Goal: Task Accomplishment & Management: Manage account settings

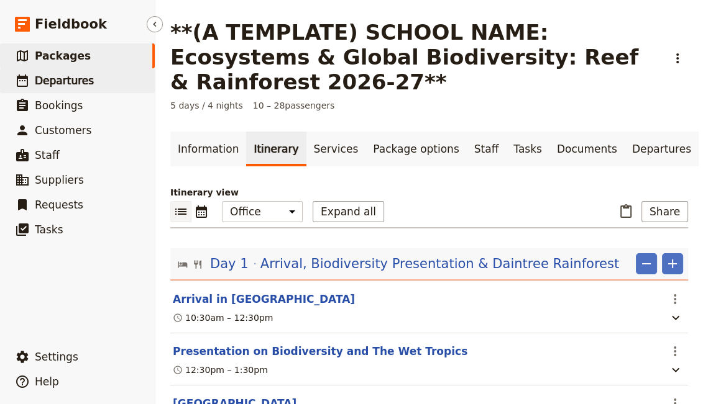
click at [61, 82] on span "Departures" at bounding box center [64, 81] width 59 height 12
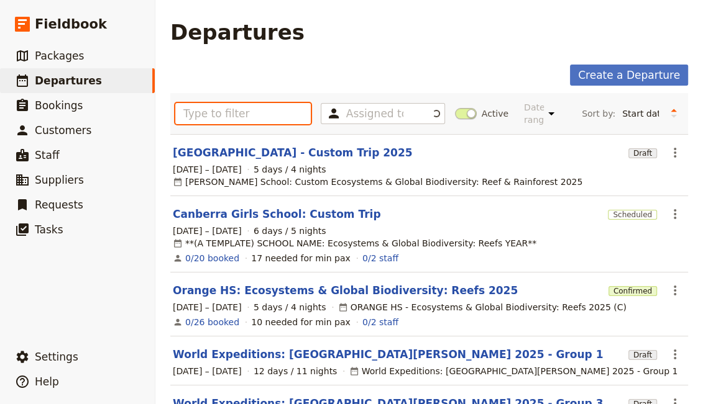
click at [235, 109] on input "text" at bounding box center [242, 113] width 135 height 21
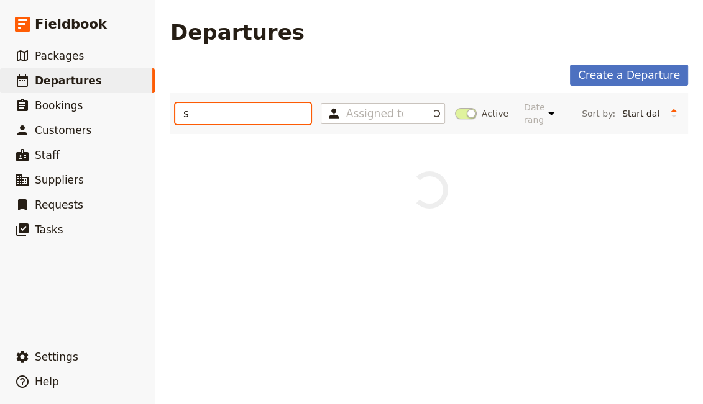
type input "st"
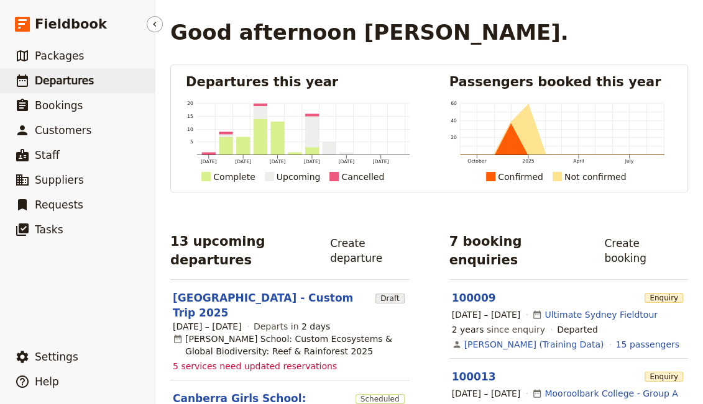
click at [69, 81] on span "Departures" at bounding box center [64, 81] width 59 height 12
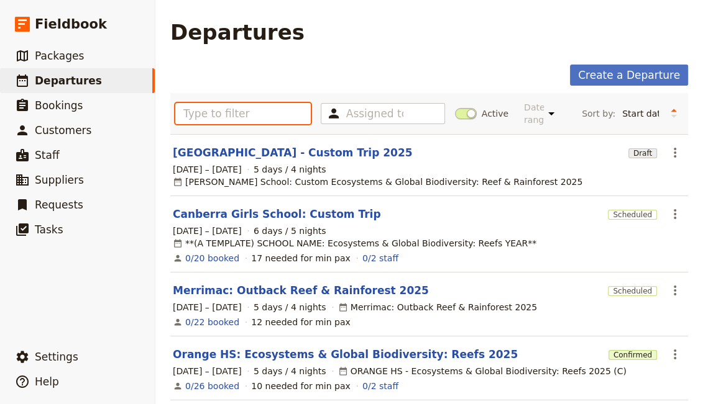
click at [226, 109] on input "text" at bounding box center [242, 113] width 135 height 21
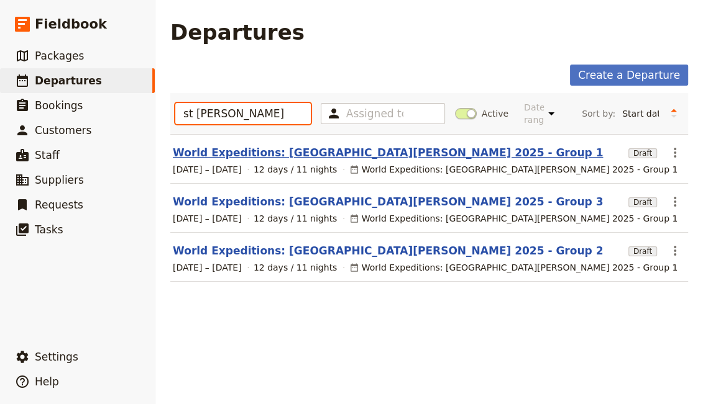
type input "st [PERSON_NAME]"
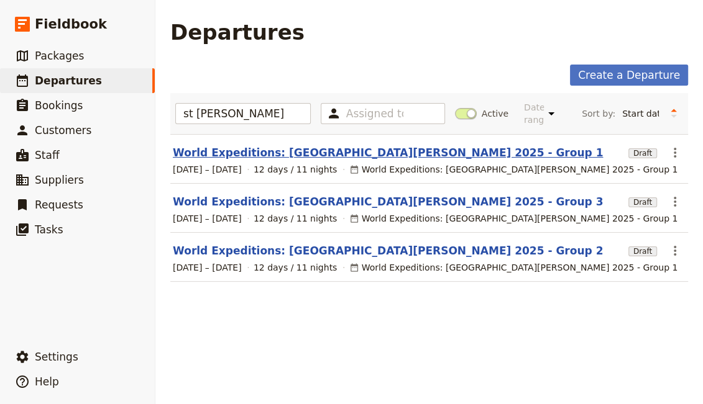
click at [254, 145] on link "World Expeditions: [GEOGRAPHIC_DATA][PERSON_NAME] 2025 - Group 1" at bounding box center [388, 152] width 430 height 15
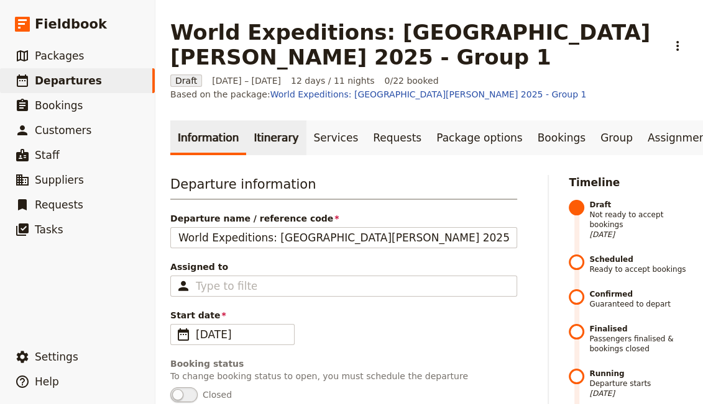
click at [261, 137] on link "Itinerary" at bounding box center [276, 138] width 60 height 35
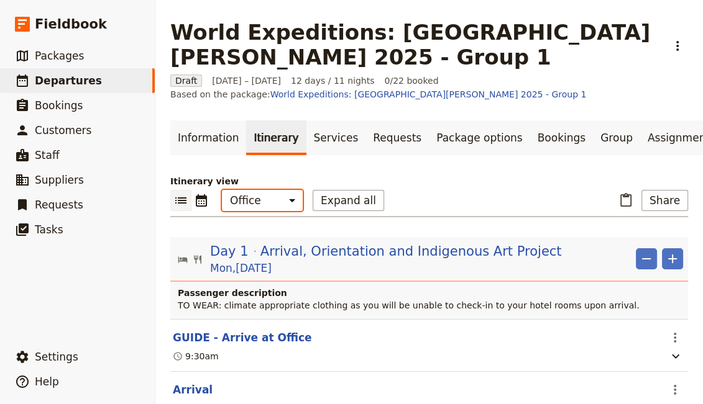
select select "STAFF"
click option "Guide" at bounding box center [0, 0] width 0 height 0
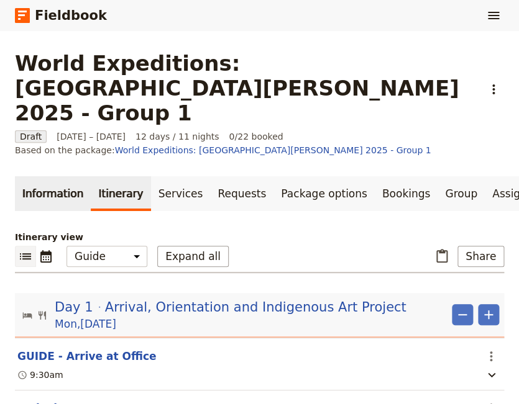
click at [57, 176] on link "Information" at bounding box center [53, 193] width 76 height 35
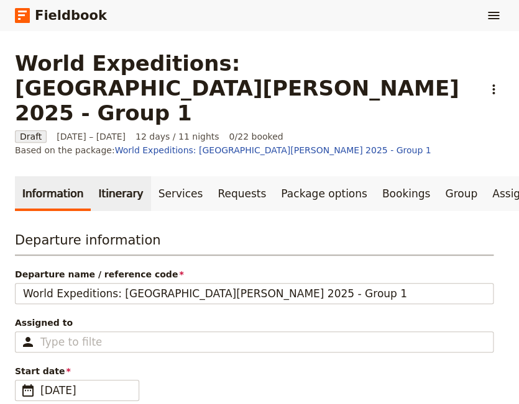
click at [110, 176] on link "Itinerary" at bounding box center [121, 193] width 60 height 35
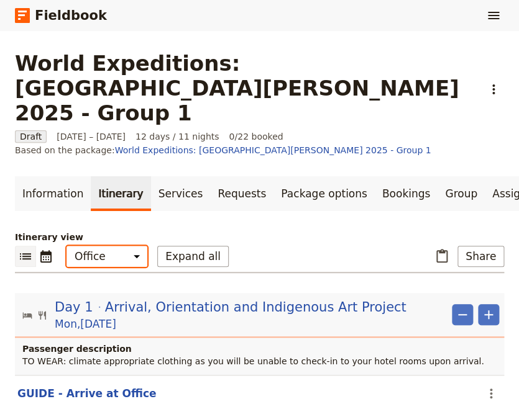
select select "STAFF"
click option "Guide" at bounding box center [0, 0] width 0 height 0
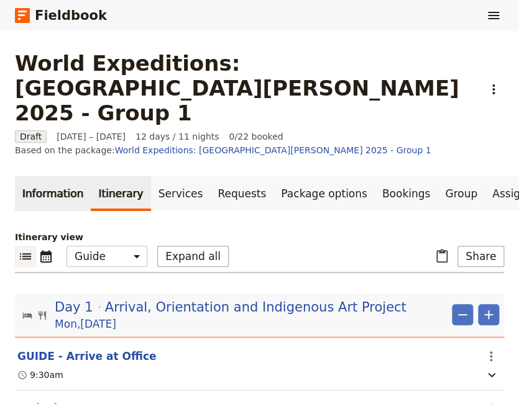
click at [57, 176] on link "Information" at bounding box center [53, 193] width 76 height 35
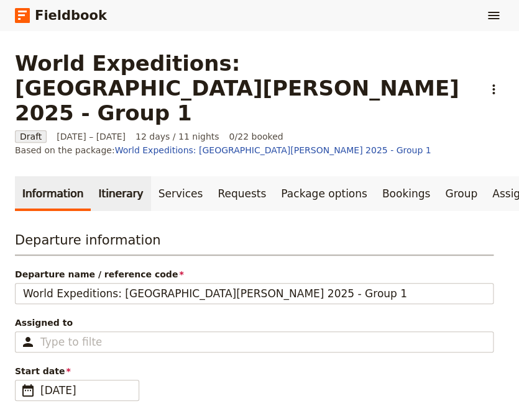
click at [104, 176] on link "Itinerary" at bounding box center [121, 193] width 60 height 35
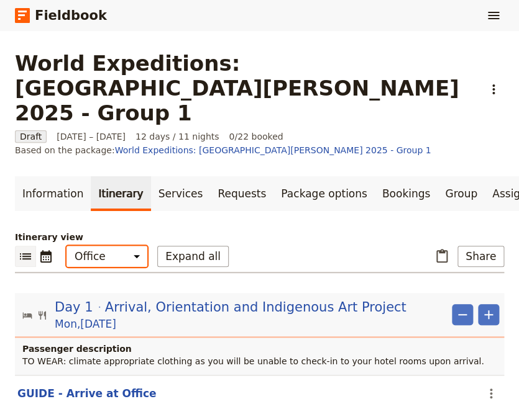
click at [66, 246] on select "Office Guide Passenger Sales" at bounding box center [106, 256] width 81 height 21
select select "PASSENGER"
click option "Passenger" at bounding box center [0, 0] width 0 height 0
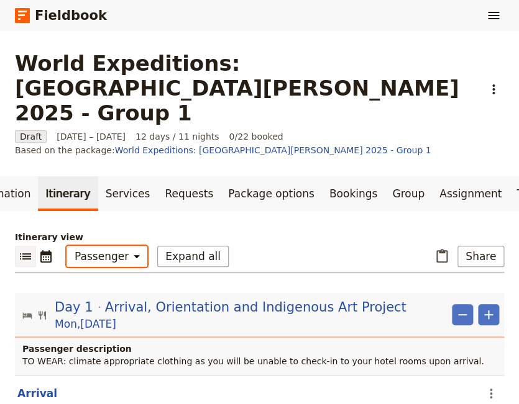
scroll to position [0, 122]
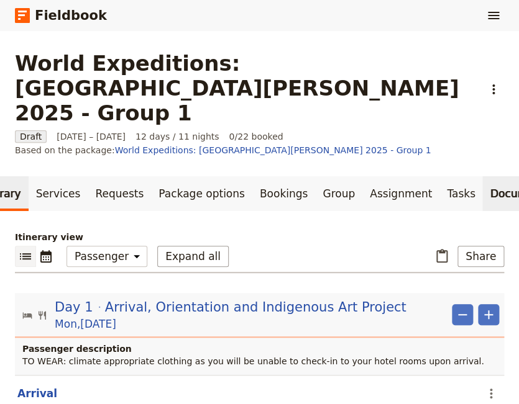
click at [482, 176] on link "Documents" at bounding box center [519, 193] width 75 height 35
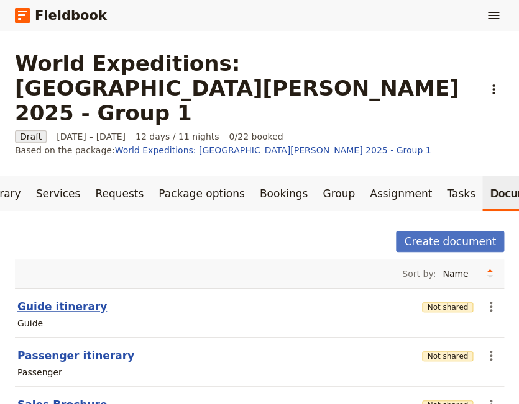
scroll to position [44, 0]
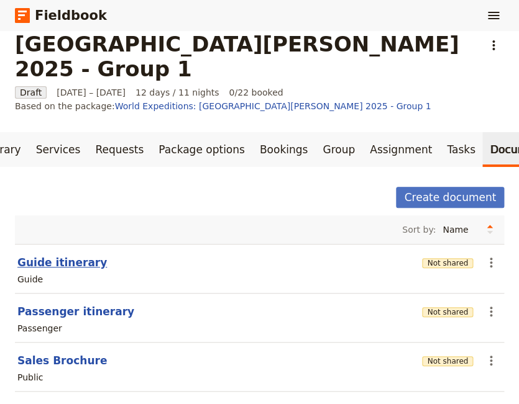
click at [43, 255] on button "Guide itinerary" at bounding box center [61, 262] width 89 height 15
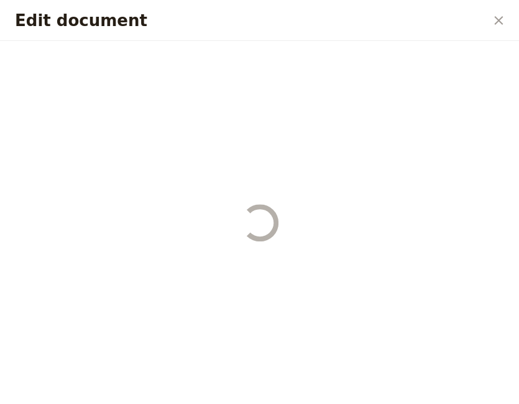
select select "STAFF"
select select "RUN_SHEET"
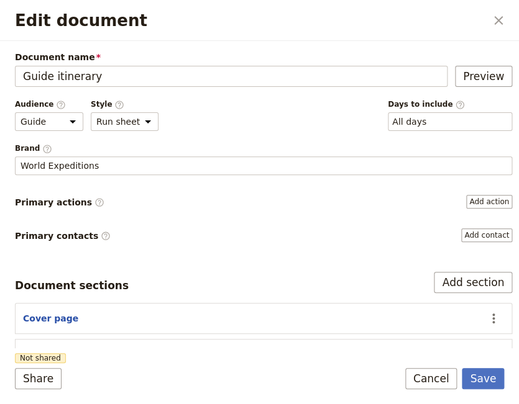
scroll to position [84, 0]
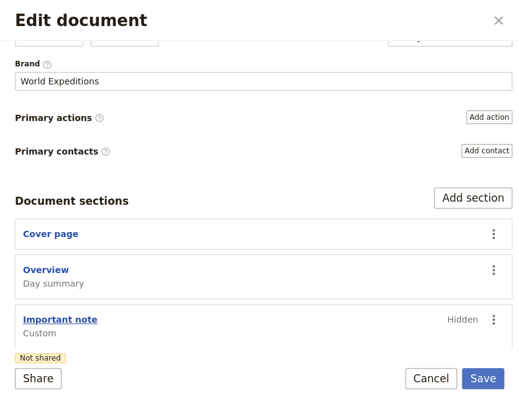
click at [54, 315] on button "Important note" at bounding box center [60, 320] width 75 height 12
select select "CUSTOM"
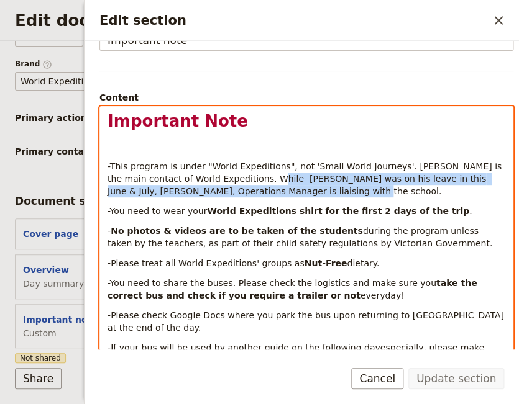
drag, startPoint x: 240, startPoint y: 190, endPoint x: 225, endPoint y: 180, distance: 18.4
click at [225, 180] on span "-This program is under "World Expeditions", not 'Small World Journeys'. Scott P…" at bounding box center [305, 179] width 396 height 35
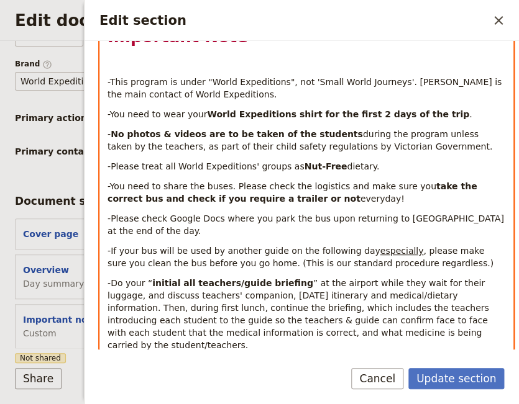
scroll to position [254, 0]
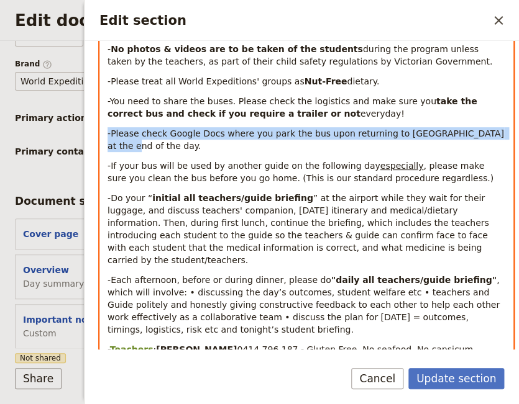
drag, startPoint x: 478, startPoint y: 136, endPoint x: 95, endPoint y: 132, distance: 382.7
click at [100, 132] on div "Important Note -This program is under "World Expeditions", not 'Small World Jou…" at bounding box center [306, 214] width 412 height 555
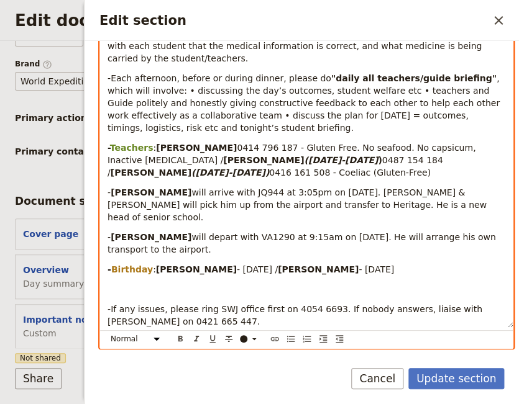
scroll to position [475, 0]
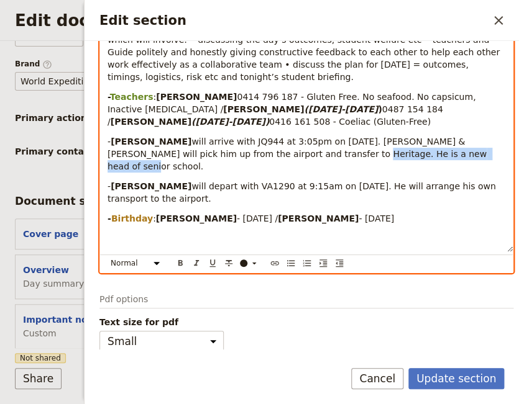
drag, startPoint x: 398, startPoint y: 145, endPoint x: 268, endPoint y: 147, distance: 129.2
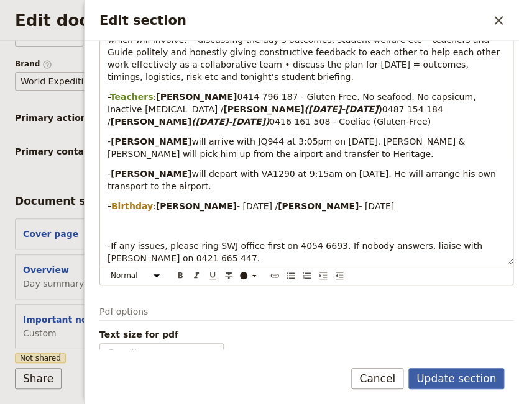
click at [463, 380] on button "Update section" at bounding box center [456, 378] width 96 height 21
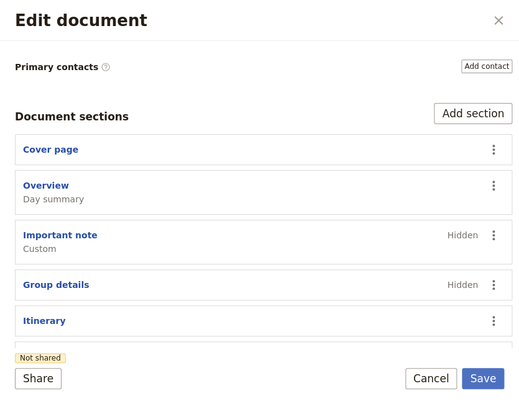
scroll to position [229, 0]
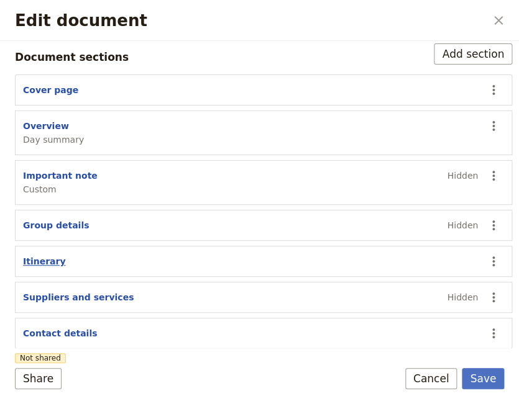
click at [39, 258] on button "Itinerary" at bounding box center [44, 261] width 43 height 12
select select "ITINERARY"
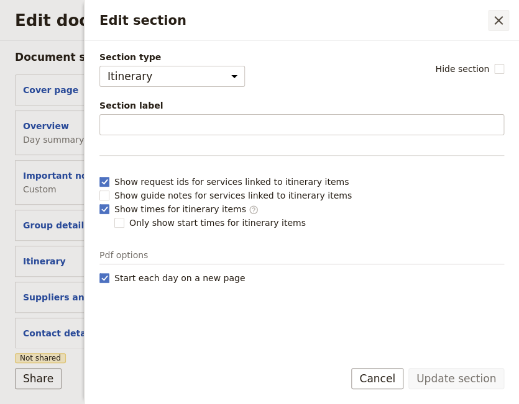
click at [498, 17] on icon "Close drawer" at bounding box center [498, 20] width 15 height 15
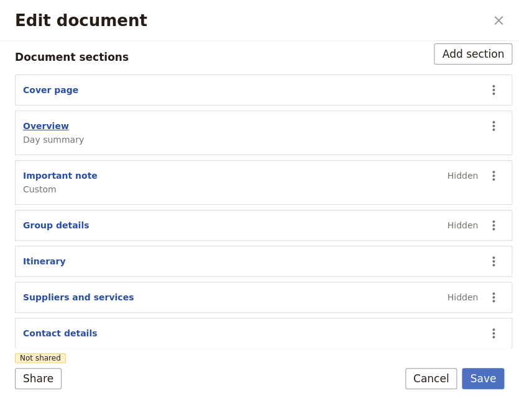
click at [48, 124] on button "Overview" at bounding box center [46, 126] width 46 height 12
select select "DAY_SUMMARY"
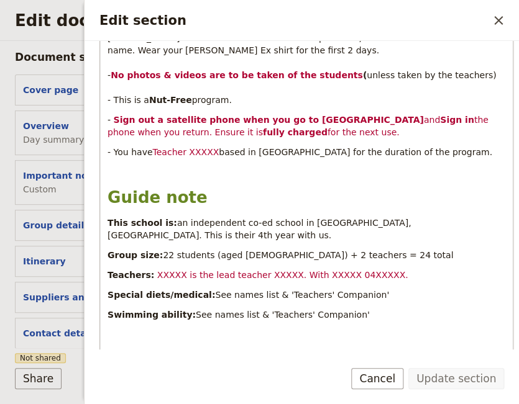
scroll to position [169, 0]
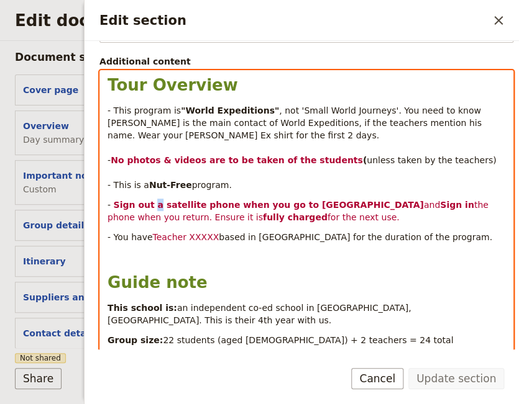
click at [151, 204] on strong "Sign out a satellite phone when you go to Dinden Camp" at bounding box center [269, 205] width 310 height 10
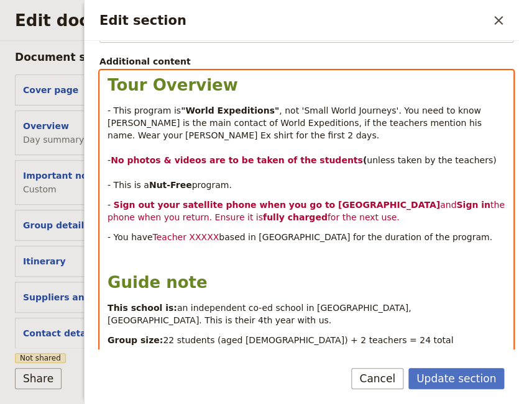
click at [130, 215] on span "the phone when you return. Ensure it is" at bounding box center [306, 211] width 399 height 22
click at [234, 206] on strong "Sign out your satellite phone when you go to Dinden Camp" at bounding box center [277, 205] width 326 height 10
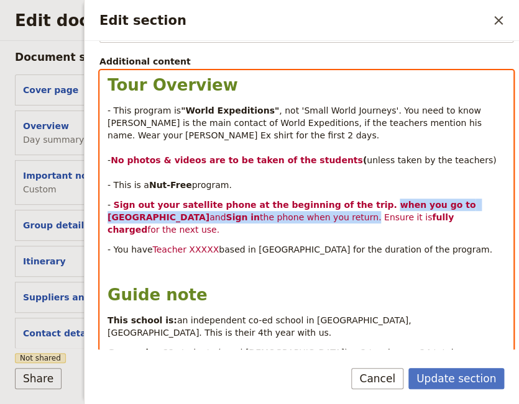
drag, startPoint x: 242, startPoint y: 216, endPoint x: 351, endPoint y: 204, distance: 110.0
click at [351, 204] on p "- Sign out your satellite phone at the beginning of the trip. when you go to Di…" at bounding box center [306, 217] width 398 height 37
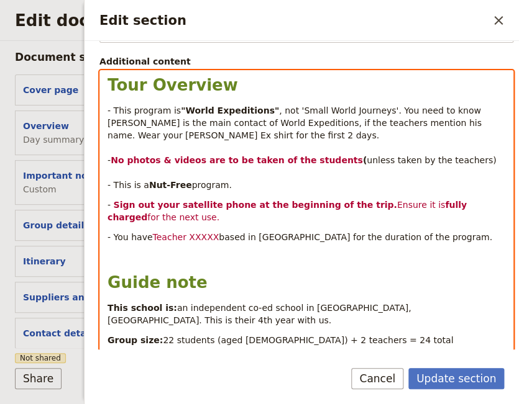
drag, startPoint x: 448, startPoint y: 203, endPoint x: 450, endPoint y: 211, distance: 8.8
click at [450, 211] on p "- Sign out your satellite phone at the beginning of the trip. Ensure it is full…" at bounding box center [306, 211] width 398 height 25
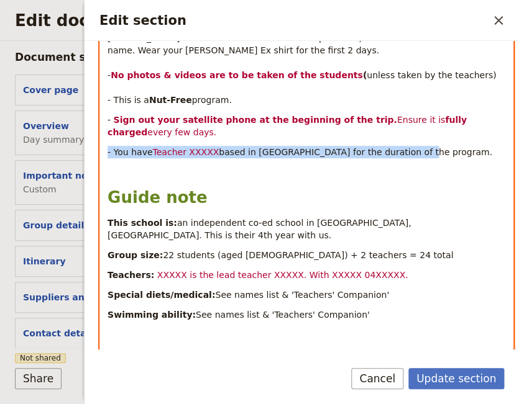
drag, startPoint x: 403, startPoint y: 150, endPoint x: 104, endPoint y: 147, distance: 298.2
click at [104, 147] on div "Tour Overview - This program is "World Expeditions" , not 'Small World Journeys…" at bounding box center [306, 197] width 412 height 422
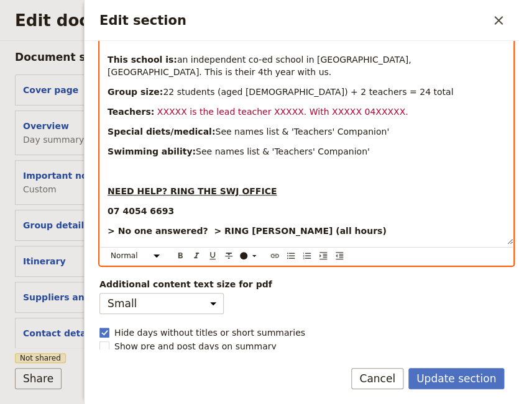
scroll to position [333, 0]
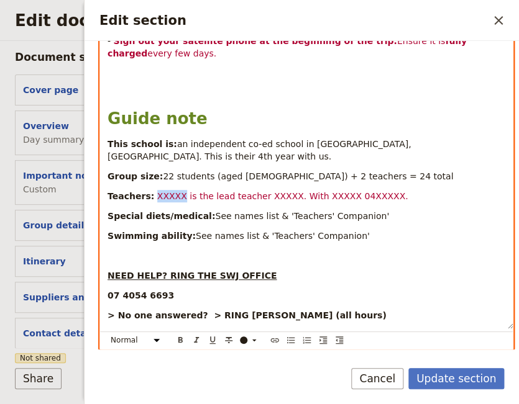
drag, startPoint x: 170, startPoint y: 186, endPoint x: 147, endPoint y: 185, distance: 23.6
click at [147, 190] on p "Teachers: XXXXX is the lead teacher XXXXX. With XXXXX 04XXXXX." at bounding box center [306, 196] width 398 height 12
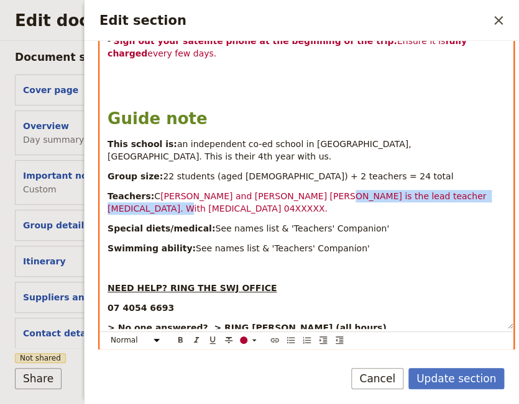
drag, startPoint x: 481, startPoint y: 184, endPoint x: 296, endPoint y: 187, distance: 184.5
click at [296, 191] on span "hloe Hicks and Jessica Linares Cuervo is the lead teacher XXXXX. With XXXXX 04X…" at bounding box center [297, 202] width 381 height 22
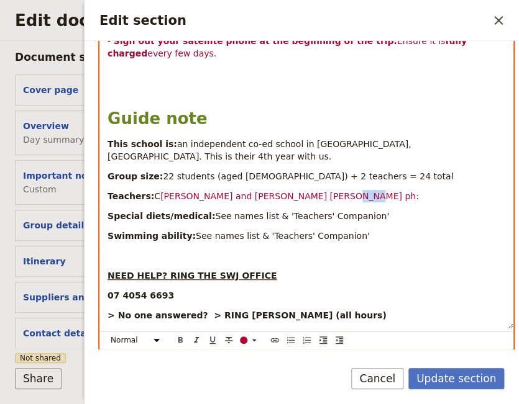
drag, startPoint x: 307, startPoint y: 187, endPoint x: 298, endPoint y: 185, distance: 9.5
click at [298, 190] on p "Teachers: C hloe Hicks and Jessica Linares Cuervo ph:" at bounding box center [306, 196] width 398 height 12
copy span "ph:"
click at [194, 191] on span "hloe Hicks and Jessica Linares Cuervo ph:" at bounding box center [289, 196] width 258 height 10
click at [340, 191] on span "hloe Hicks ph: and Jessica Linares Cuervo ph:" at bounding box center [307, 196] width 294 height 10
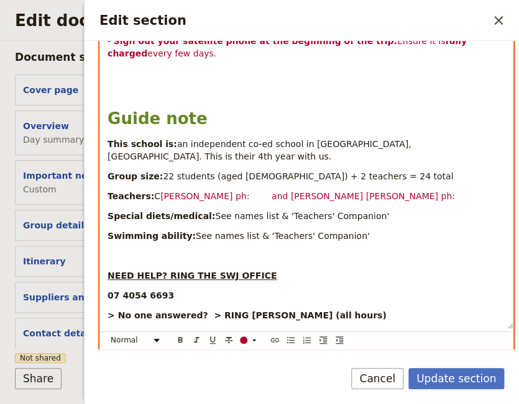
click at [326, 191] on span "hloe Hicks ph: and Jessica Linares Cuervo ph:" at bounding box center [307, 196] width 294 height 10
click at [329, 191] on span "hloe Hicks ph: and Jessica Linares Cuervo ph:" at bounding box center [307, 196] width 294 height 10
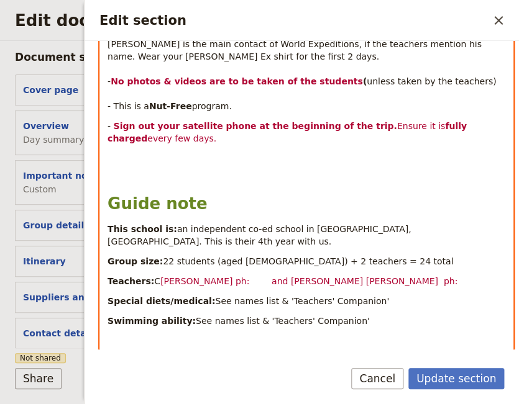
scroll to position [417, 0]
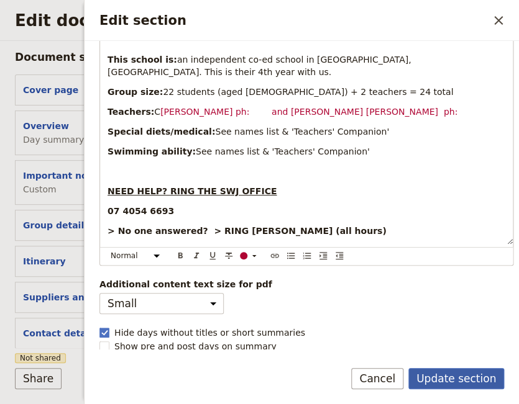
click at [445, 381] on button "Update section" at bounding box center [456, 378] width 96 height 21
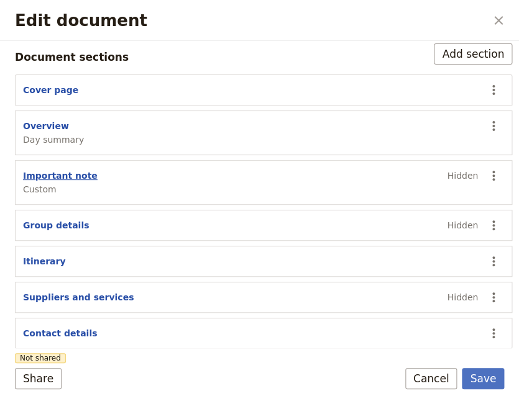
click at [39, 170] on button "Important note" at bounding box center [60, 176] width 75 height 12
select select "CUSTOM"
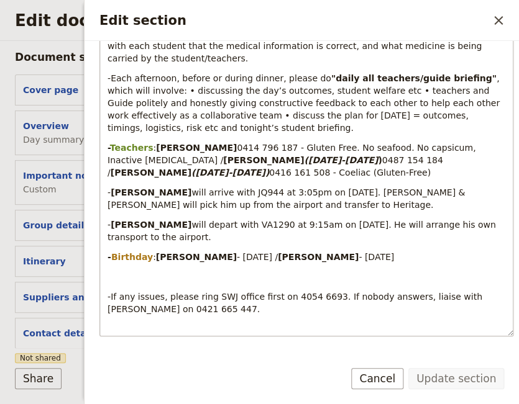
scroll to position [475, 0]
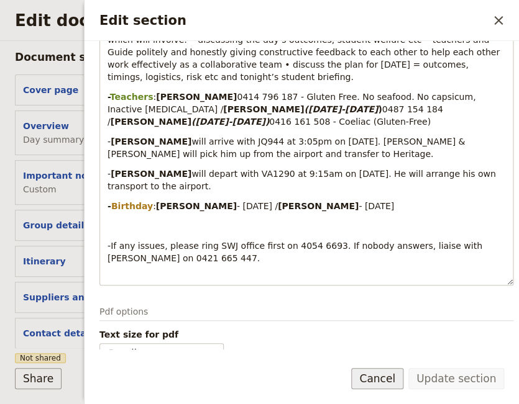
click at [390, 381] on button "Cancel" at bounding box center [377, 378] width 52 height 21
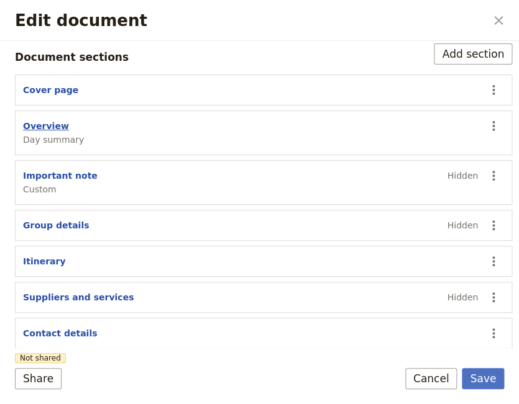
click at [42, 125] on button "Overview" at bounding box center [46, 126] width 46 height 12
select select "DAY_SUMMARY"
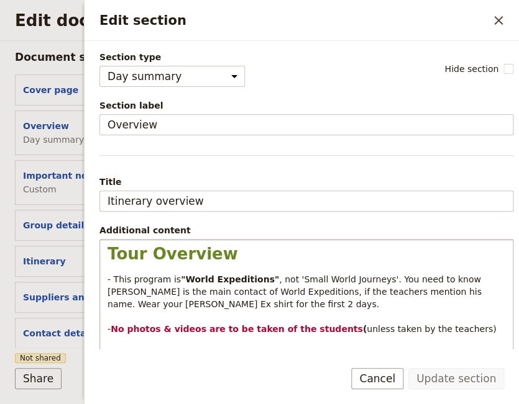
scroll to position [254, 0]
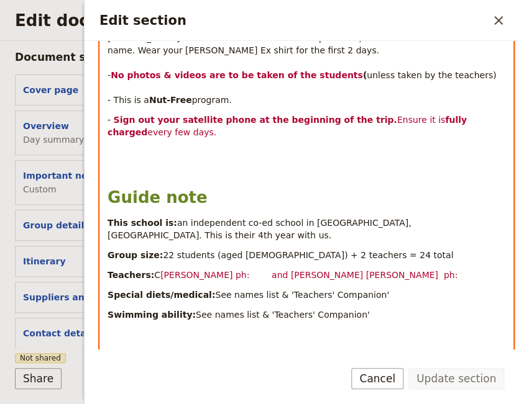
click at [132, 136] on p "- Sign out your satellite phone at the beginning of the trip. Ensure it is full…" at bounding box center [306, 126] width 398 height 25
click at [354, 269] on p "Teachers: C hloe Hicks ph: and Jessica Linares Cuervo ph:" at bounding box center [306, 275] width 398 height 12
click at [109, 153] on p "Edit section" at bounding box center [306, 152] width 398 height 12
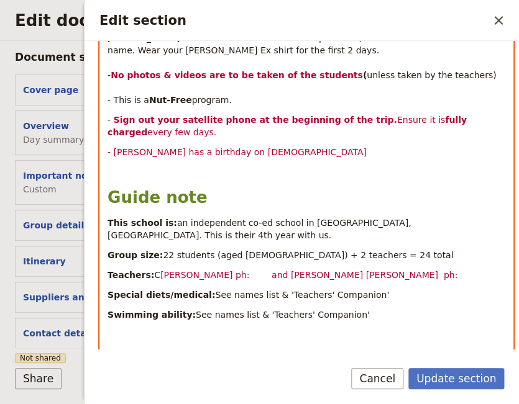
click at [152, 148] on span "- Oliver Gane has a birthday on 28 October" at bounding box center [236, 152] width 259 height 10
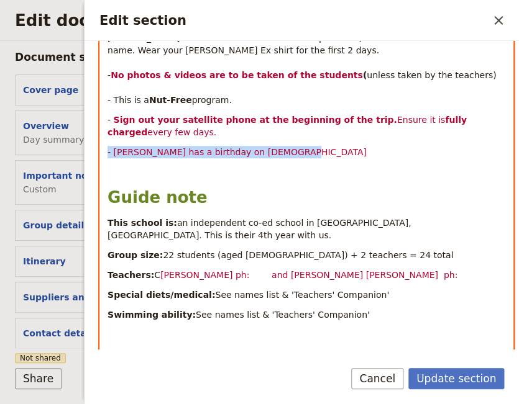
drag, startPoint x: 271, startPoint y: 153, endPoint x: 82, endPoint y: 157, distance: 188.9
click at [100, 157] on div "Tour Overview - This program is "World Expeditions" , not 'Small World Journeys…" at bounding box center [306, 197] width 412 height 422
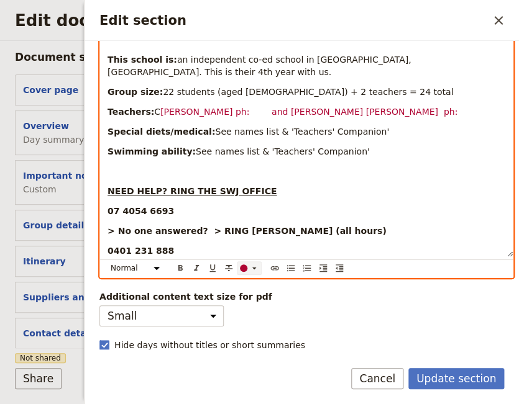
click at [253, 263] on icon "Edit section" at bounding box center [254, 268] width 10 height 10
click at [243, 273] on div "button" at bounding box center [243, 273] width 7 height 7
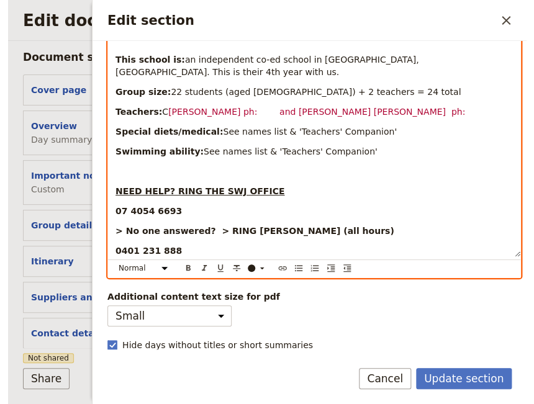
scroll to position [248, 0]
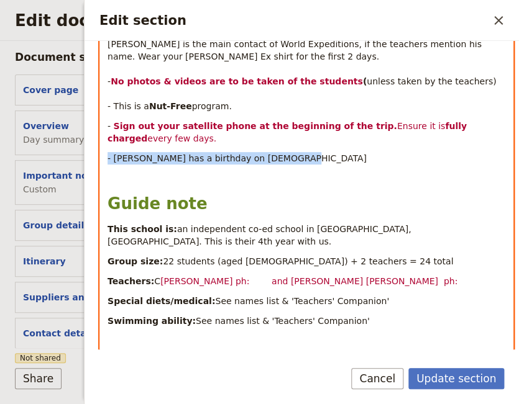
click at [306, 161] on p "- Oliver Gange has a birthday on 28 October" at bounding box center [306, 158] width 398 height 12
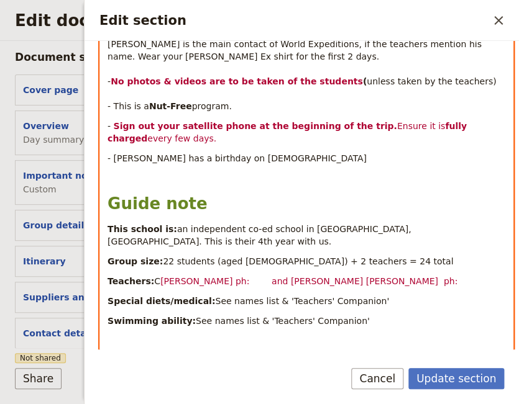
click at [289, 158] on p "- Oliver Gange has a birthday on 28 October" at bounding box center [306, 158] width 398 height 12
drag, startPoint x: 218, startPoint y: 157, endPoint x: 187, endPoint y: 163, distance: 31.6
click at [187, 163] on p "- Oliver Gange has a birthday on 28 October" at bounding box center [306, 158] width 398 height 12
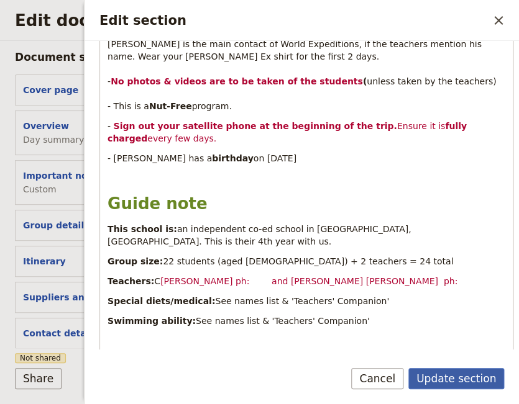
click at [445, 383] on button "Update section" at bounding box center [456, 378] width 96 height 21
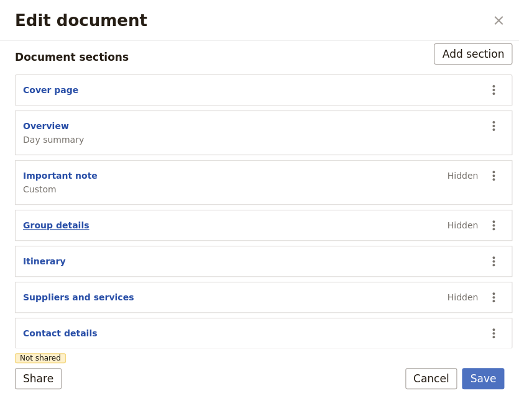
click at [48, 220] on button "Group details" at bounding box center [56, 225] width 66 height 12
select select "GROUP_DETAILS"
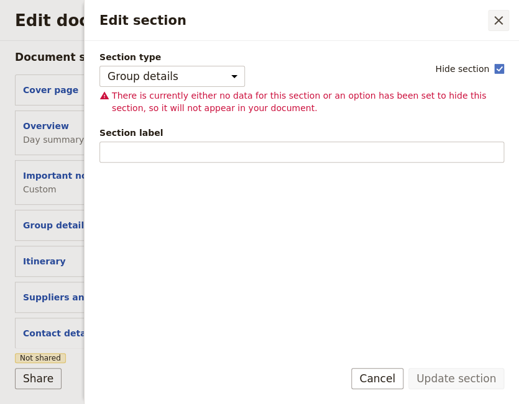
click at [498, 20] on icon "Close drawer" at bounding box center [498, 20] width 9 height 9
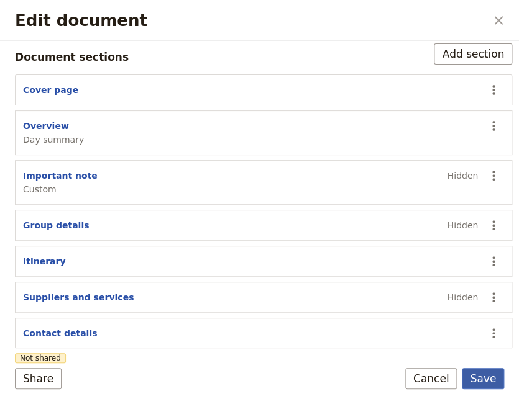
click at [479, 381] on button "Save" at bounding box center [483, 378] width 42 height 21
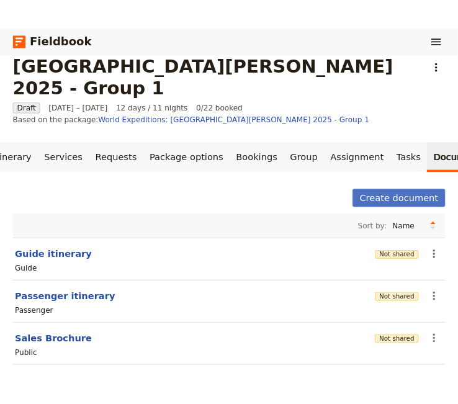
scroll to position [0, 71]
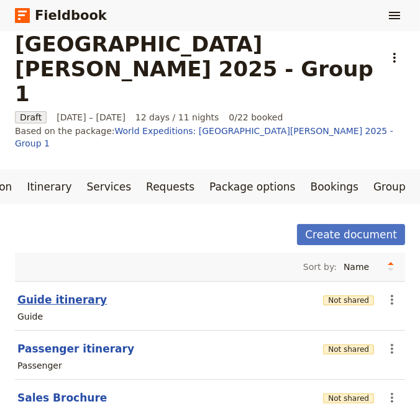
click at [60, 293] on button "Guide itinerary" at bounding box center [61, 300] width 89 height 15
select select "STAFF"
select select "RUN_SHEET"
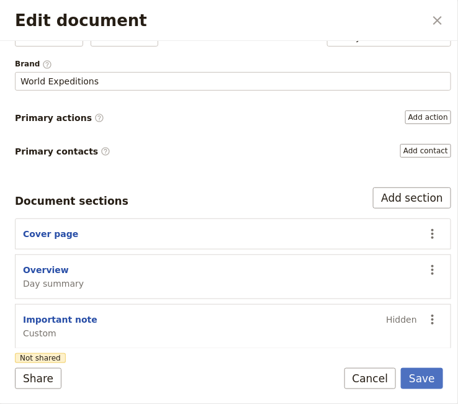
scroll to position [169, 0]
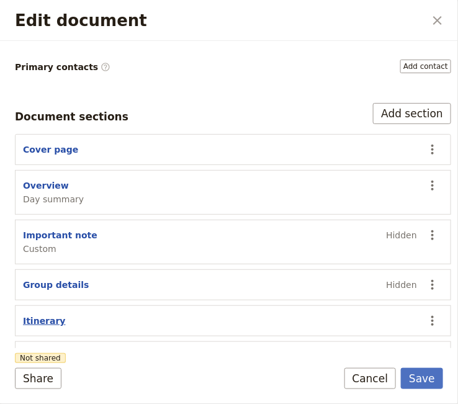
click at [45, 319] on button "Itinerary" at bounding box center [44, 321] width 43 height 12
select select "ITINERARY"
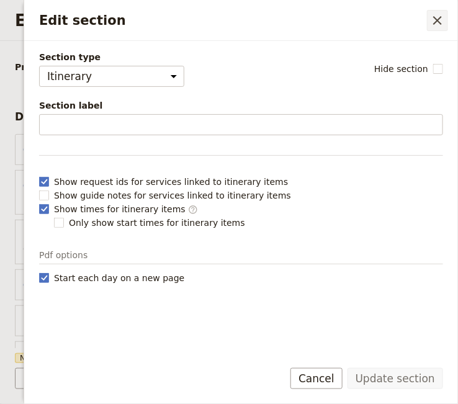
click at [440, 20] on icon "Close drawer" at bounding box center [437, 20] width 15 height 15
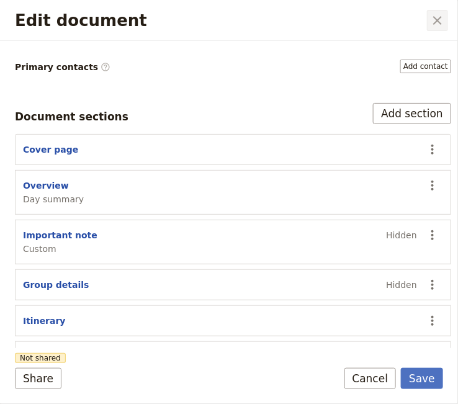
click at [438, 22] on icon "Close dialog" at bounding box center [437, 20] width 15 height 15
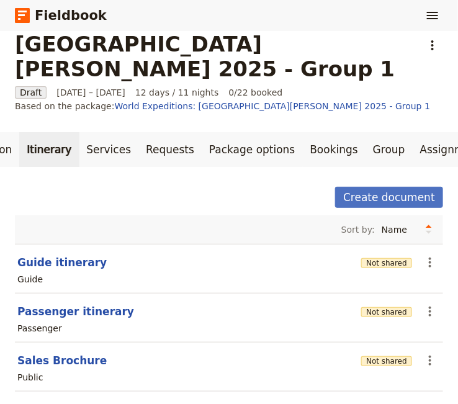
click at [43, 136] on link "Itinerary" at bounding box center [49, 149] width 60 height 35
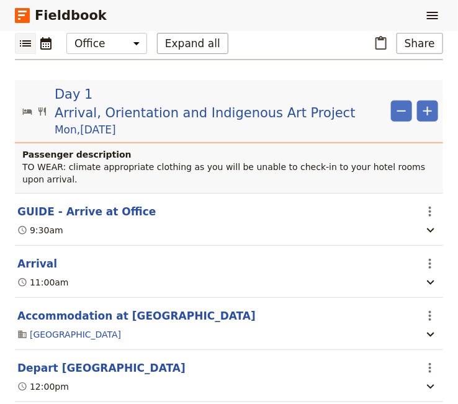
scroll to position [298, 0]
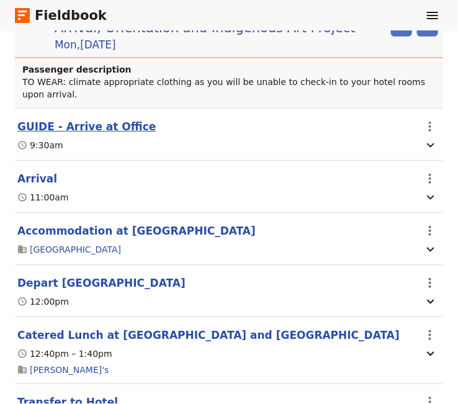
click at [88, 119] on button "GUIDE - Arrive at Office" at bounding box center [86, 126] width 139 height 15
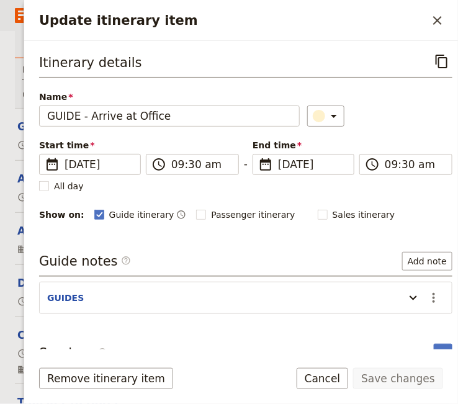
scroll to position [16, 0]
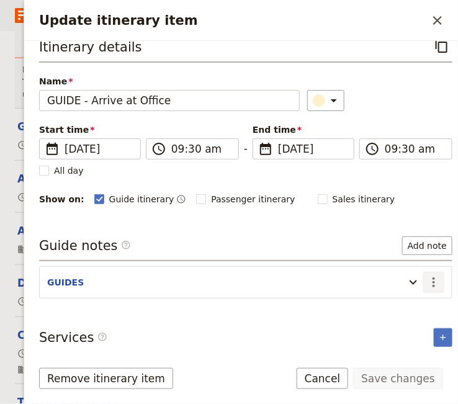
click at [427, 280] on icon "Actions" at bounding box center [434, 282] width 15 height 15
click at [401, 307] on span "Edit note" at bounding box center [389, 306] width 39 height 12
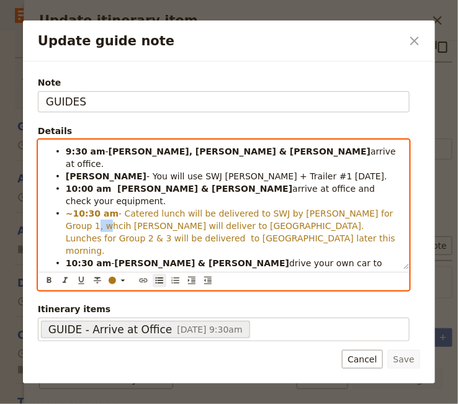
drag, startPoint x: 383, startPoint y: 191, endPoint x: 370, endPoint y: 192, distance: 12.4
click at [370, 209] on span "- Catered lunch will be delivered to SWJ by Alfresco for Group 1, whcih Andrew …" at bounding box center [232, 232] width 333 height 47
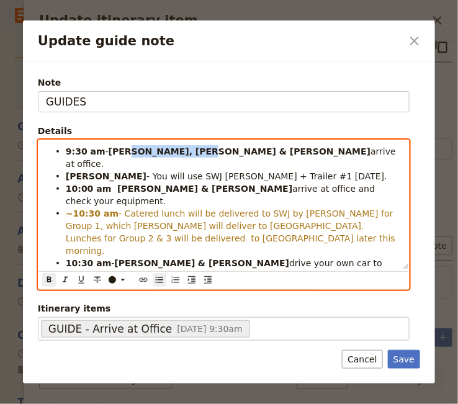
drag, startPoint x: 194, startPoint y: 148, endPoint x: 127, endPoint y: 150, distance: 67.1
click at [127, 150] on strong "KATE, JESS & STEVEN" at bounding box center [240, 152] width 263 height 10
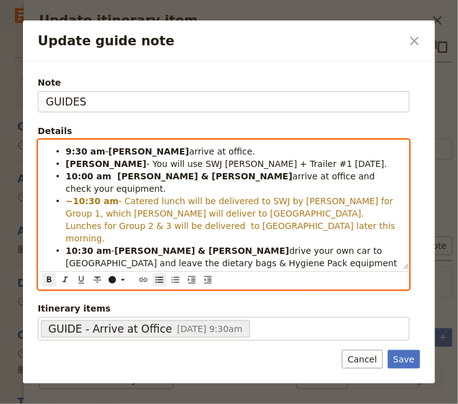
scroll to position [28, 0]
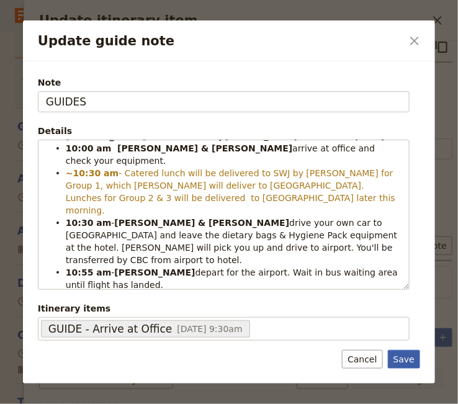
click at [401, 356] on button "Save" at bounding box center [404, 359] width 32 height 19
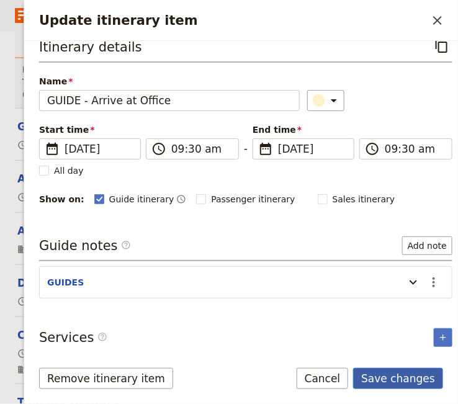
click at [396, 382] on button "Save changes" at bounding box center [398, 378] width 90 height 21
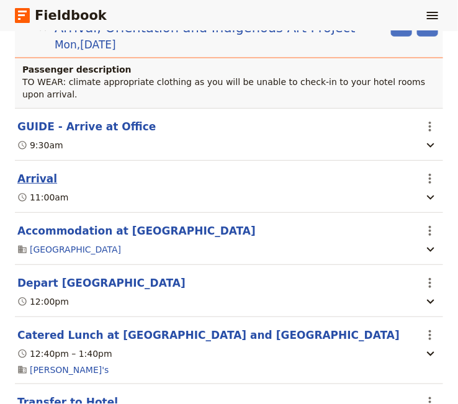
click at [42, 171] on button "Arrival" at bounding box center [37, 178] width 40 height 15
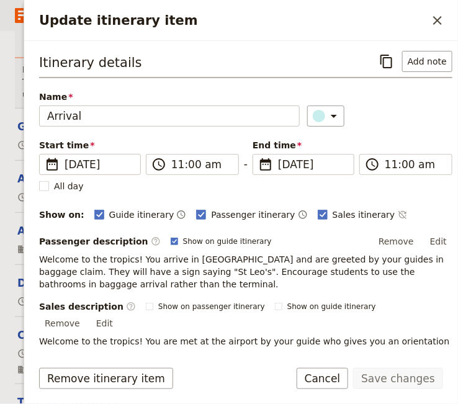
scroll to position [48, 0]
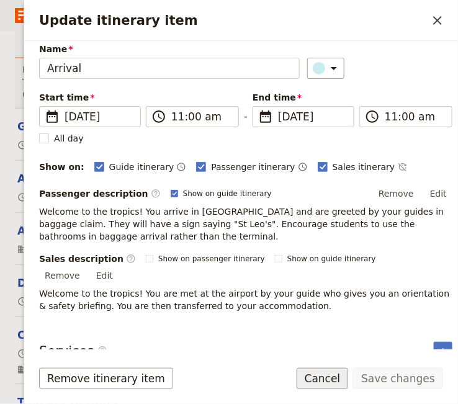
click at [339, 378] on button "Cancel" at bounding box center [323, 378] width 52 height 21
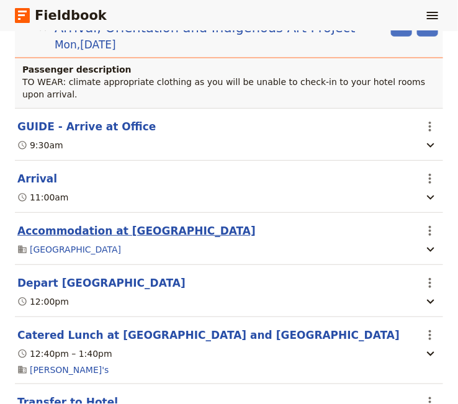
click at [106, 224] on button "Accommodation at Coral Tree Inn" at bounding box center [136, 231] width 239 height 15
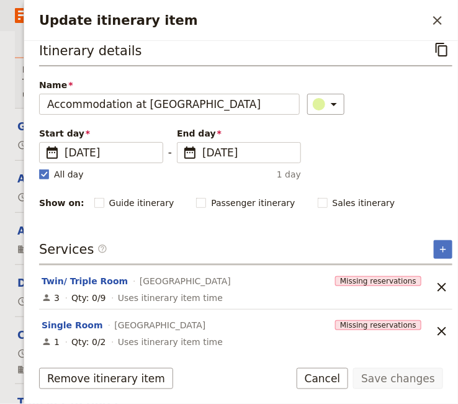
scroll to position [0, 0]
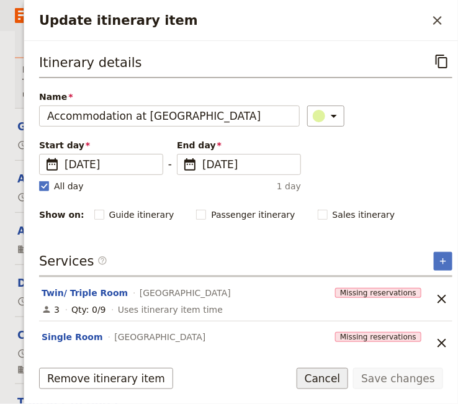
click at [337, 378] on button "Cancel" at bounding box center [323, 378] width 52 height 21
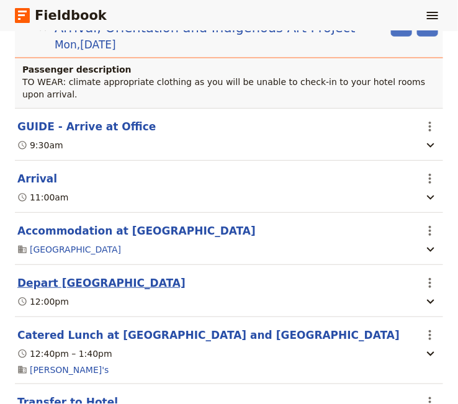
click at [83, 276] on button "Depart Cairns Airport" at bounding box center [101, 283] width 168 height 15
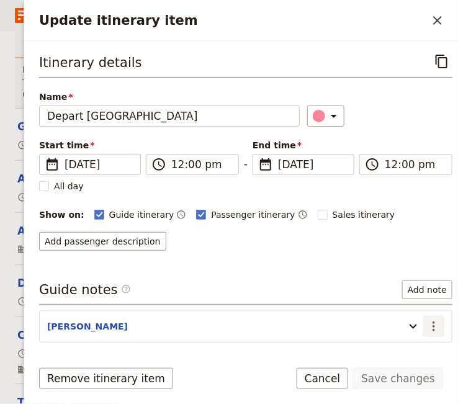
click at [427, 326] on icon "Actions" at bounding box center [434, 326] width 15 height 15
click at [398, 348] on span "Edit note" at bounding box center [389, 350] width 39 height 12
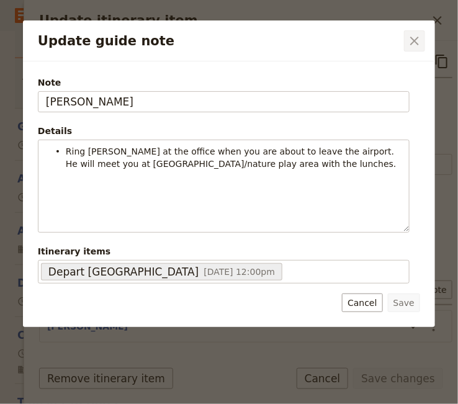
click at [416, 40] on icon "Close dialog" at bounding box center [415, 41] width 9 height 9
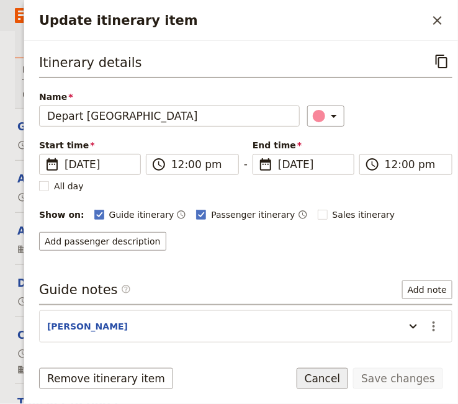
click at [329, 375] on button "Cancel" at bounding box center [323, 378] width 52 height 21
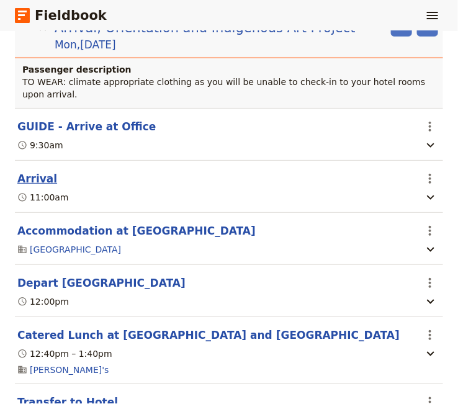
click at [35, 171] on button "Arrival" at bounding box center [37, 178] width 40 height 15
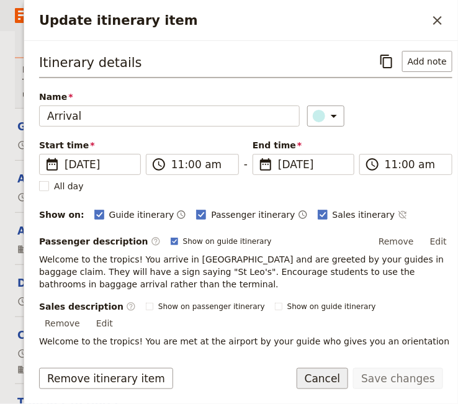
click at [330, 378] on button "Cancel" at bounding box center [323, 378] width 52 height 21
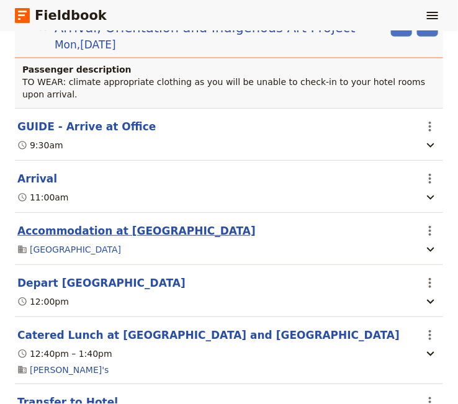
click at [90, 224] on button "Accommodation at Coral Tree Inn" at bounding box center [136, 231] width 239 height 15
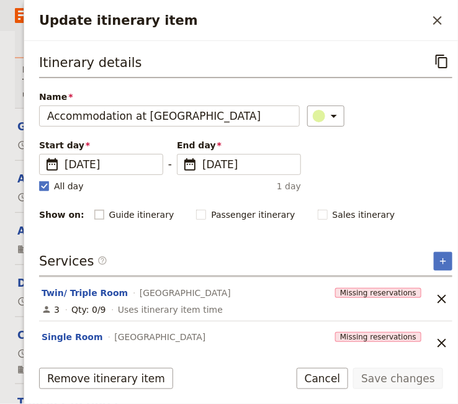
scroll to position [12, 0]
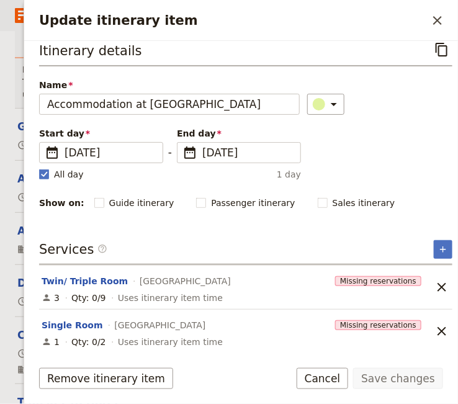
drag, startPoint x: 441, startPoint y: 20, endPoint x: 434, endPoint y: 24, distance: 7.8
click at [440, 20] on icon "Close drawer" at bounding box center [437, 20] width 15 height 15
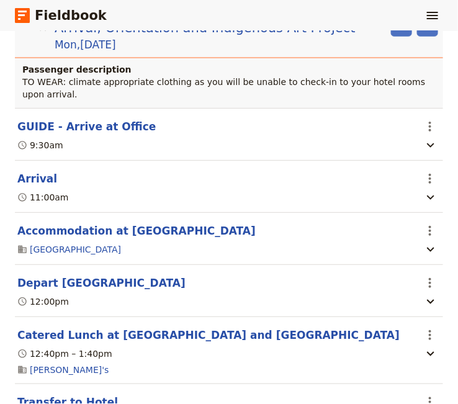
scroll to position [468, 0]
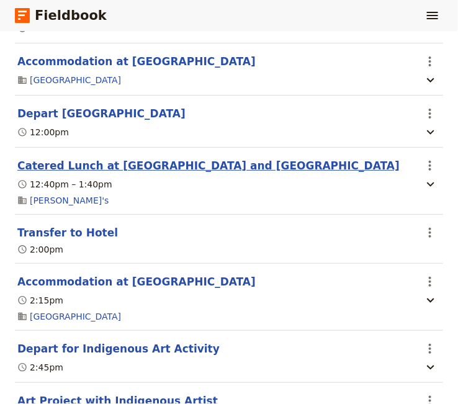
click at [70, 158] on button "Catered Lunch at Centenary Lakes and Orientation" at bounding box center [208, 165] width 383 height 15
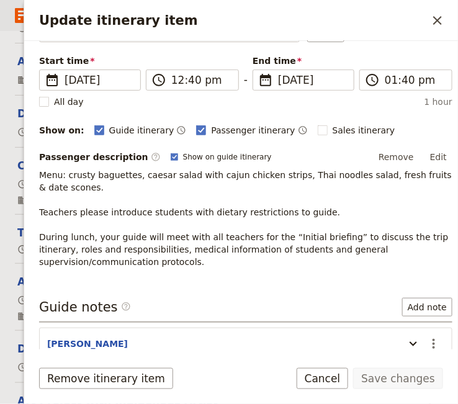
scroll to position [169, 0]
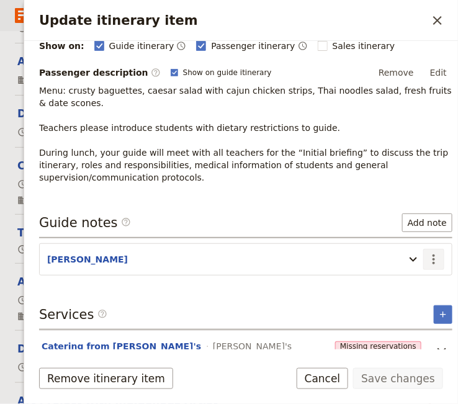
click at [427, 256] on icon "Actions" at bounding box center [434, 259] width 15 height 15
click at [395, 282] on span "Edit note" at bounding box center [389, 283] width 39 height 12
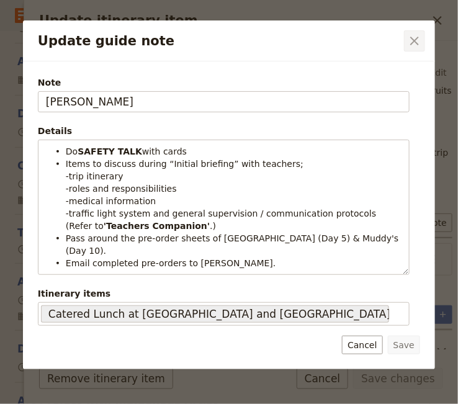
click at [417, 39] on icon "Close dialog" at bounding box center [415, 41] width 9 height 9
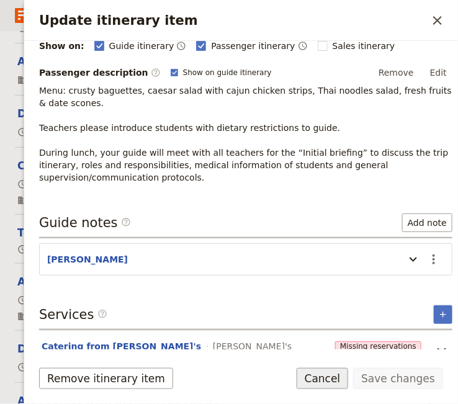
click at [335, 382] on button "Cancel" at bounding box center [323, 378] width 52 height 21
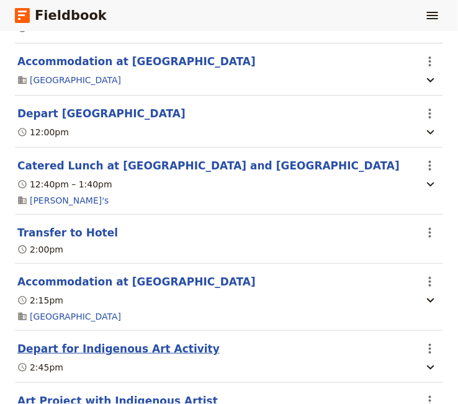
click at [75, 342] on button "Depart for Indigenous Art Activity" at bounding box center [118, 349] width 203 height 15
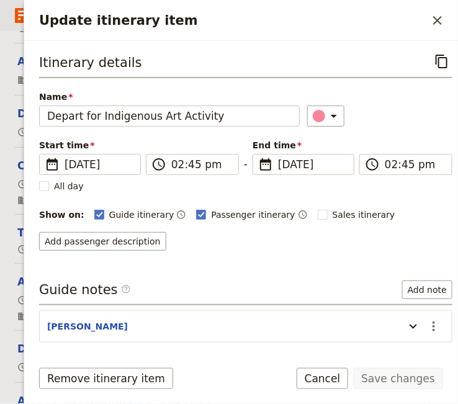
scroll to position [468, 0]
click at [427, 325] on icon "Actions" at bounding box center [434, 326] width 15 height 15
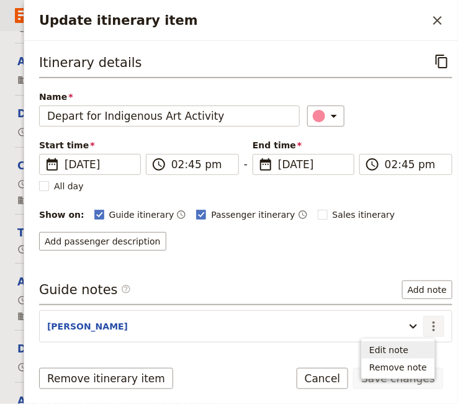
click at [405, 348] on span "Edit note" at bounding box center [389, 350] width 39 height 12
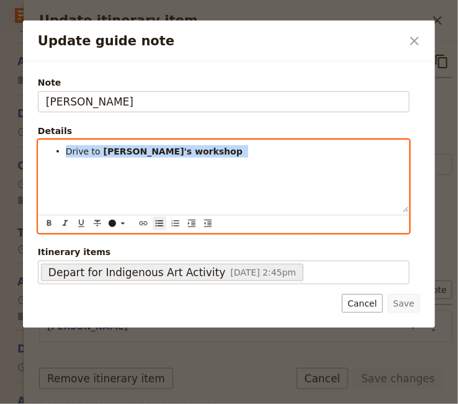
drag, startPoint x: 195, startPoint y: 153, endPoint x: 16, endPoint y: 153, distance: 178.9
click at [39, 153] on div "Drive to Sue's workshop" at bounding box center [224, 176] width 371 height 72
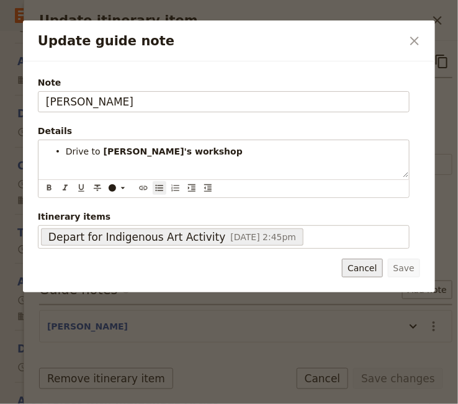
click at [366, 267] on div "Note KATE Details Drive to Sue's workshop ​ ​ ​ ​ ​ ​ ​ ​ ​ ​ Drive to Sue's wo…" at bounding box center [229, 177] width 412 height 232
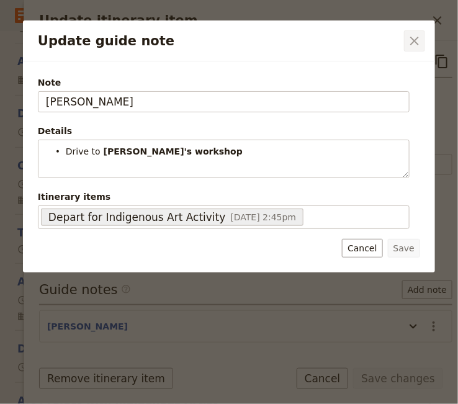
click at [416, 42] on icon "Close dialog" at bounding box center [414, 41] width 15 height 15
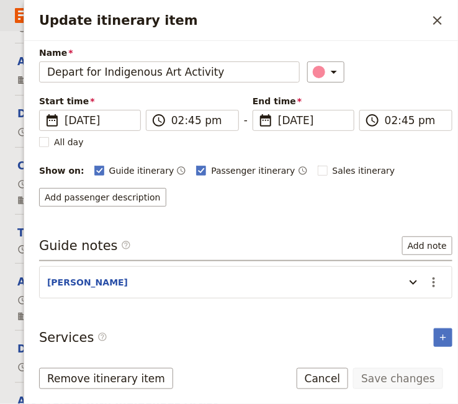
scroll to position [0, 0]
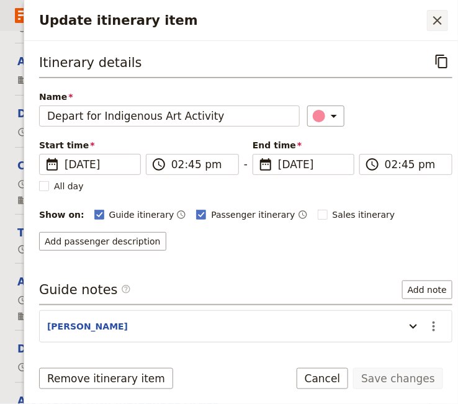
click at [437, 19] on icon "Close drawer" at bounding box center [438, 20] width 9 height 9
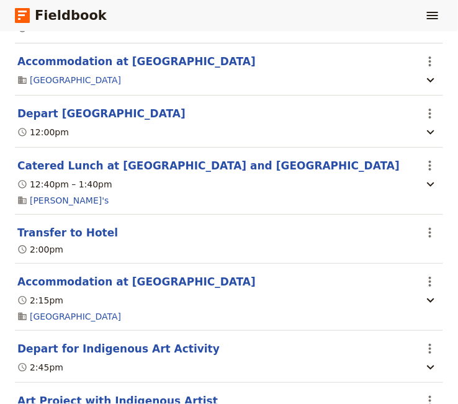
scroll to position [552, 0]
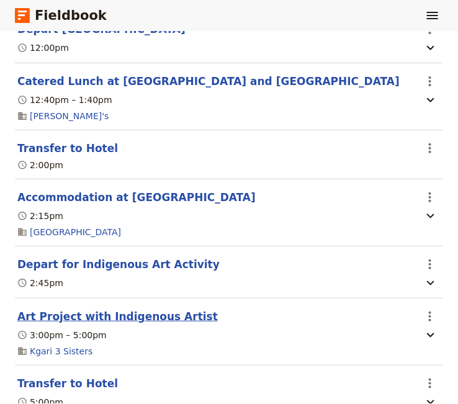
click at [107, 309] on button "Art Project with Indigenous Artist" at bounding box center [117, 316] width 201 height 15
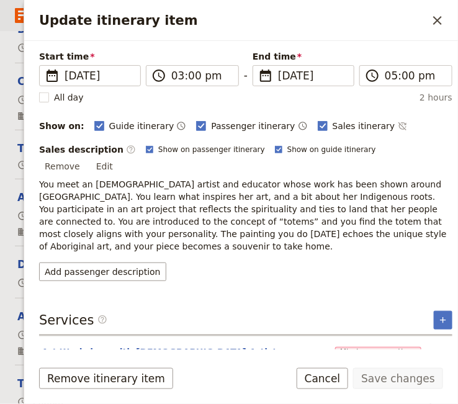
scroll to position [0, 0]
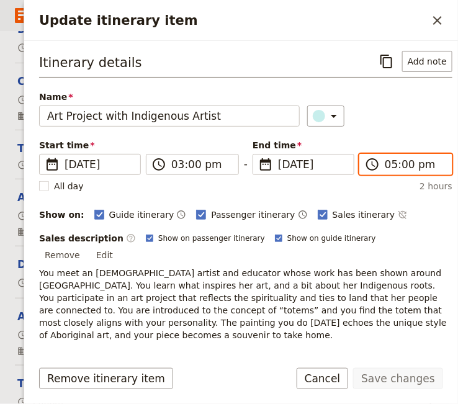
click at [385, 163] on input "05:00 pm" at bounding box center [415, 164] width 60 height 15
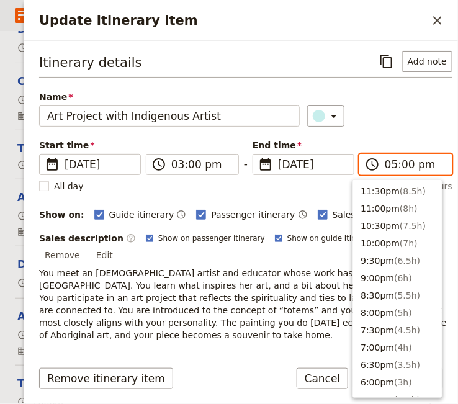
scroll to position [229, 0]
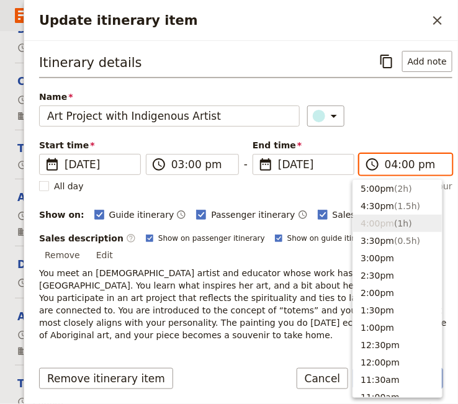
click at [394, 165] on input "04:00 pm" at bounding box center [415, 164] width 60 height 15
type input "04:30 pm"
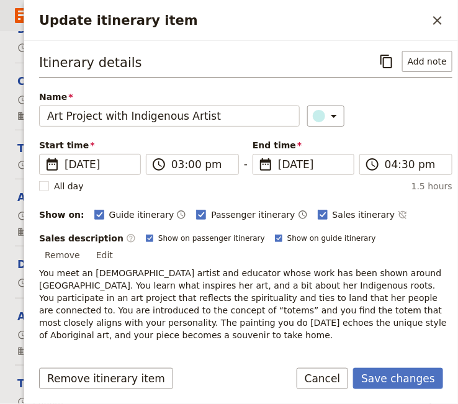
click at [276, 348] on div "Itinerary details ​ Add note Name Art Project with Indigenous Artist ​ Start ti…" at bounding box center [246, 200] width 414 height 298
click at [385, 378] on button "Save changes" at bounding box center [398, 378] width 90 height 21
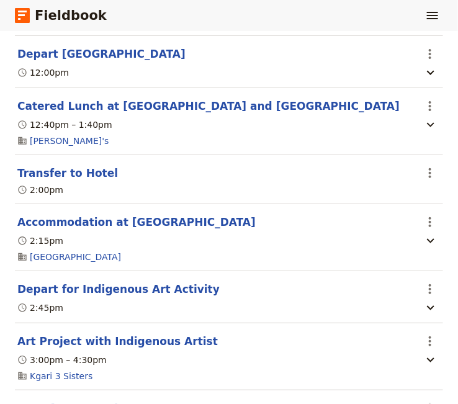
scroll to position [637, 0]
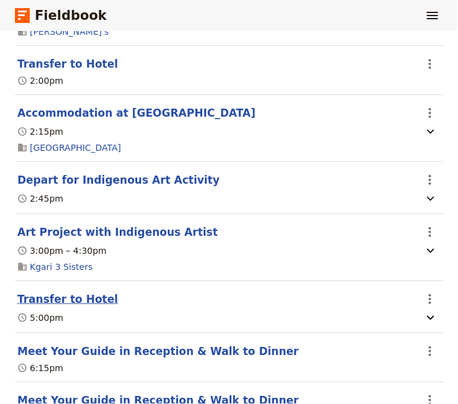
click at [50, 292] on button "Transfer to Hotel" at bounding box center [67, 299] width 101 height 15
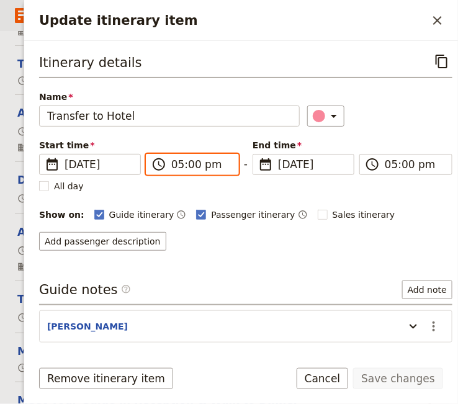
click at [171, 162] on input "05:00 pm" at bounding box center [201, 164] width 60 height 15
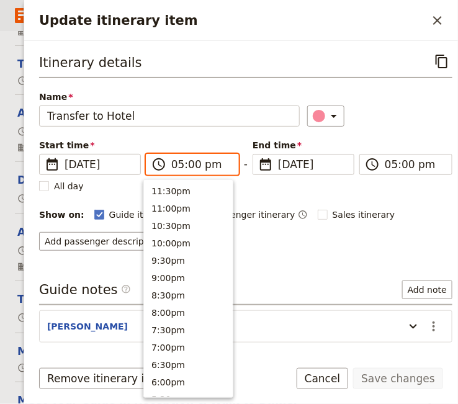
scroll to position [229, 0]
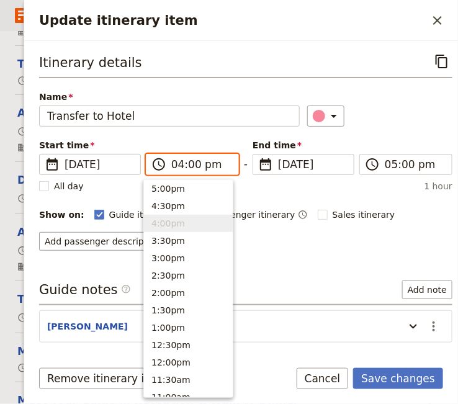
click at [184, 165] on input "04:00 pm" at bounding box center [201, 164] width 60 height 15
type input "04:45 pm"
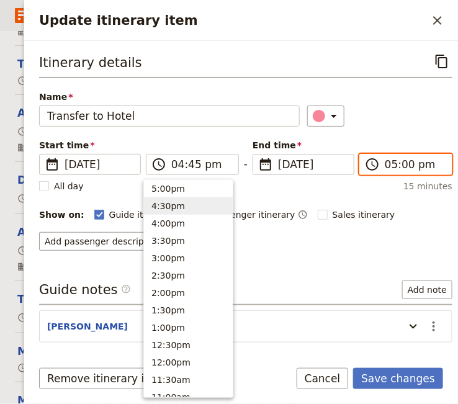
click at [385, 163] on input "05:00 pm" at bounding box center [415, 164] width 60 height 15
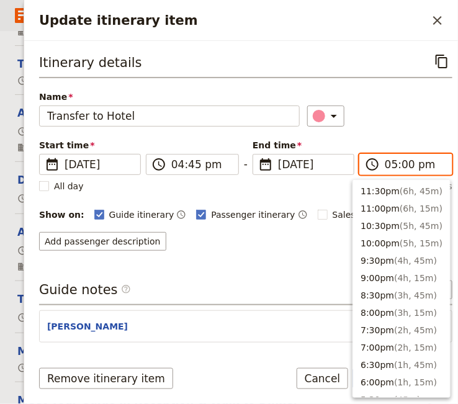
scroll to position [278, 0]
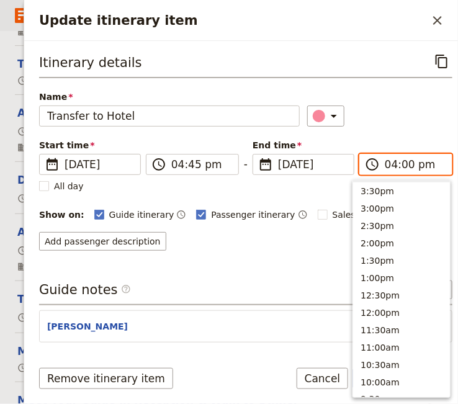
click at [395, 166] on input "04:00 pm" at bounding box center [415, 164] width 60 height 15
type input "04:45 pm"
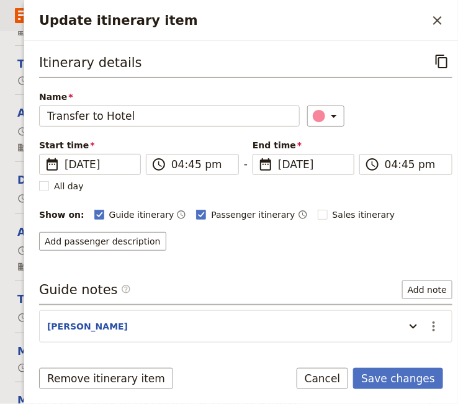
click at [257, 244] on div "Add passenger description" at bounding box center [246, 241] width 414 height 19
click at [427, 321] on icon "Actions" at bounding box center [434, 326] width 15 height 15
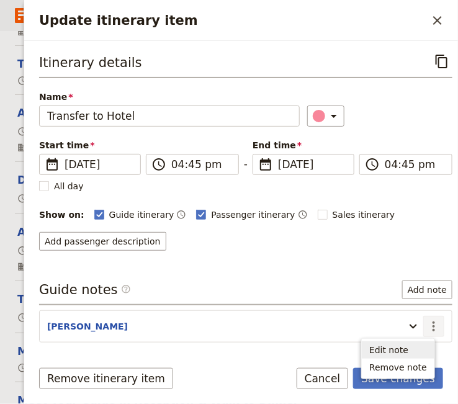
click at [391, 353] on span "Edit note" at bounding box center [389, 350] width 39 height 12
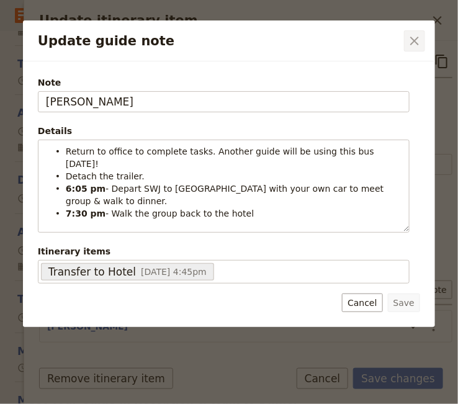
click at [414, 43] on icon "Close dialog" at bounding box center [414, 41] width 15 height 15
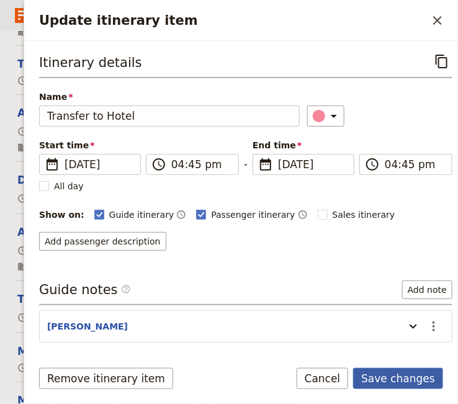
click at [389, 379] on button "Save changes" at bounding box center [398, 378] width 90 height 21
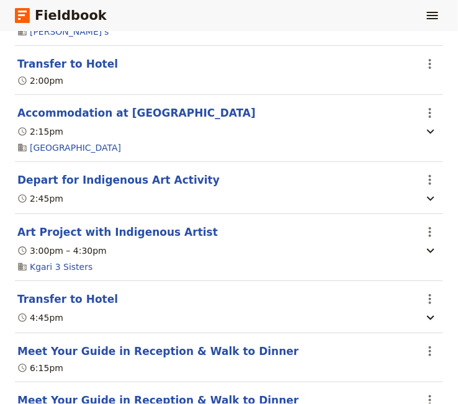
scroll to position [722, 0]
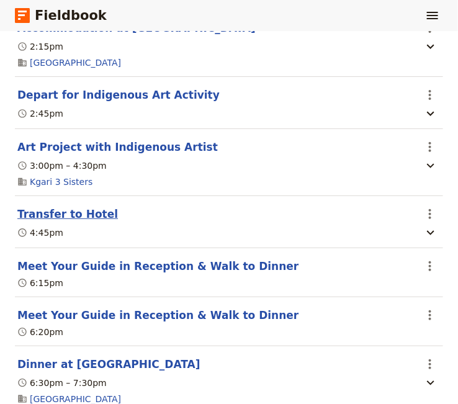
click at [60, 207] on button "Transfer to Hotel" at bounding box center [67, 214] width 101 height 15
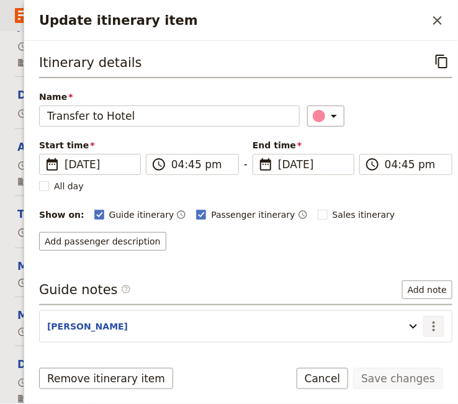
click at [427, 322] on icon "Actions" at bounding box center [434, 326] width 15 height 15
click at [405, 349] on span "Edit note" at bounding box center [389, 350] width 39 height 12
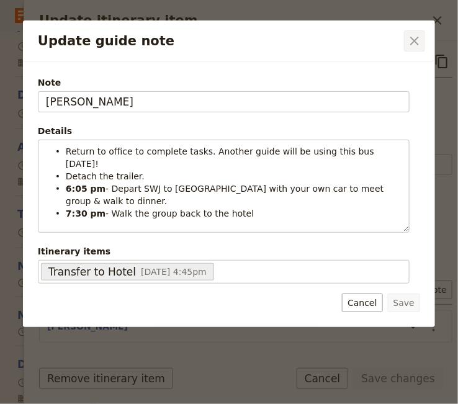
click at [413, 39] on icon "Close dialog" at bounding box center [414, 41] width 15 height 15
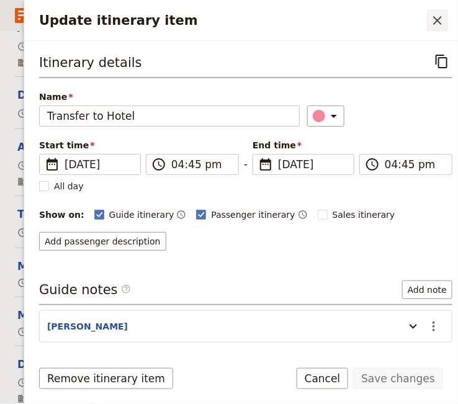
click at [437, 20] on icon "Close drawer" at bounding box center [437, 20] width 15 height 15
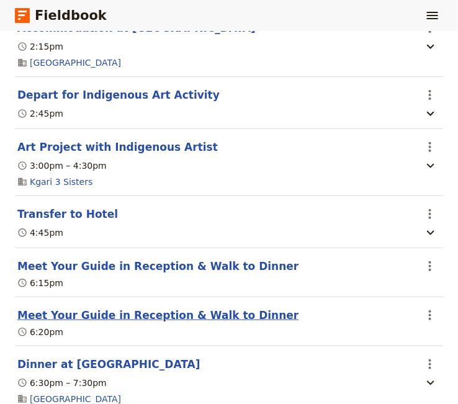
click at [165, 308] on button "Meet Your Guide in Reception & Walk to Dinner" at bounding box center [157, 315] width 281 height 15
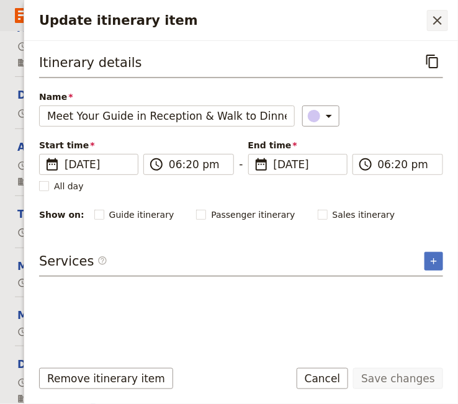
click at [442, 20] on icon "Close drawer" at bounding box center [437, 20] width 15 height 15
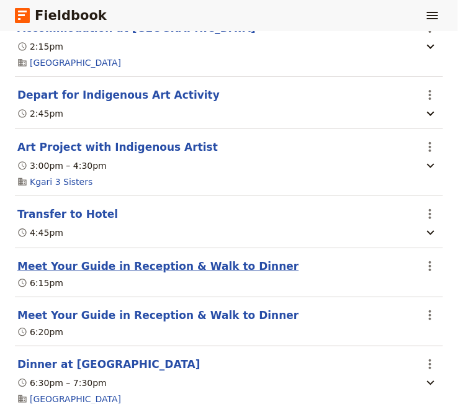
click at [166, 259] on button "Meet Your Guide in Reception & Walk to Dinner" at bounding box center [157, 266] width 281 height 15
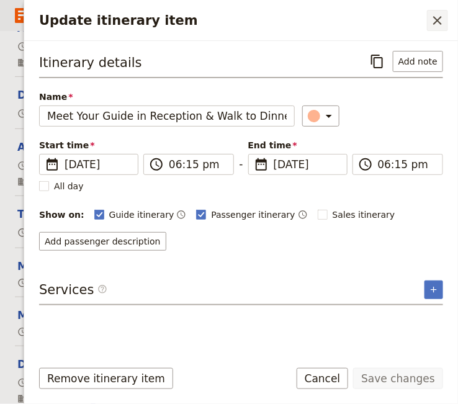
click at [435, 22] on icon "Close drawer" at bounding box center [437, 20] width 15 height 15
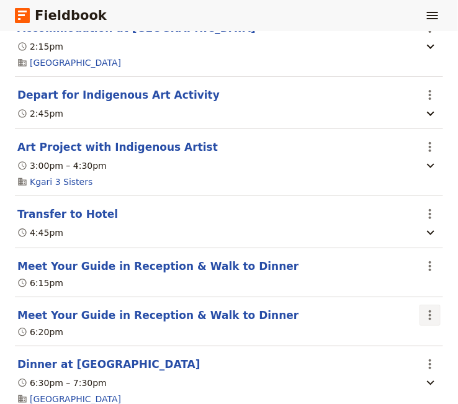
click at [423, 308] on icon "Actions" at bounding box center [430, 315] width 15 height 15
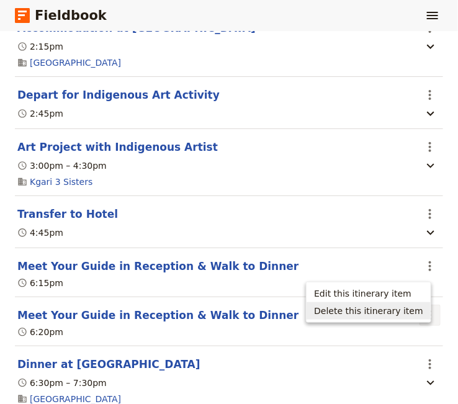
click at [407, 316] on span "Delete this itinerary item" at bounding box center [368, 311] width 109 height 12
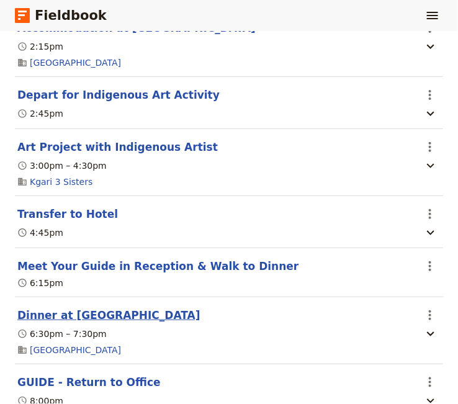
click at [69, 308] on button "Dinner at Novotel" at bounding box center [108, 315] width 183 height 15
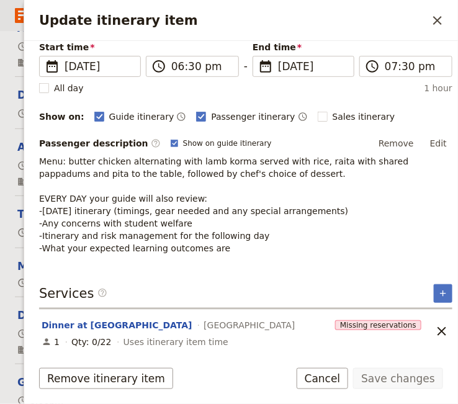
scroll to position [0, 0]
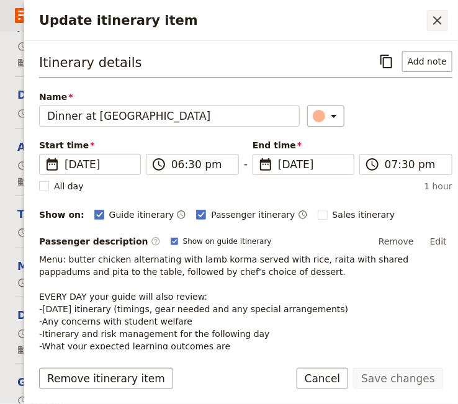
click at [440, 21] on icon "Close drawer" at bounding box center [437, 20] width 15 height 15
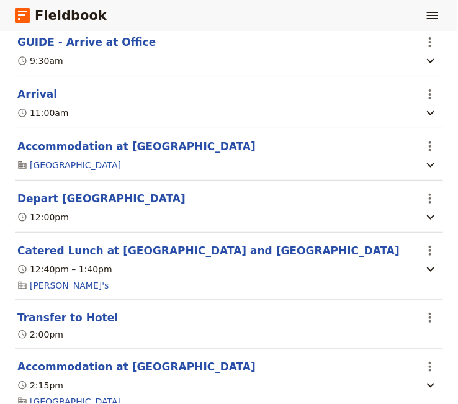
scroll to position [44, 0]
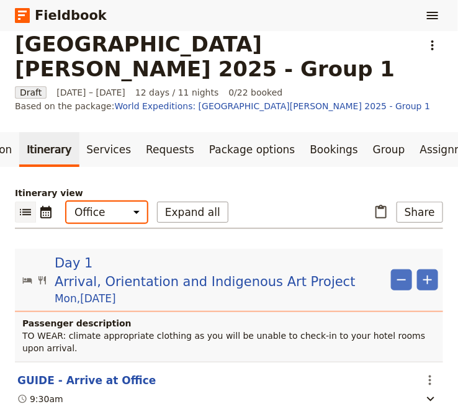
click at [66, 202] on select "Office Guide Passenger Sales" at bounding box center [106, 212] width 81 height 21
click option "Guide" at bounding box center [0, 0] width 0 height 0
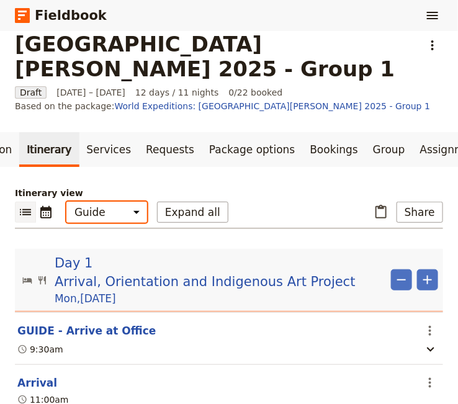
click at [66, 202] on select "Office Guide Passenger Sales" at bounding box center [106, 212] width 81 height 21
select select "ALL"
click option "Office" at bounding box center [0, 0] width 0 height 0
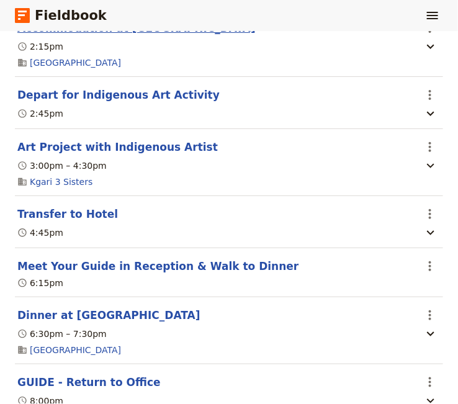
scroll to position [891, 0]
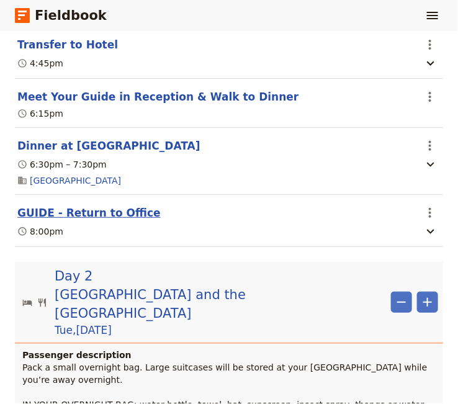
click at [94, 206] on button "GUIDE - Return to Office" at bounding box center [88, 213] width 143 height 15
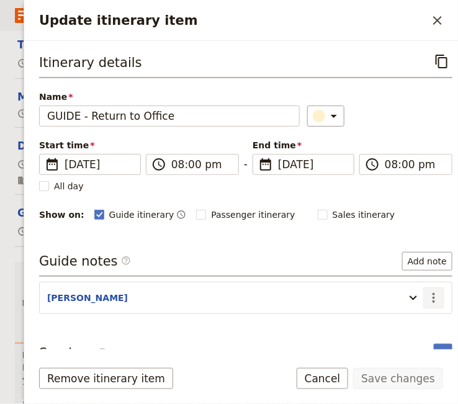
click at [427, 296] on icon "Actions" at bounding box center [434, 298] width 15 height 15
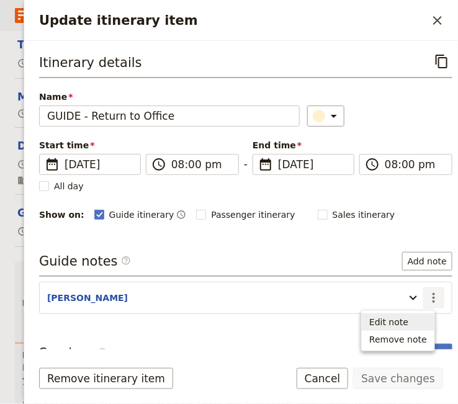
click at [399, 320] on span "Edit note" at bounding box center [389, 322] width 39 height 12
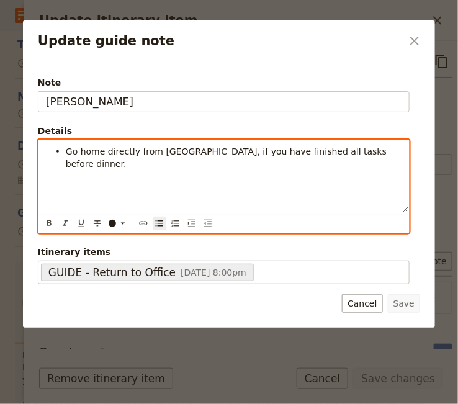
click at [210, 154] on span "Go home directly from Coral Tree Inn, if you have finished all tasks before din…" at bounding box center [228, 158] width 324 height 22
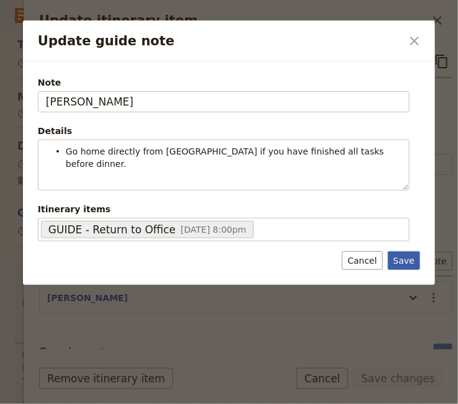
click at [402, 267] on div "Note KATE Details Go home directly from Coral Tree Inn if you have finished all…" at bounding box center [229, 173] width 412 height 224
click at [406, 252] on button "Save" at bounding box center [404, 261] width 32 height 19
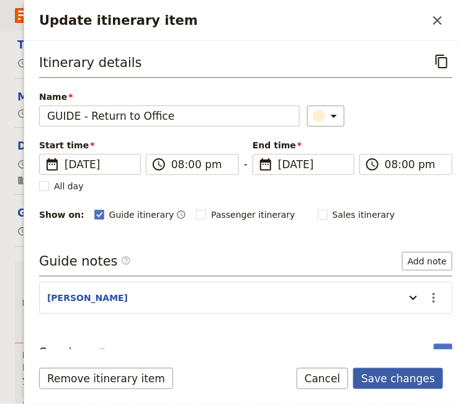
click at [388, 378] on button "Save changes" at bounding box center [398, 378] width 90 height 21
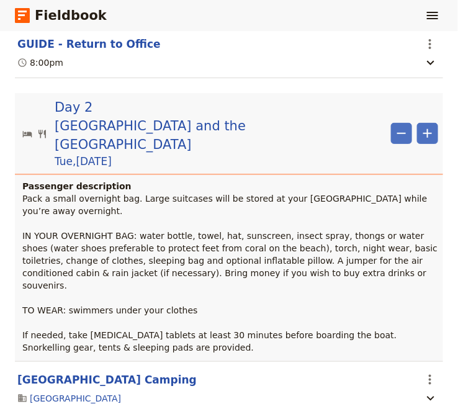
scroll to position [1145, 0]
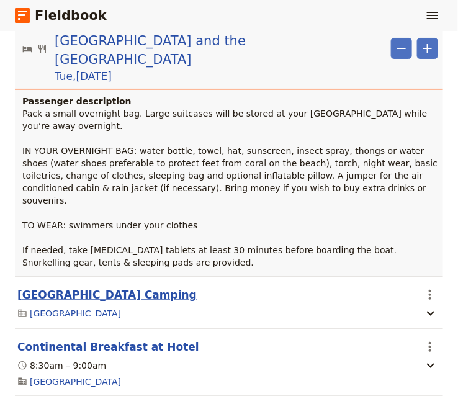
click at [85, 288] on button "Fitzroy Island Camping" at bounding box center [107, 295] width 180 height 15
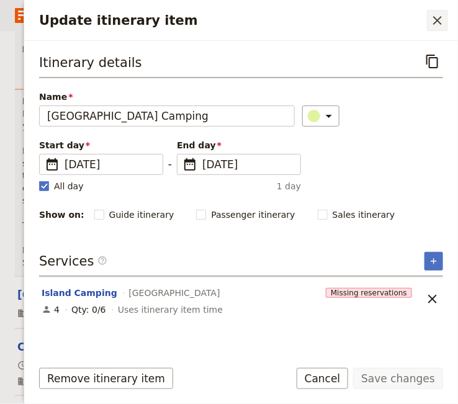
click at [436, 22] on icon "Close drawer" at bounding box center [438, 20] width 9 height 9
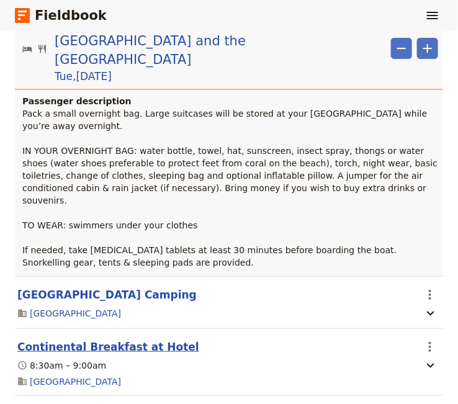
click at [127, 340] on button "Continental Breakfast at Hotel" at bounding box center [108, 347] width 182 height 15
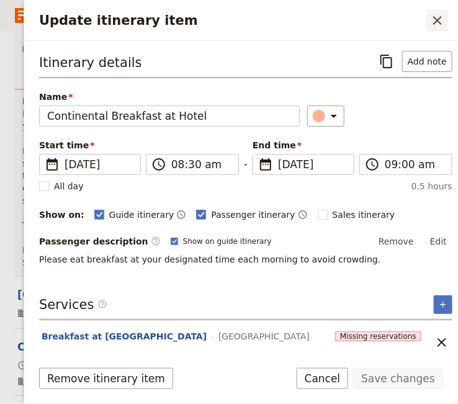
click at [436, 20] on icon "Close drawer" at bounding box center [437, 20] width 15 height 15
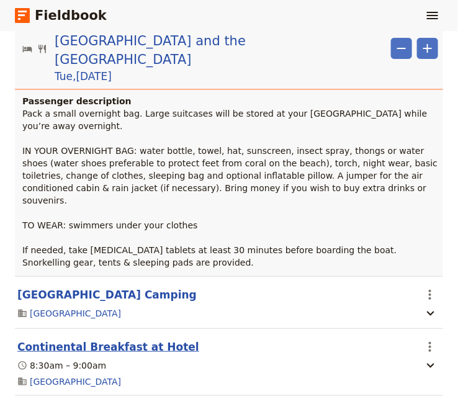
click at [136, 340] on button "Continental Breakfast at Hotel" at bounding box center [108, 347] width 182 height 15
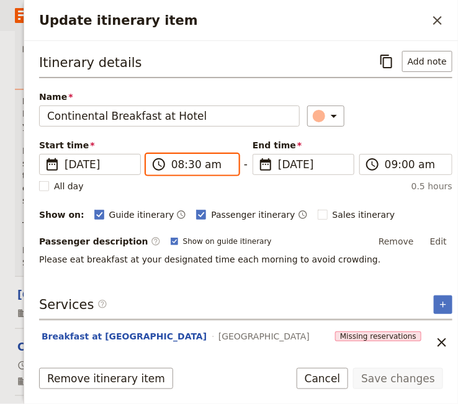
click at [175, 166] on input "08:30 am" at bounding box center [201, 164] width 60 height 15
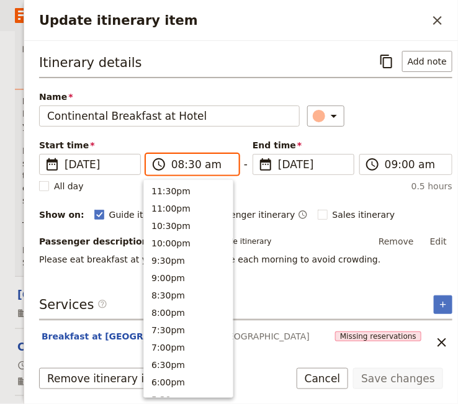
scroll to position [524, 0]
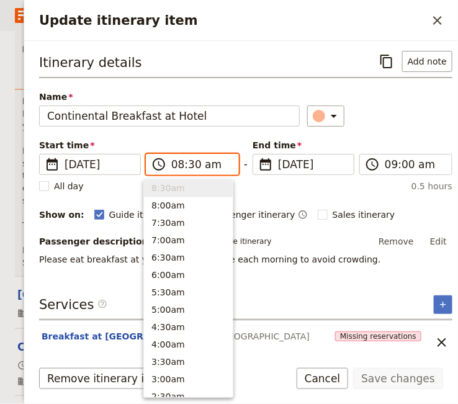
click at [189, 168] on input "08:30 am" at bounding box center [201, 164] width 60 height 15
type input "08:45 am"
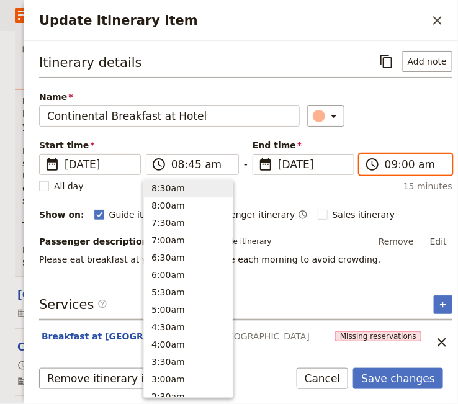
click at [397, 164] on input "09:00 am" at bounding box center [415, 164] width 60 height 15
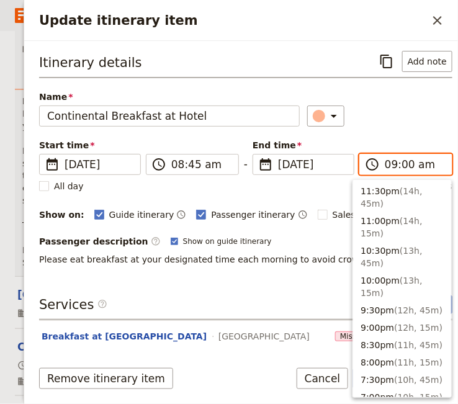
scroll to position [557, 0]
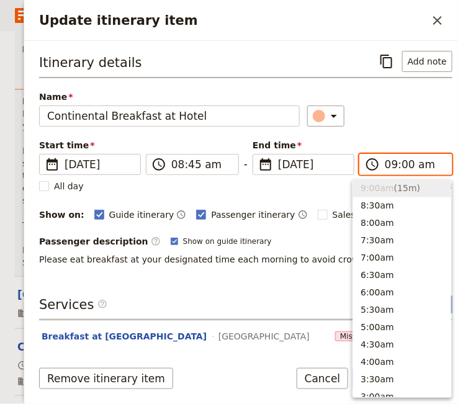
click at [397, 164] on input "09:00 am" at bounding box center [415, 164] width 60 height 15
type input "09:15 am"
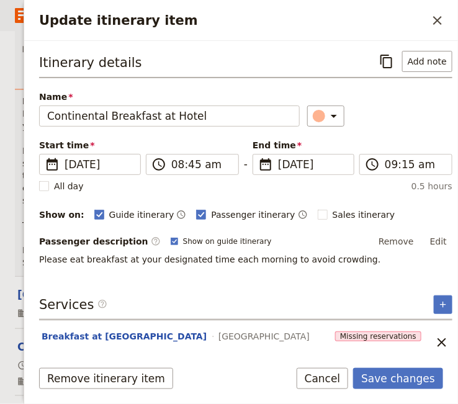
click at [201, 289] on div "Itinerary details ​ Add note Name Continental Breakfast at Hotel ​ Start time ​…" at bounding box center [246, 200] width 414 height 298
click at [401, 382] on button "Save changes" at bounding box center [398, 378] width 90 height 21
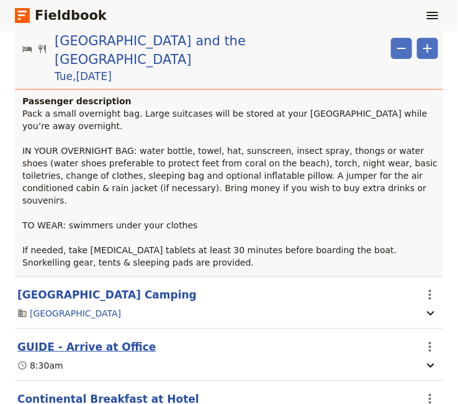
click at [81, 340] on button "GUIDE - Arrive at Office" at bounding box center [86, 347] width 139 height 15
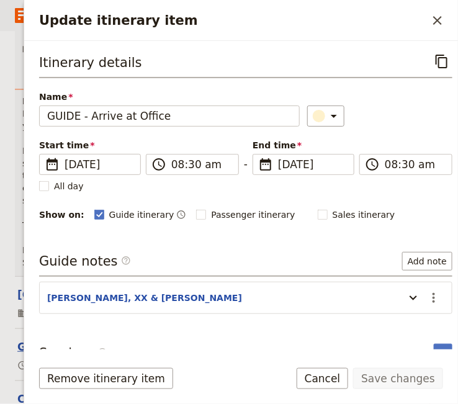
scroll to position [1145, 0]
click at [427, 294] on icon "Actions" at bounding box center [434, 298] width 15 height 15
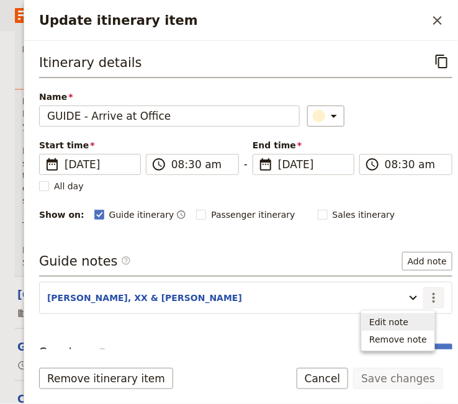
click at [409, 319] on span "Edit note" at bounding box center [389, 322] width 39 height 12
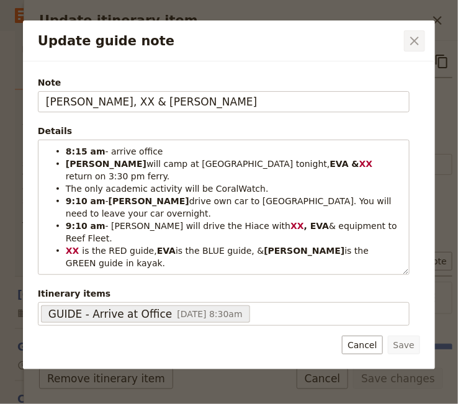
click at [415, 40] on icon "Close dialog" at bounding box center [415, 41] width 9 height 9
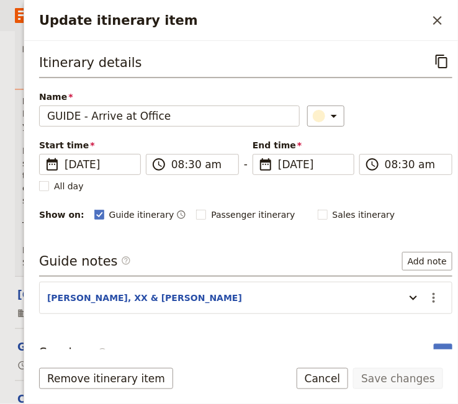
scroll to position [16, 0]
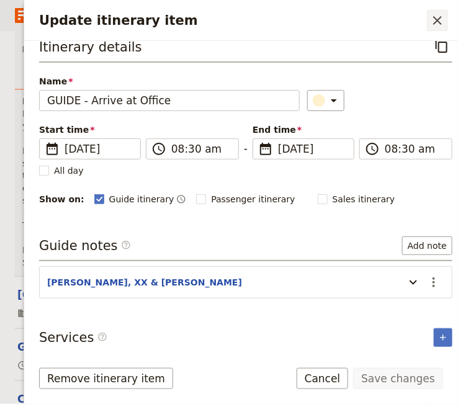
click at [442, 17] on icon "Close drawer" at bounding box center [437, 20] width 15 height 15
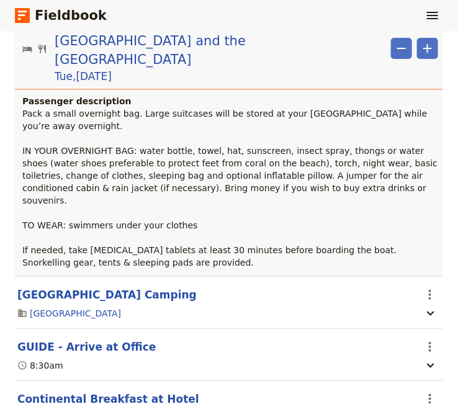
scroll to position [1230, 0]
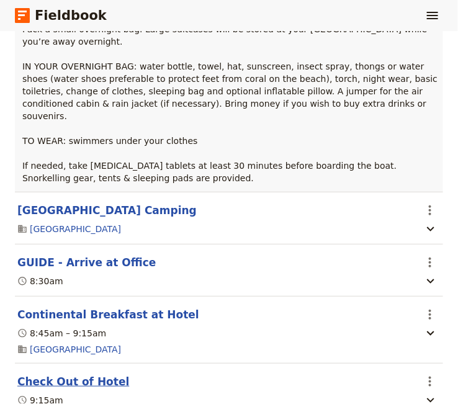
click at [86, 375] on button "Check Out of Hotel" at bounding box center [73, 382] width 112 height 15
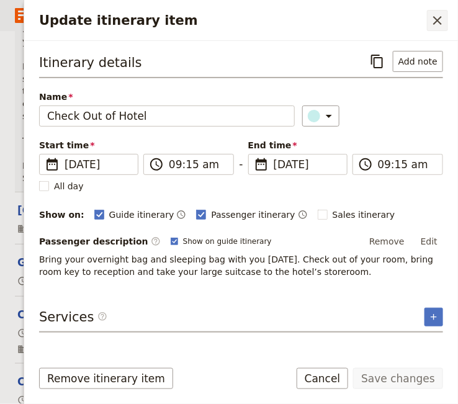
click at [440, 16] on icon "Close drawer" at bounding box center [437, 20] width 15 height 15
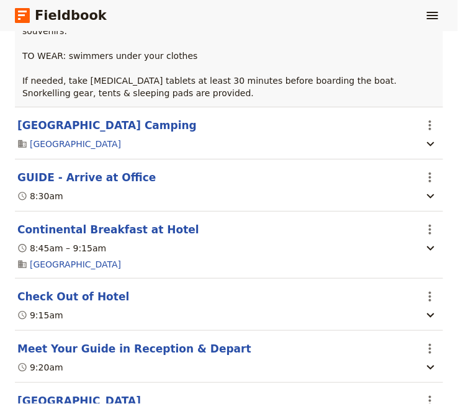
scroll to position [1400, 0]
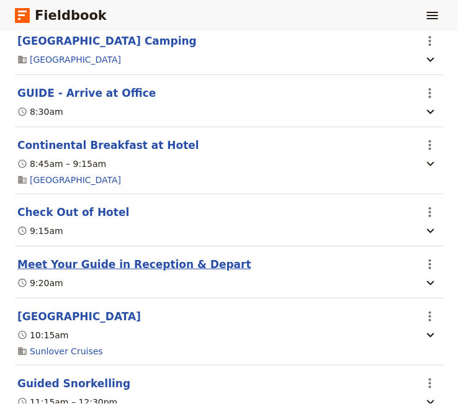
click at [139, 257] on button "Meet Your Guide in Reception & Depart" at bounding box center [134, 264] width 234 height 15
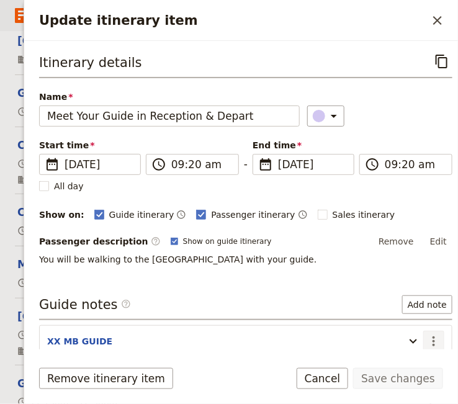
click at [427, 340] on icon "Actions" at bounding box center [434, 341] width 15 height 15
click at [406, 363] on span "Edit note" at bounding box center [389, 365] width 39 height 12
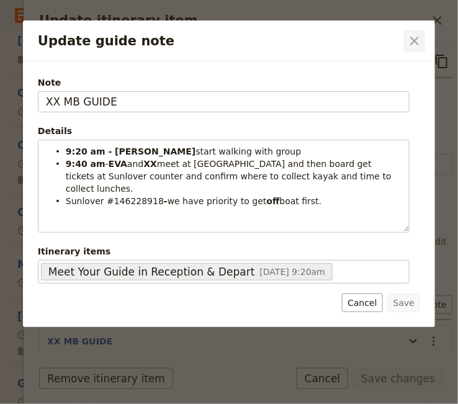
click at [414, 40] on icon "Close dialog" at bounding box center [414, 41] width 15 height 15
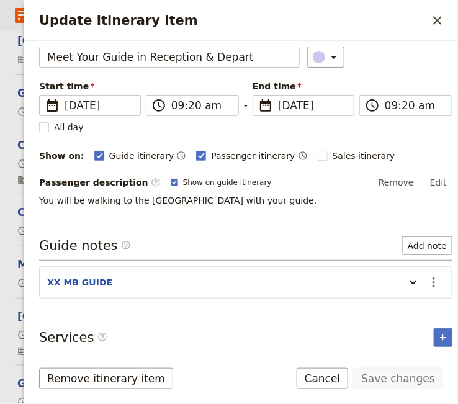
scroll to position [0, 0]
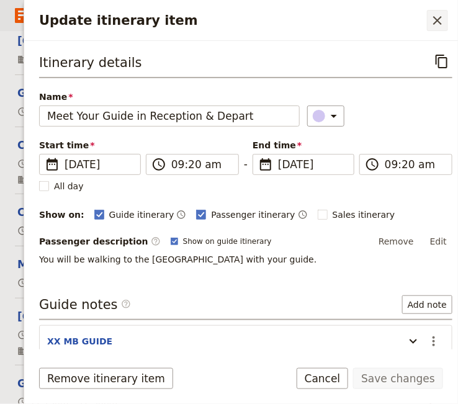
click at [437, 20] on icon "Close drawer" at bounding box center [437, 20] width 15 height 15
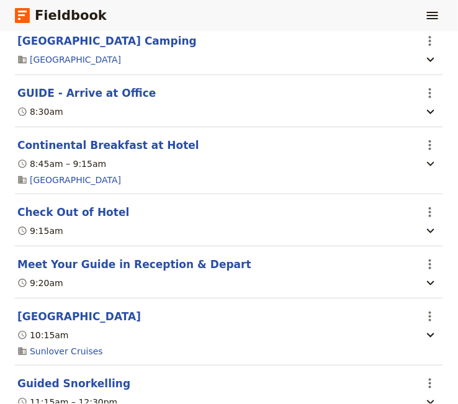
scroll to position [1484, 0]
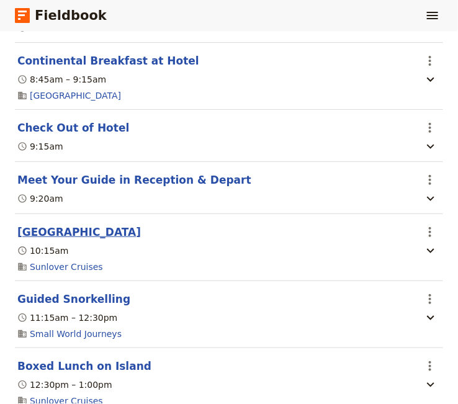
click at [55, 225] on button "Fitzroy Island" at bounding box center [79, 232] width 124 height 15
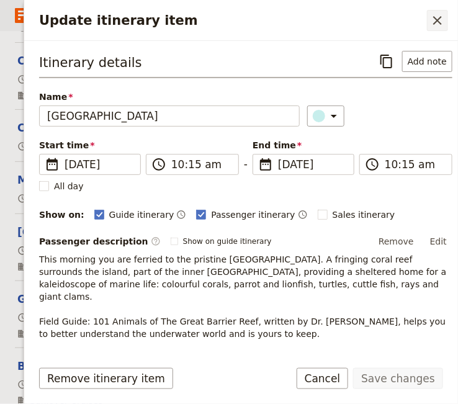
click at [437, 18] on icon "Close drawer" at bounding box center [437, 20] width 15 height 15
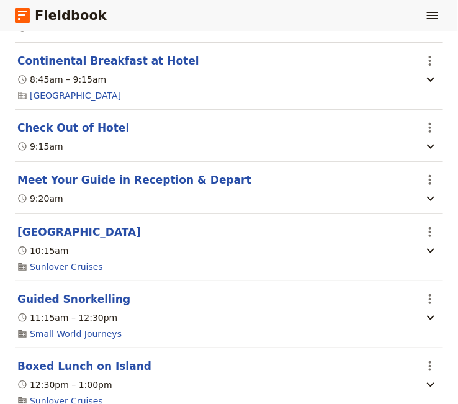
scroll to position [1569, 0]
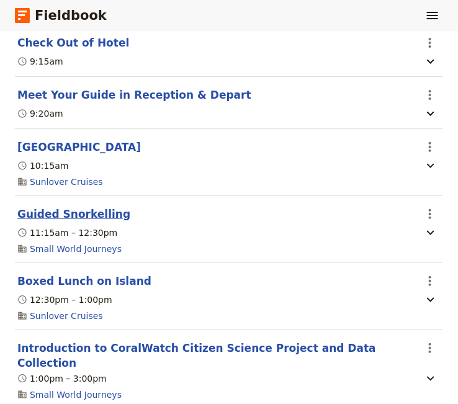
click at [84, 207] on button "Guided Snorkelling" at bounding box center [73, 214] width 113 height 15
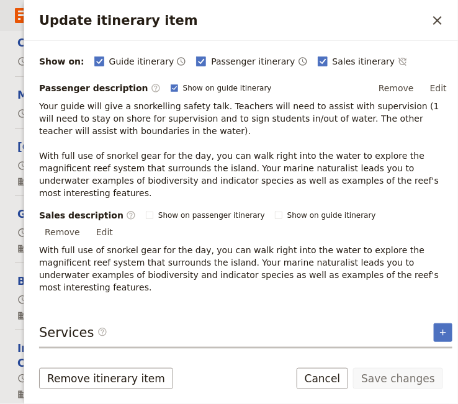
scroll to position [0, 0]
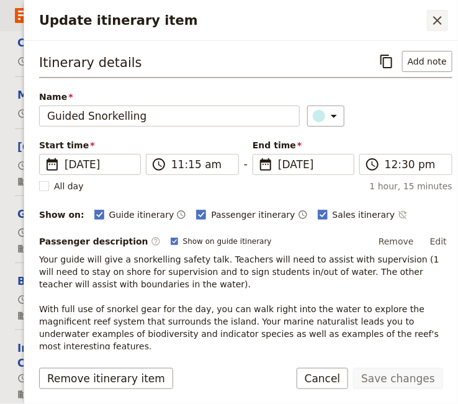
click at [435, 17] on icon "Close drawer" at bounding box center [438, 20] width 9 height 9
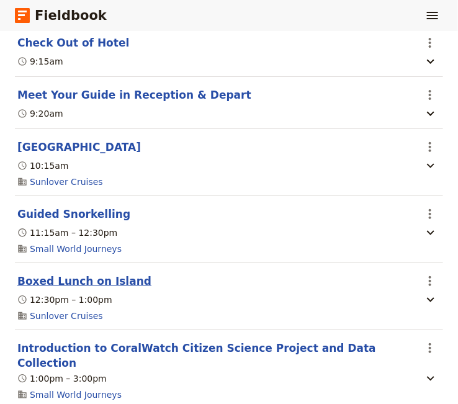
click at [81, 274] on button "Boxed Lunch on Island" at bounding box center [84, 281] width 134 height 15
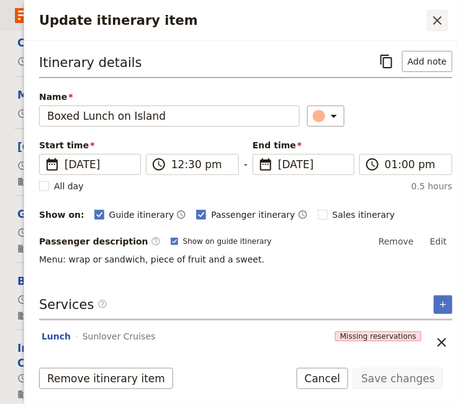
click at [437, 19] on icon "Close drawer" at bounding box center [438, 20] width 9 height 9
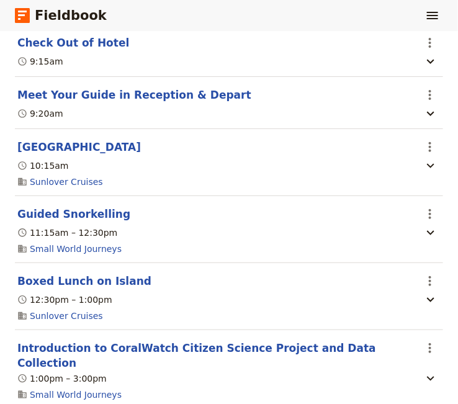
scroll to position [1654, 0]
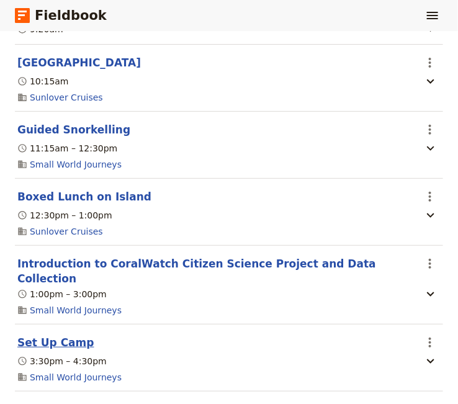
click at [48, 335] on button "Set Up Camp" at bounding box center [55, 342] width 77 height 15
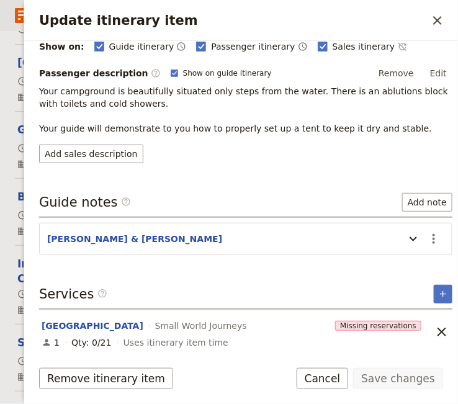
scroll to position [0, 0]
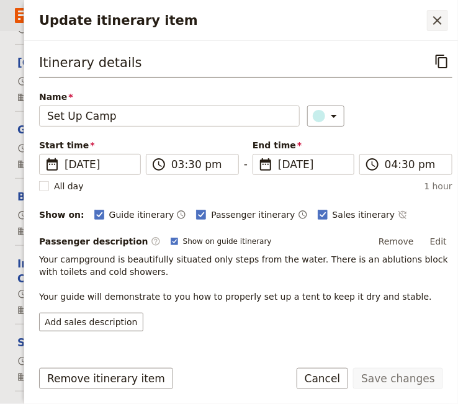
click at [439, 21] on icon "Close drawer" at bounding box center [438, 20] width 9 height 9
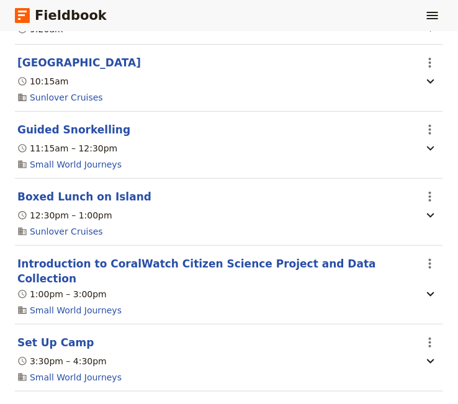
click at [51, 403] on button "Beach Walk" at bounding box center [51, 410] width 69 height 15
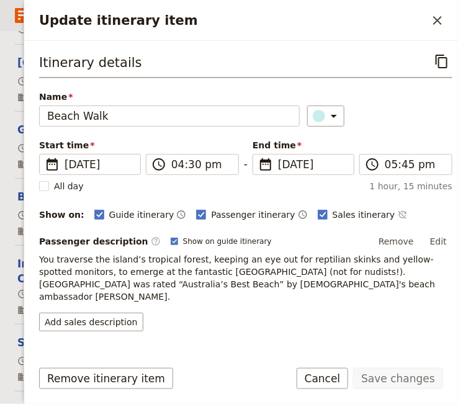
scroll to position [156, 0]
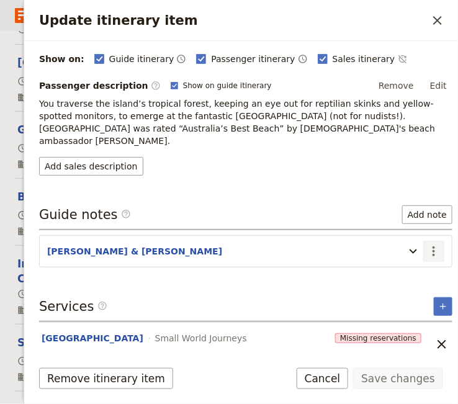
click at [428, 244] on icon "Actions" at bounding box center [434, 251] width 15 height 15
click at [388, 266] on span "Edit note" at bounding box center [389, 262] width 39 height 12
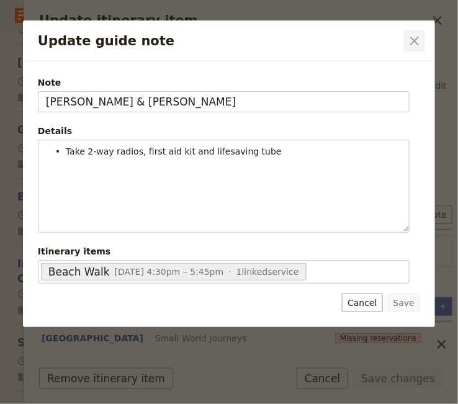
click at [415, 41] on icon "Close dialog" at bounding box center [415, 41] width 9 height 9
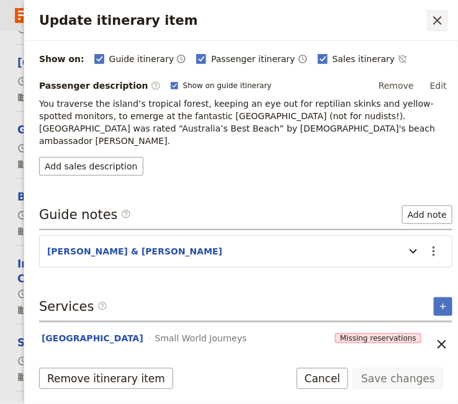
click at [437, 23] on icon "Close drawer" at bounding box center [437, 20] width 15 height 15
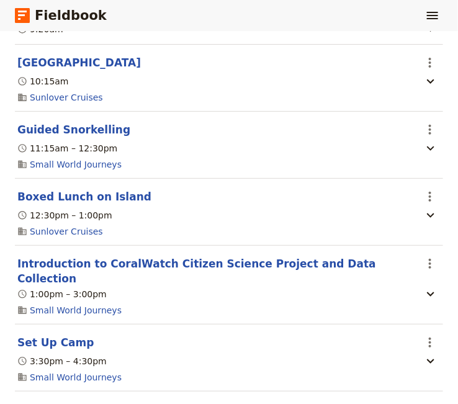
scroll to position [1739, 0]
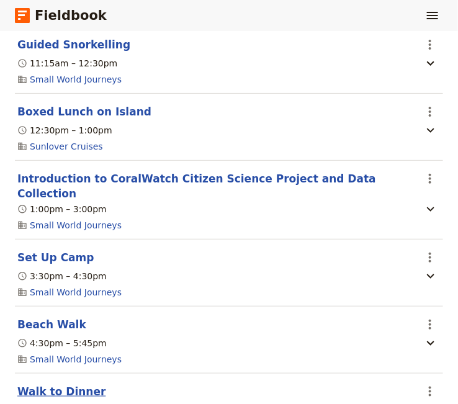
click at [57, 385] on button "Walk to Dinner" at bounding box center [61, 392] width 88 height 15
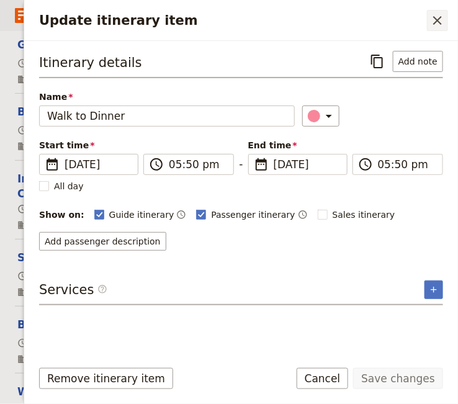
click at [440, 21] on icon "Close drawer" at bounding box center [437, 20] width 15 height 15
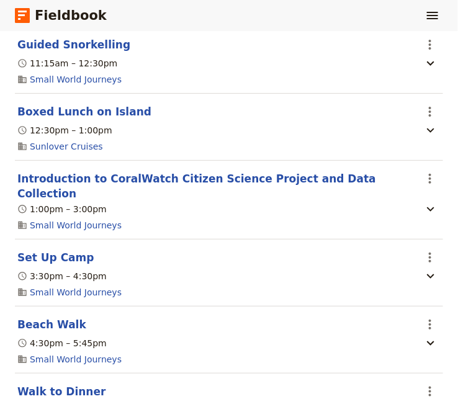
scroll to position [1823, 0]
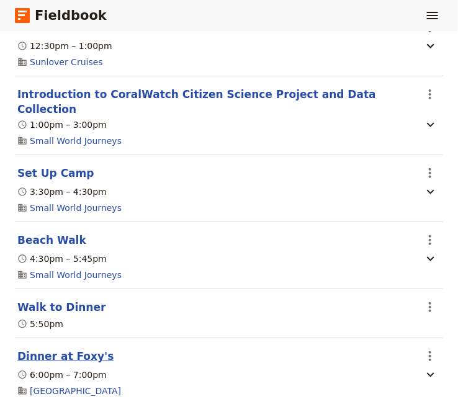
click at [71, 349] on button "Dinner at Foxy's" at bounding box center [65, 356] width 96 height 15
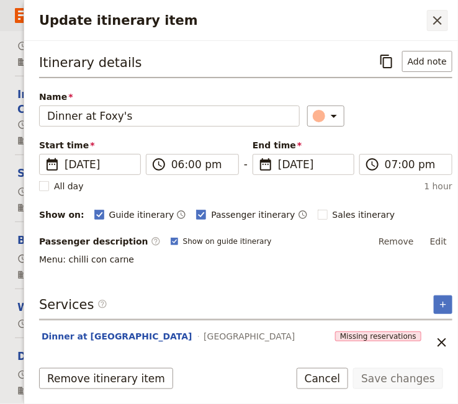
click at [437, 19] on icon "Close drawer" at bounding box center [437, 20] width 15 height 15
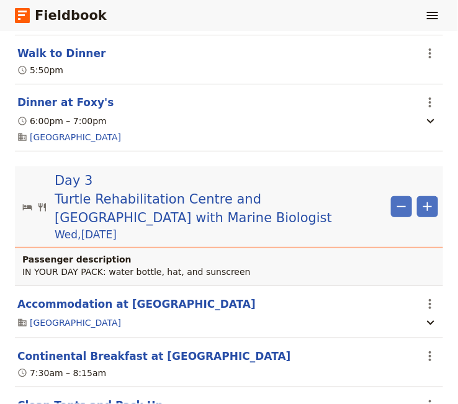
scroll to position [2162, 0]
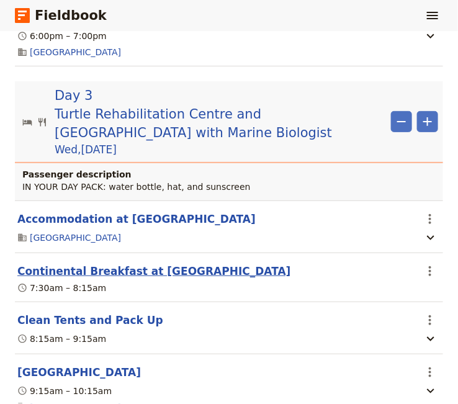
click at [113, 264] on button "Continental Breakfast at Camp" at bounding box center [154, 271] width 274 height 15
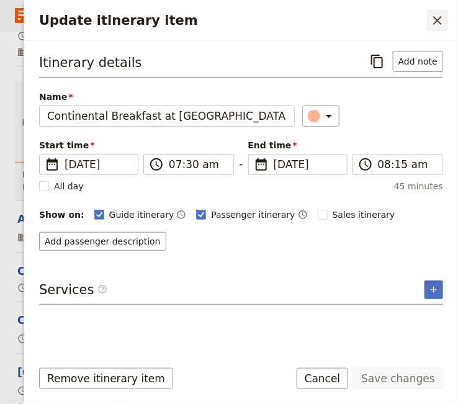
click at [440, 21] on icon "Close drawer" at bounding box center [438, 20] width 9 height 9
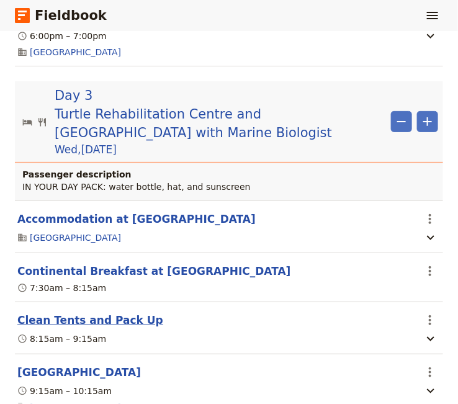
click at [109, 313] on button "Clean Tents and Pack Up" at bounding box center [90, 320] width 146 height 15
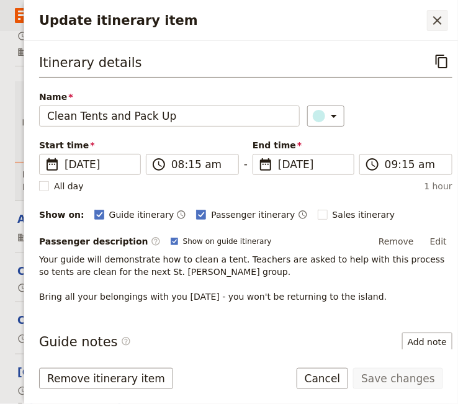
click at [440, 17] on icon "Close drawer" at bounding box center [437, 20] width 15 height 15
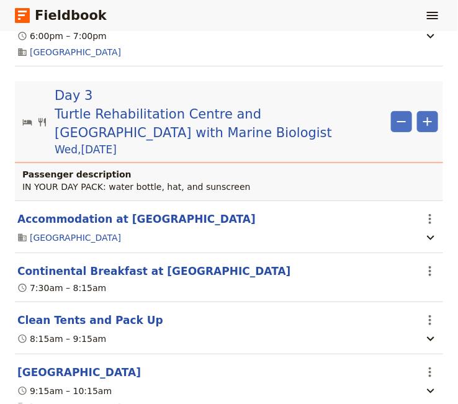
scroll to position [2247, 0]
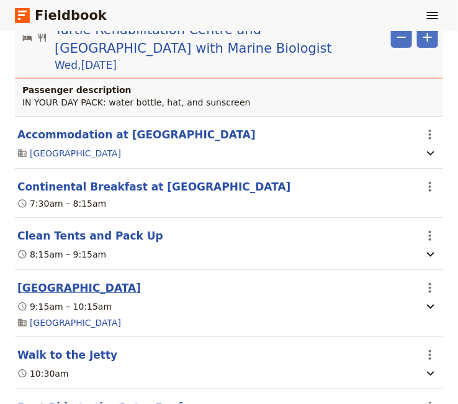
click at [84, 281] on button "Turtle Rehabilitation Centre" at bounding box center [79, 288] width 124 height 15
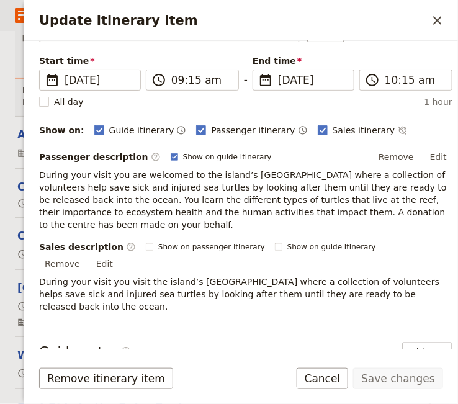
scroll to position [169, 0]
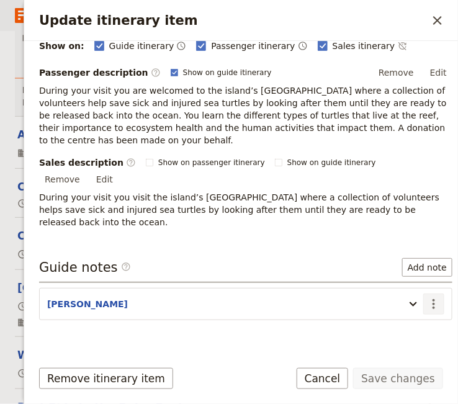
click at [427, 297] on icon "Actions" at bounding box center [434, 304] width 15 height 15
click at [404, 311] on span "Edit note" at bounding box center [389, 313] width 39 height 12
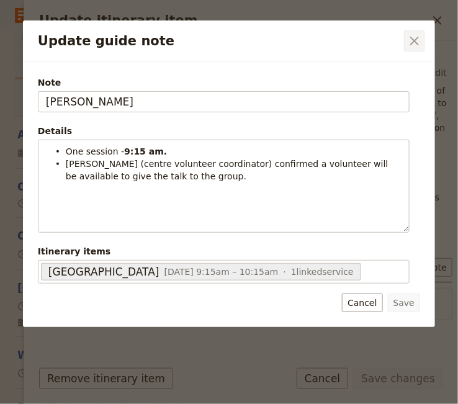
click at [417, 46] on icon "Close dialog" at bounding box center [414, 41] width 15 height 15
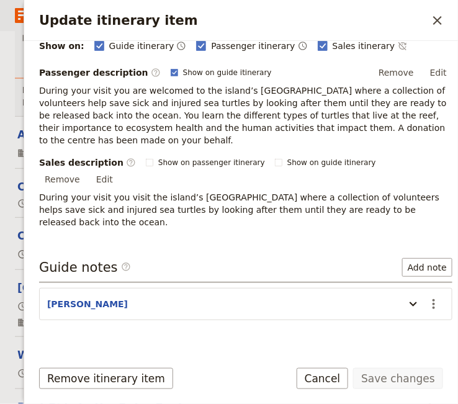
scroll to position [220, 0]
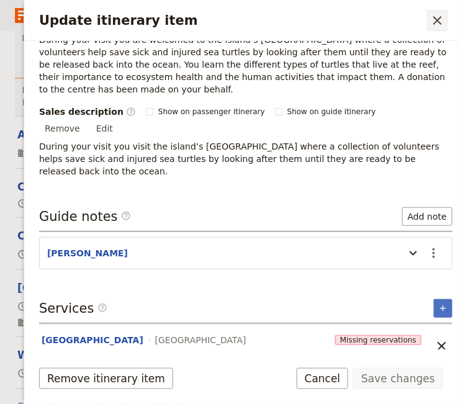
click at [435, 18] on icon "Close drawer" at bounding box center [437, 20] width 15 height 15
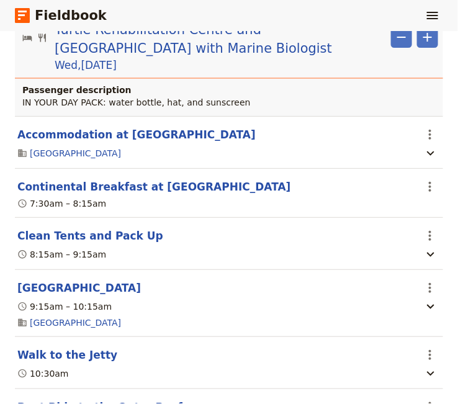
scroll to position [2331, 0]
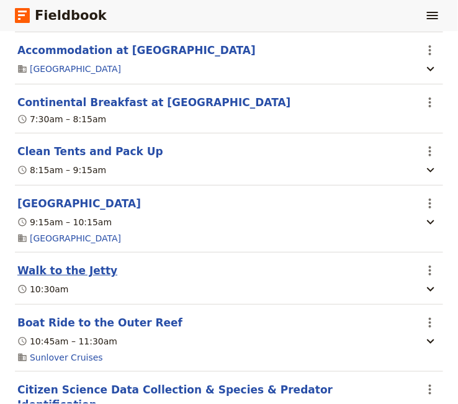
click at [76, 263] on button "Walk to the Jetty" at bounding box center [67, 270] width 100 height 15
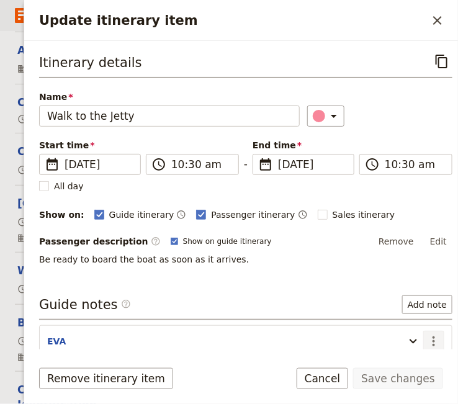
click at [427, 341] on icon "Actions" at bounding box center [434, 341] width 15 height 15
click at [400, 359] on span "Edit note" at bounding box center [389, 365] width 39 height 12
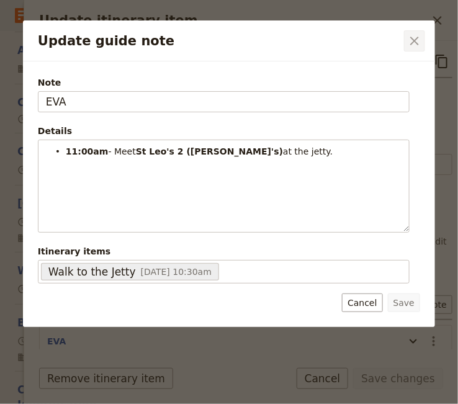
click at [415, 37] on icon "Close dialog" at bounding box center [414, 41] width 15 height 15
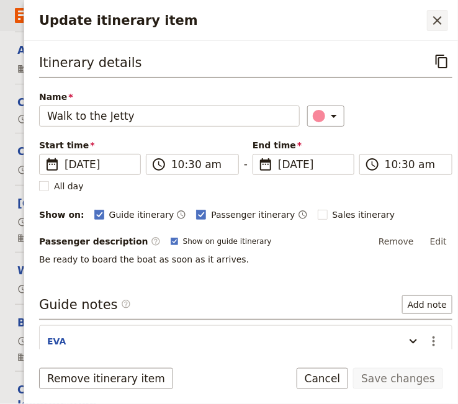
click at [438, 21] on icon "Close drawer" at bounding box center [438, 20] width 9 height 9
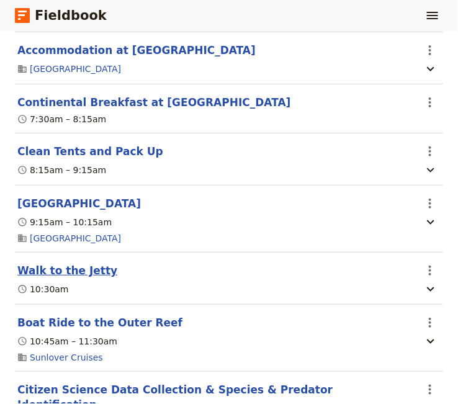
click at [81, 263] on button "Walk to the Jetty" at bounding box center [67, 270] width 100 height 15
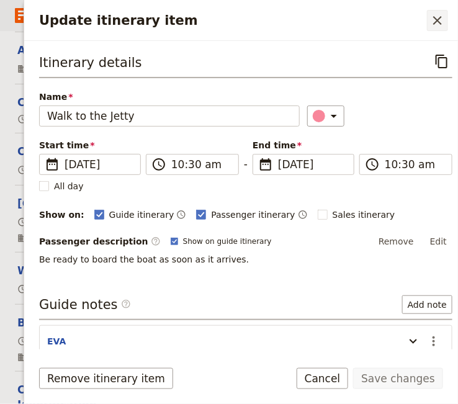
click at [439, 19] on icon "Close drawer" at bounding box center [437, 20] width 15 height 15
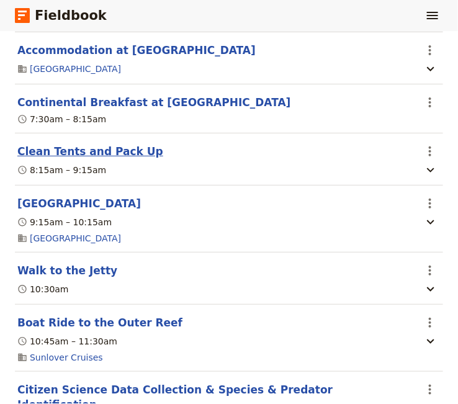
click at [109, 144] on button "Clean Tents and Pack Up" at bounding box center [90, 151] width 146 height 15
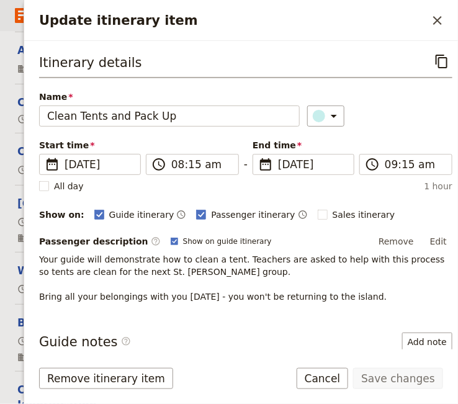
scroll to position [84, 0]
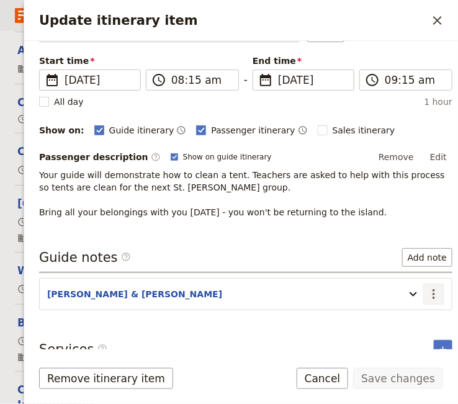
click at [427, 293] on icon "Actions" at bounding box center [434, 294] width 15 height 15
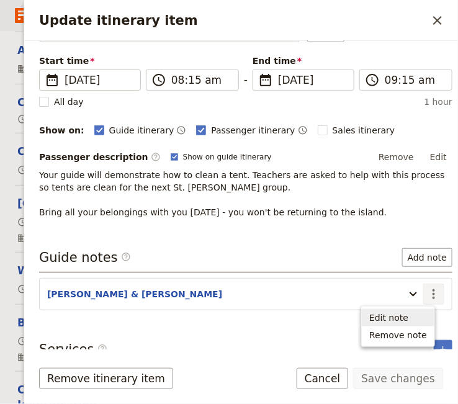
click at [409, 317] on span "Edit note" at bounding box center [389, 318] width 39 height 12
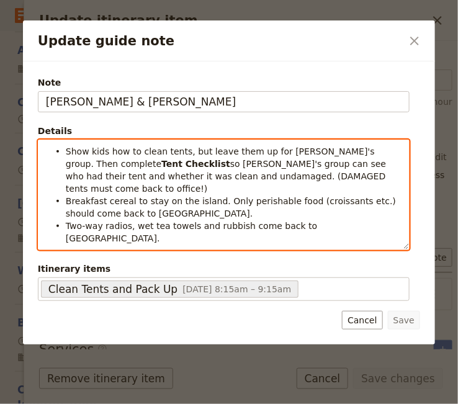
click at [232, 221] on span "Two-way radios, wet tea towels and rubbish come back to Cairns." at bounding box center [193, 232] width 255 height 22
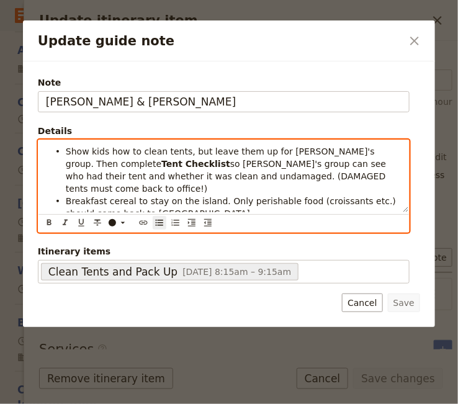
scroll to position [8, 0]
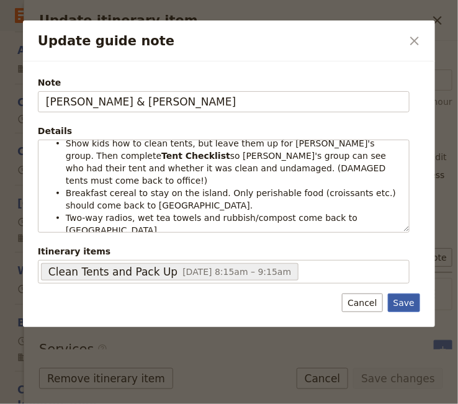
click at [404, 304] on button "Save" at bounding box center [404, 303] width 32 height 19
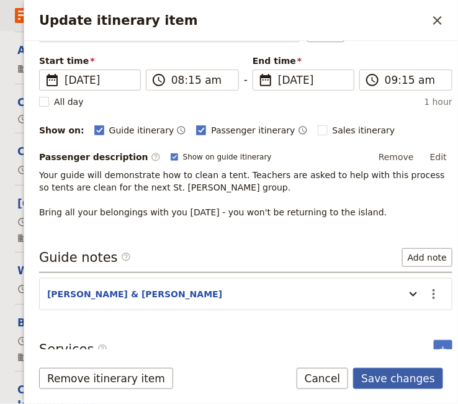
click at [389, 381] on button "Save changes" at bounding box center [398, 378] width 90 height 21
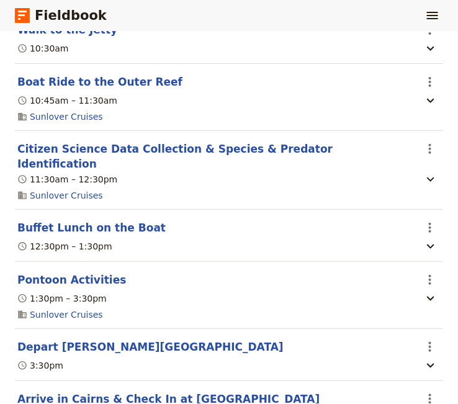
scroll to position [2657, 0]
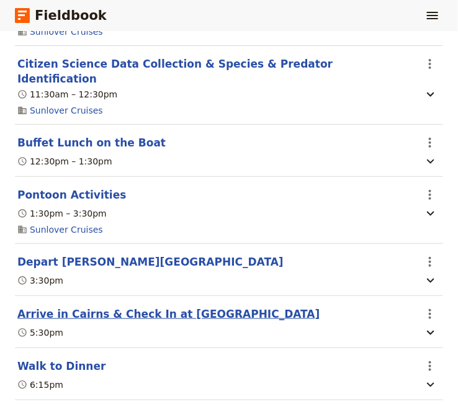
click at [119, 307] on button "Arrive in Cairns & Check In at Coral Tree Inn" at bounding box center [168, 314] width 303 height 15
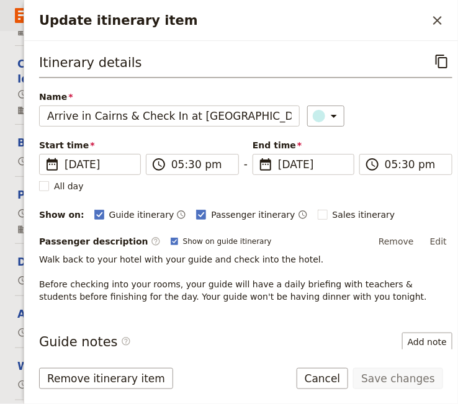
scroll to position [96, 0]
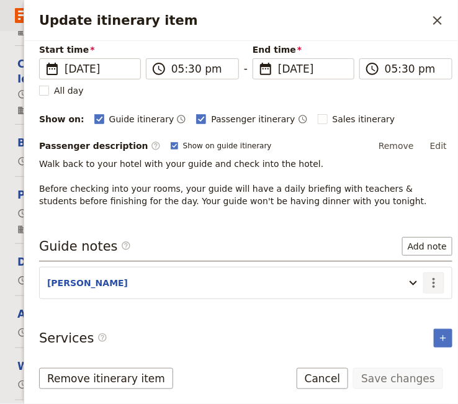
click at [427, 281] on icon "Actions" at bounding box center [434, 283] width 15 height 15
click at [394, 307] on span "Edit note" at bounding box center [389, 307] width 39 height 12
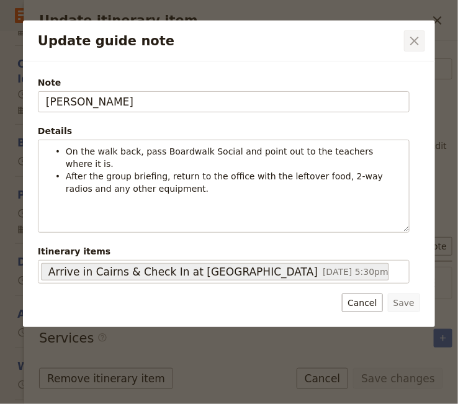
click at [417, 41] on icon "Close dialog" at bounding box center [414, 41] width 15 height 15
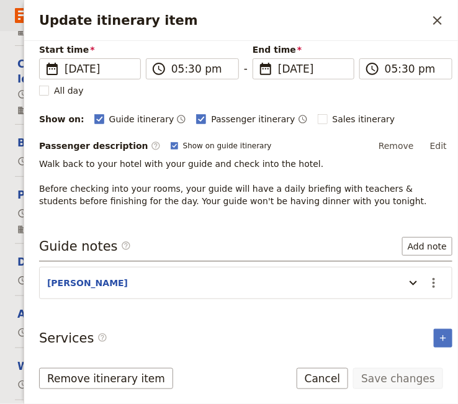
scroll to position [0, 0]
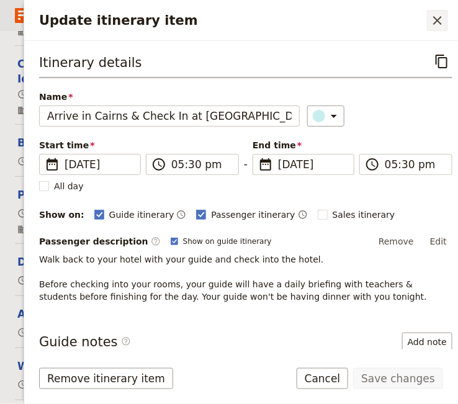
click at [439, 20] on icon "Close drawer" at bounding box center [438, 20] width 9 height 9
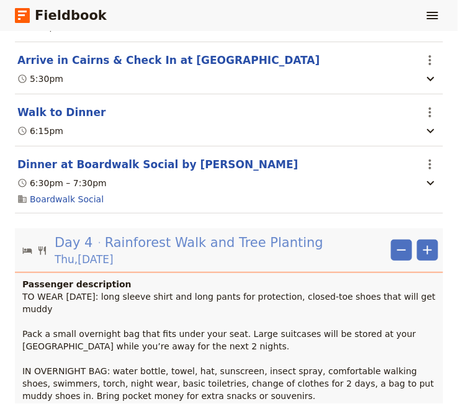
scroll to position [2996, 0]
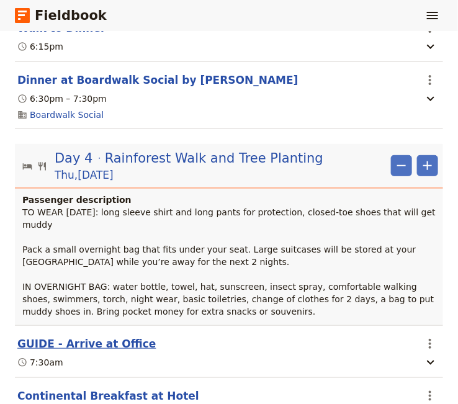
click at [98, 337] on button "GUIDE - Arrive at Office" at bounding box center [86, 344] width 139 height 15
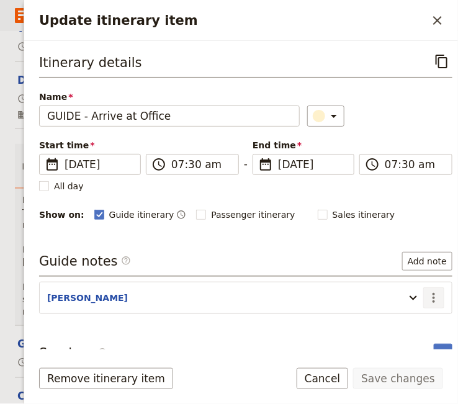
click at [427, 293] on icon "Actions" at bounding box center [434, 298] width 15 height 15
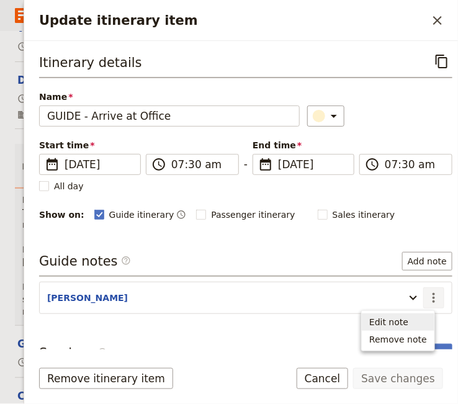
click at [405, 319] on span "Edit note" at bounding box center [389, 322] width 39 height 12
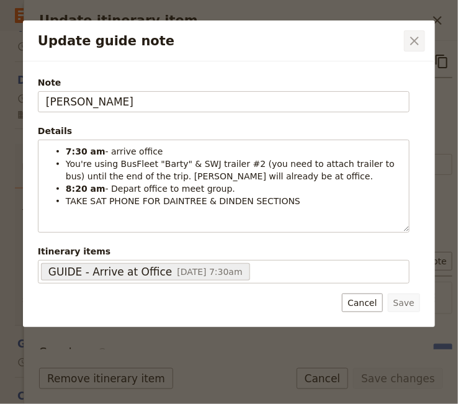
click at [412, 43] on icon "Close dialog" at bounding box center [414, 41] width 15 height 15
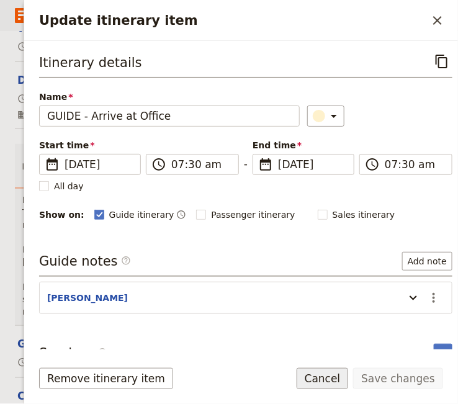
click at [338, 385] on button "Cancel" at bounding box center [323, 378] width 52 height 21
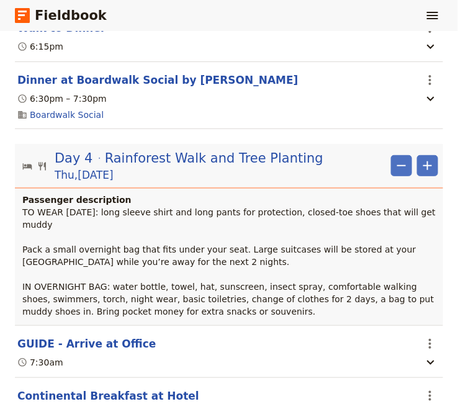
scroll to position [3081, 0]
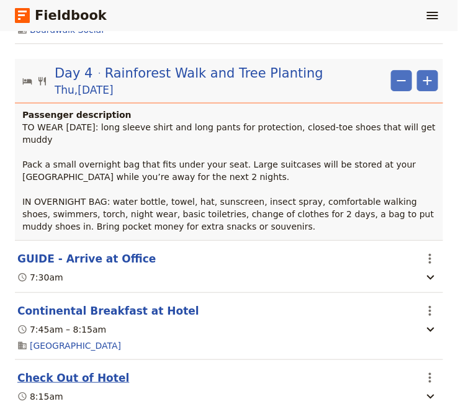
click at [75, 371] on button "Check Out of Hotel" at bounding box center [73, 378] width 112 height 15
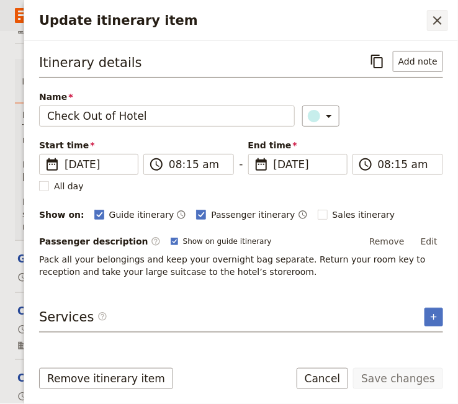
click at [433, 18] on icon "Close drawer" at bounding box center [437, 20] width 15 height 15
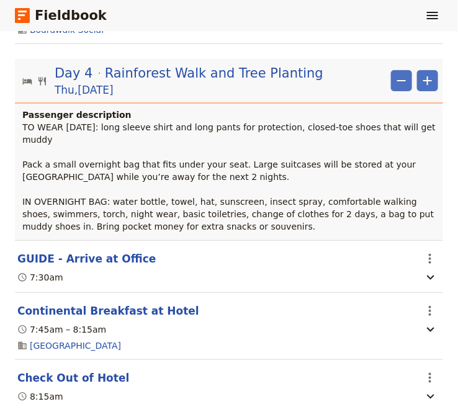
scroll to position [3165, 0]
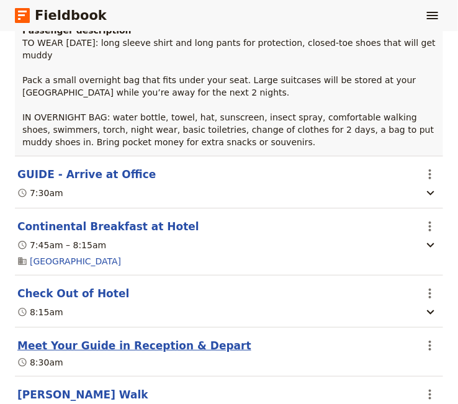
click at [159, 339] on button "Meet Your Guide in Reception & Depart" at bounding box center [134, 346] width 234 height 15
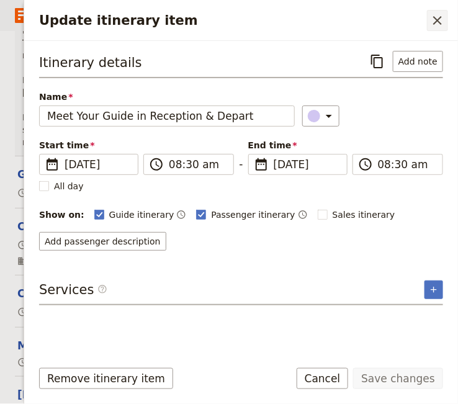
click at [440, 22] on icon "Close drawer" at bounding box center [438, 20] width 9 height 9
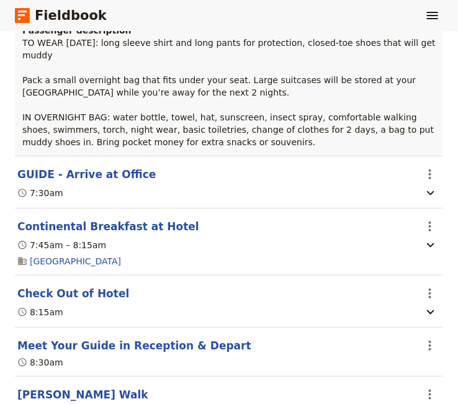
scroll to position [3251, 0]
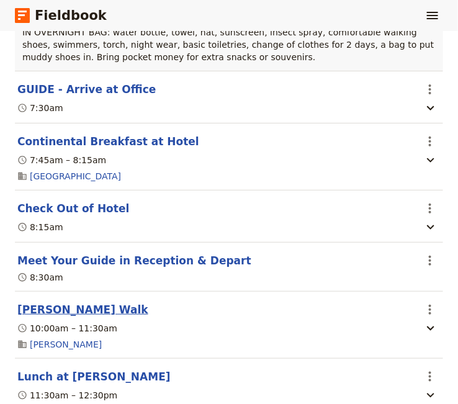
click at [94, 303] on button "Mossman Gorge Walk" at bounding box center [82, 310] width 131 height 15
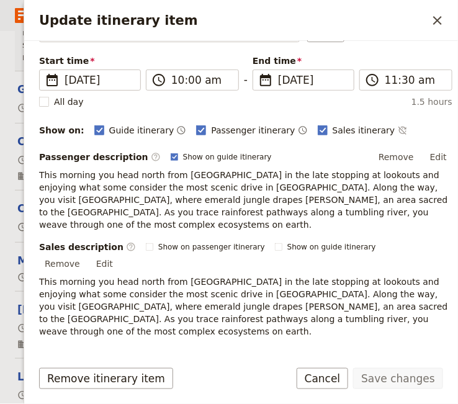
scroll to position [220, 0]
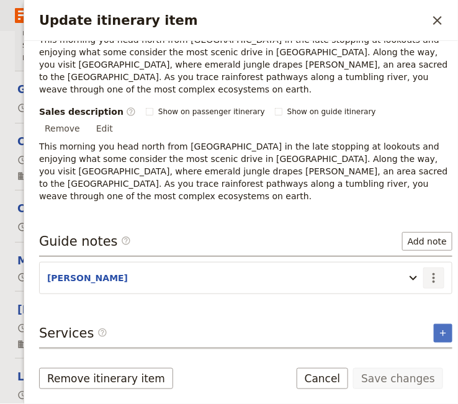
click at [433, 273] on icon "Actions" at bounding box center [434, 278] width 2 height 10
click at [412, 266] on span "Edit note" at bounding box center [399, 263] width 58 height 12
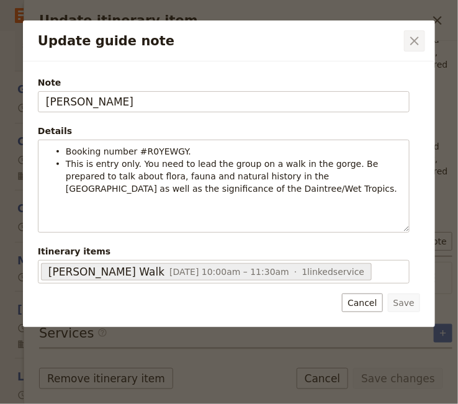
click at [416, 42] on icon "Close dialog" at bounding box center [415, 41] width 9 height 9
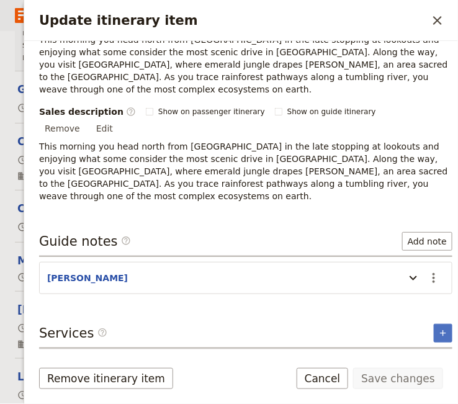
scroll to position [0, 0]
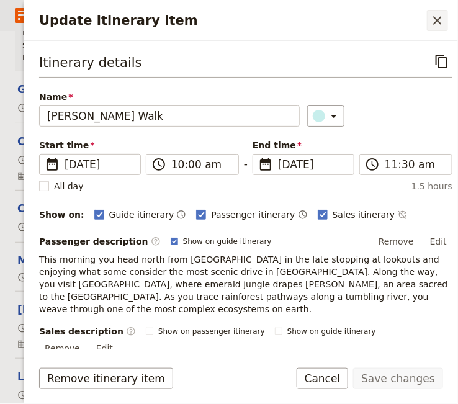
click at [435, 21] on icon "Close drawer" at bounding box center [437, 20] width 15 height 15
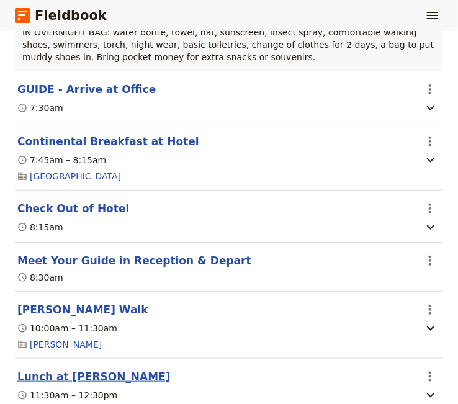
click at [70, 370] on button "Lunch at Mossman Gorge" at bounding box center [93, 377] width 153 height 15
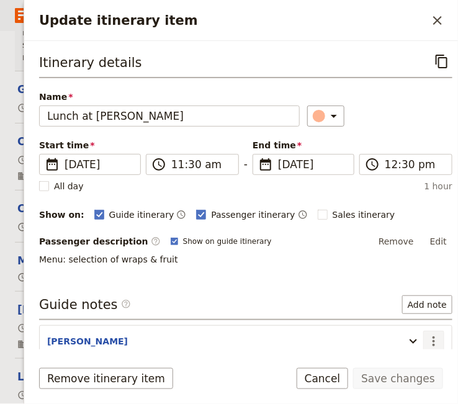
click at [427, 337] on icon "Actions" at bounding box center [434, 341] width 15 height 15
click at [404, 365] on span "Edit note" at bounding box center [389, 365] width 39 height 12
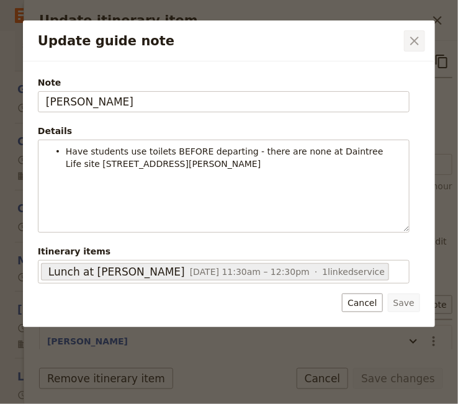
click at [415, 41] on icon "Close dialog" at bounding box center [415, 41] width 9 height 9
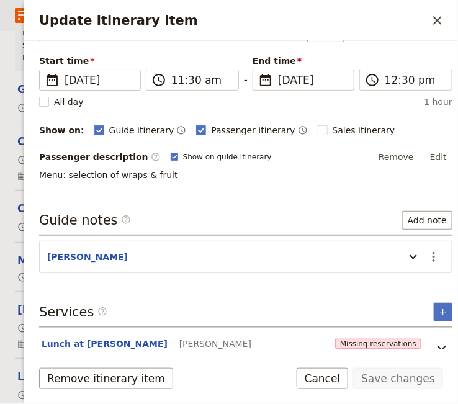
scroll to position [0, 0]
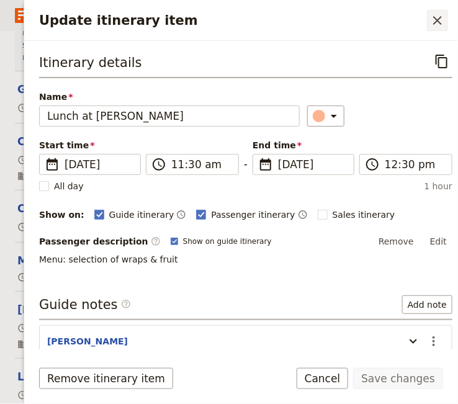
click at [438, 21] on icon "Close drawer" at bounding box center [438, 20] width 9 height 9
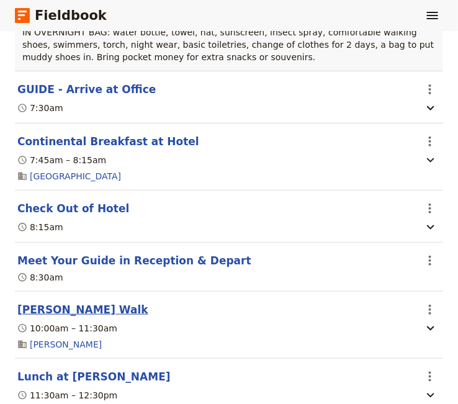
click at [88, 303] on button "Mossman Gorge Walk" at bounding box center [82, 310] width 131 height 15
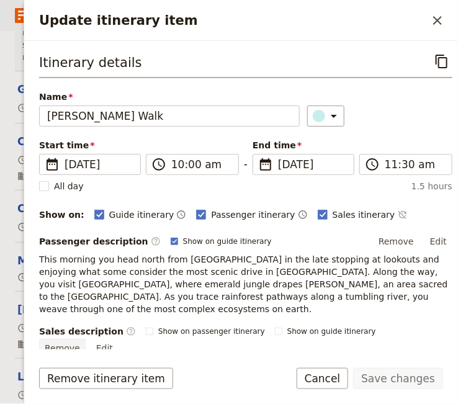
scroll to position [220, 0]
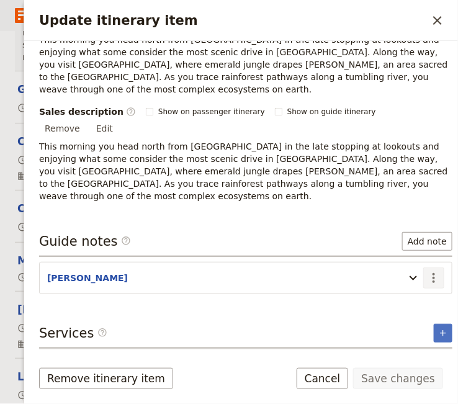
click at [433, 273] on icon "Actions" at bounding box center [434, 278] width 2 height 10
click at [409, 262] on span "Edit note" at bounding box center [389, 263] width 39 height 12
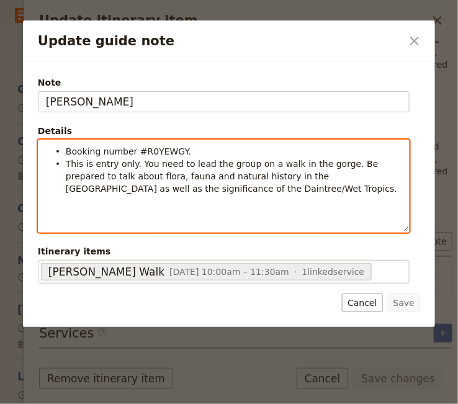
click at [68, 153] on span "Booking number #R0YEWGY." at bounding box center [128, 152] width 125 height 10
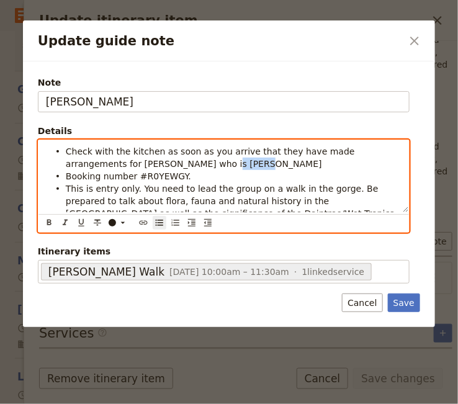
drag, startPoint x: 172, startPoint y: 165, endPoint x: 137, endPoint y: 168, distance: 35.0
click at [137, 168] on li "Check with the kitchen as soon as you arrive that they have made arrangements f…" at bounding box center [234, 157] width 336 height 25
click at [196, 163] on li "Check with the kitchen as soon as you arrive that they have made arrangements f…" at bounding box center [234, 157] width 336 height 25
click at [247, 165] on strong "COELIAC" at bounding box center [268, 164] width 42 height 10
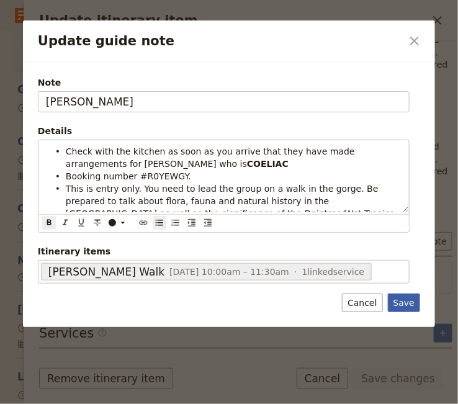
click at [409, 303] on button "Save" at bounding box center [404, 303] width 32 height 19
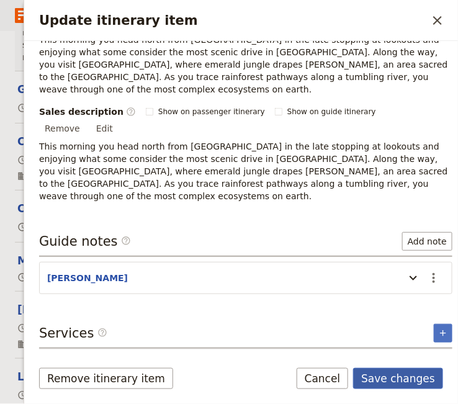
click at [392, 378] on button "Save changes" at bounding box center [398, 378] width 90 height 21
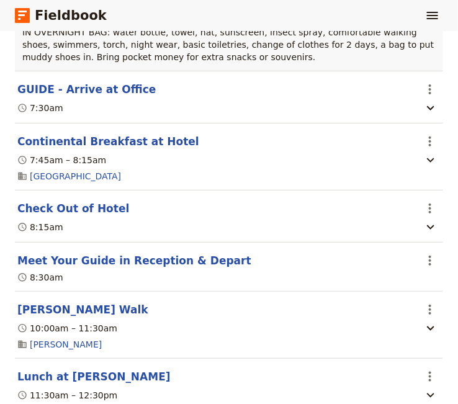
scroll to position [3335, 0]
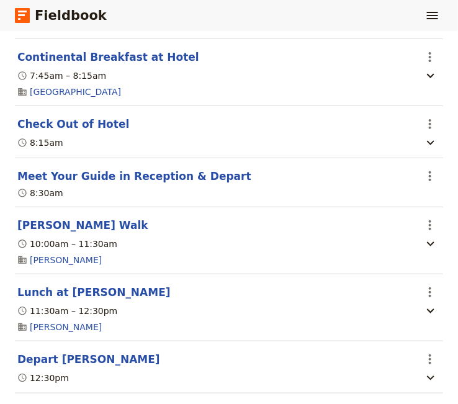
click at [124, 404] on button "Native Tree Planting Service Work" at bounding box center [118, 411] width 203 height 15
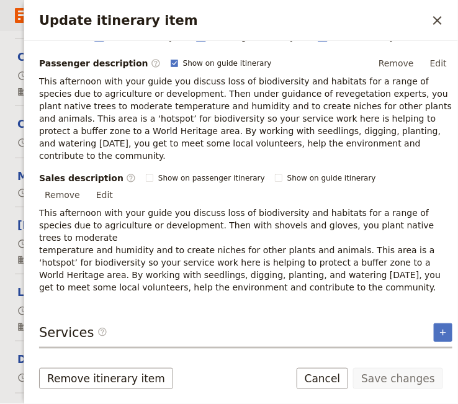
scroll to position [9, 0]
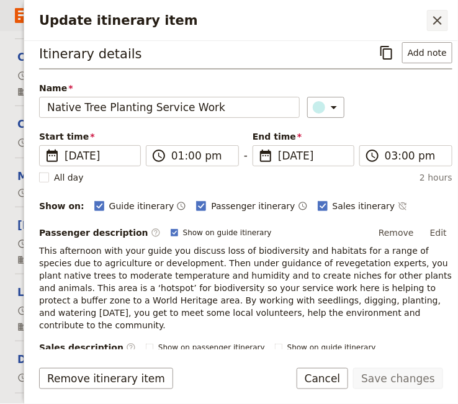
click at [438, 17] on icon "Close drawer" at bounding box center [437, 20] width 15 height 15
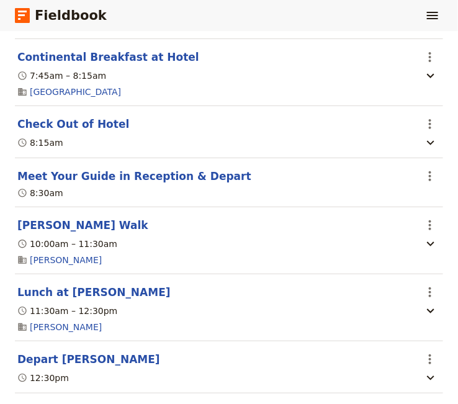
scroll to position [3420, 0]
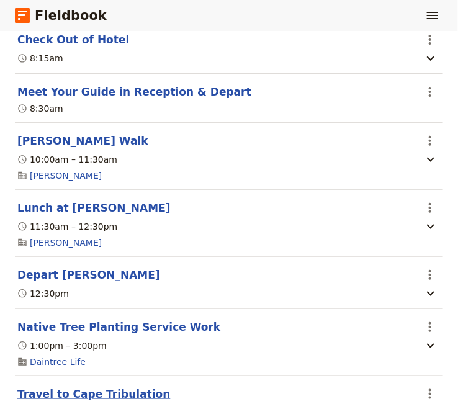
click at [72, 387] on button "Travel to Cape Tribulation" at bounding box center [93, 394] width 153 height 15
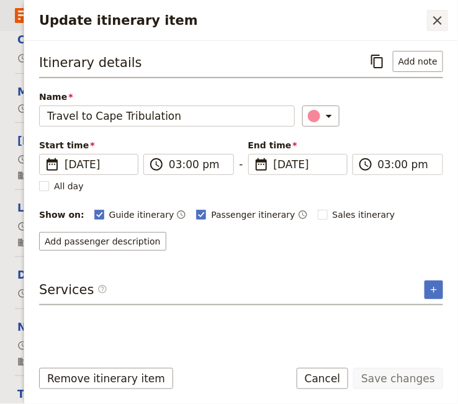
click at [440, 20] on icon "Close drawer" at bounding box center [437, 20] width 15 height 15
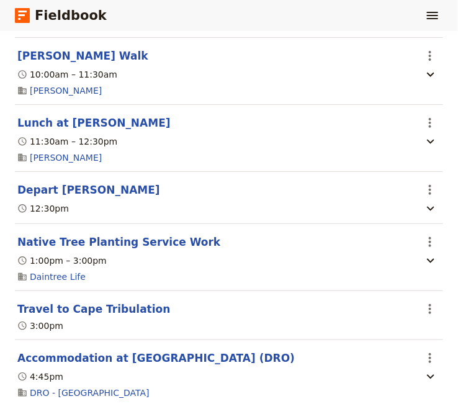
scroll to position [3589, 0]
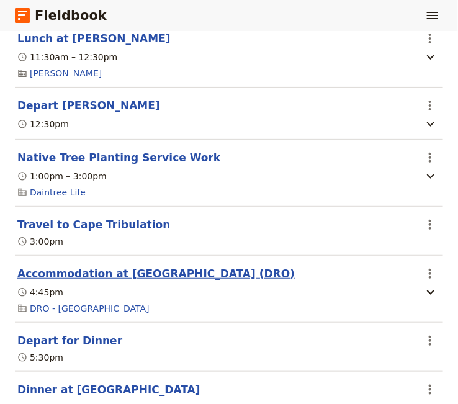
click at [135, 266] on button "Accommodation at Daintree Rainforest Observatory (DRO)" at bounding box center [156, 273] width 278 height 15
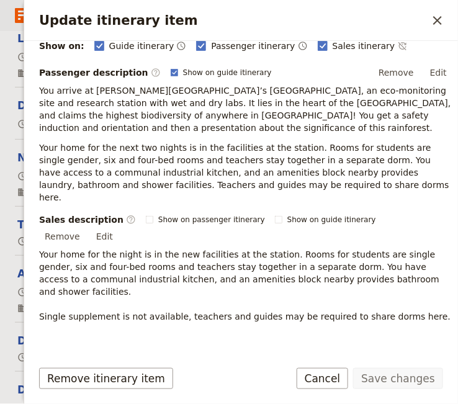
scroll to position [254, 0]
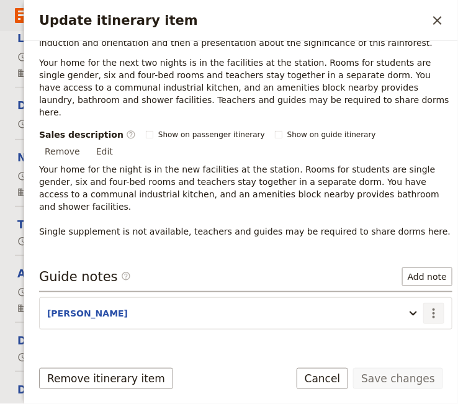
click at [424, 303] on button "​" at bounding box center [434, 313] width 21 height 21
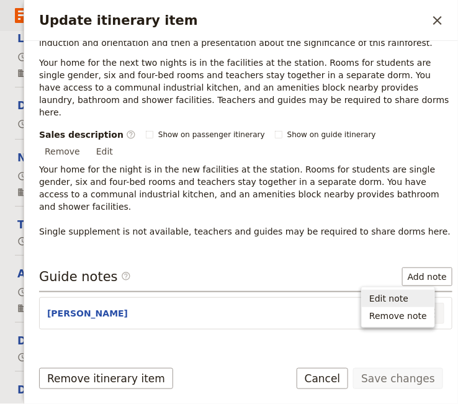
click at [399, 301] on span "Edit note" at bounding box center [389, 299] width 39 height 12
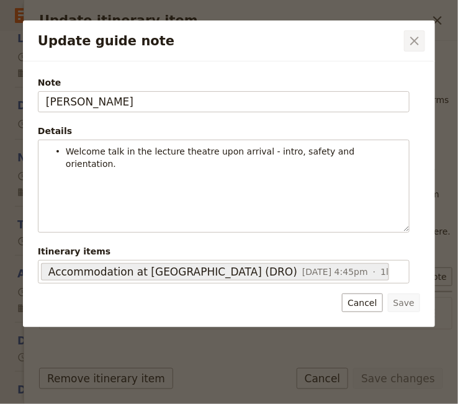
click at [414, 43] on icon "Close dialog" at bounding box center [414, 41] width 15 height 15
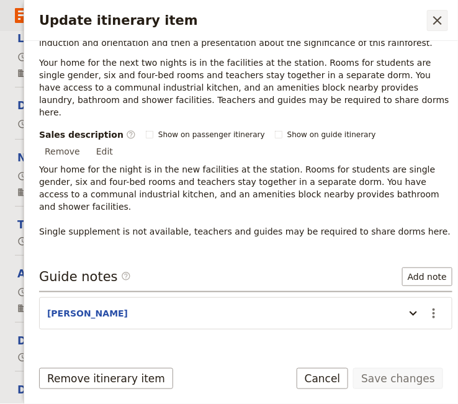
click at [440, 20] on icon "Close drawer" at bounding box center [437, 20] width 15 height 15
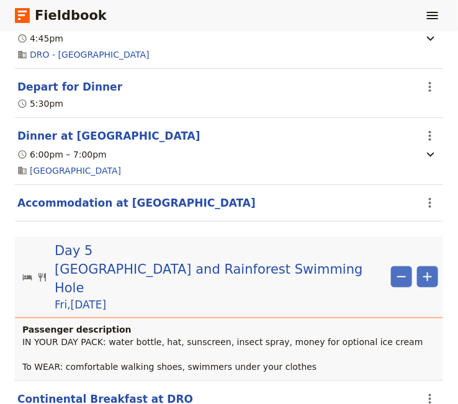
scroll to position [3928, 0]
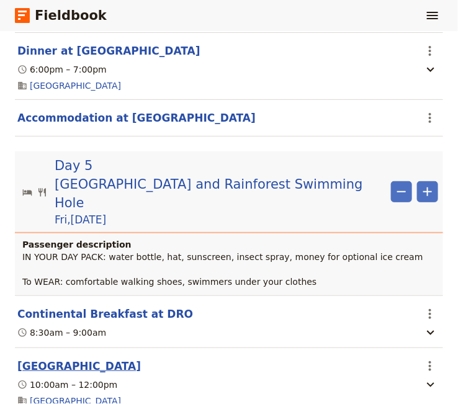
click at [103, 359] on button "Daintree Discovery Centre" at bounding box center [79, 366] width 124 height 15
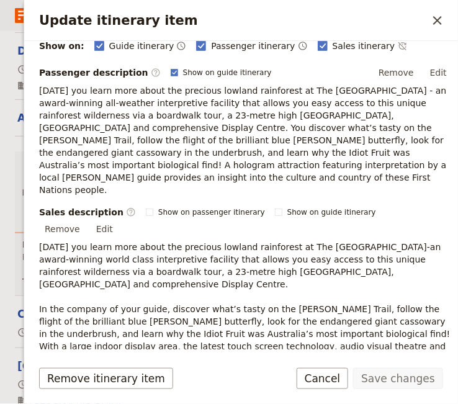
scroll to position [254, 0]
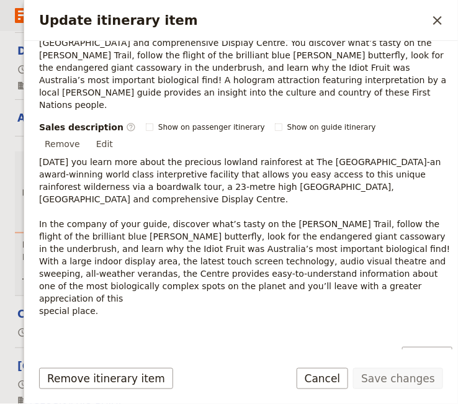
click at [427, 386] on icon "Actions" at bounding box center [434, 393] width 15 height 15
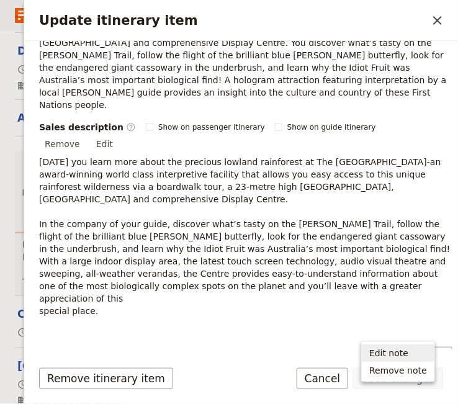
click at [393, 351] on span "Edit note" at bounding box center [389, 353] width 39 height 12
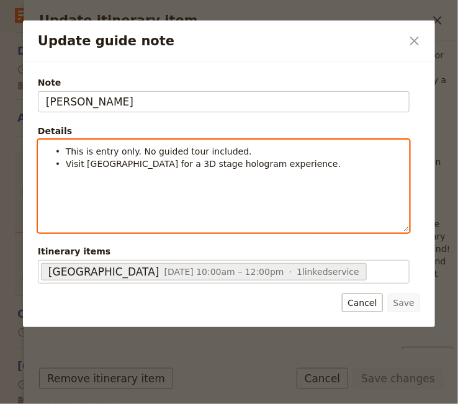
click at [67, 148] on span "This is entry only. No guided tour included." at bounding box center [159, 152] width 186 height 10
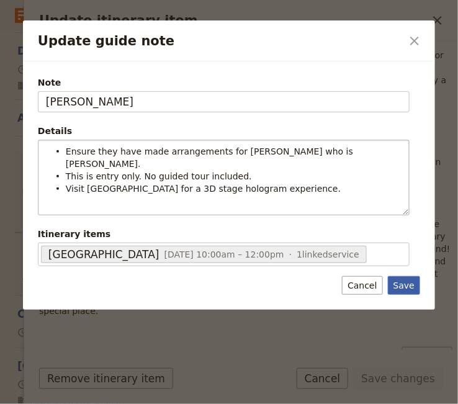
click at [414, 276] on button "Save" at bounding box center [404, 285] width 32 height 19
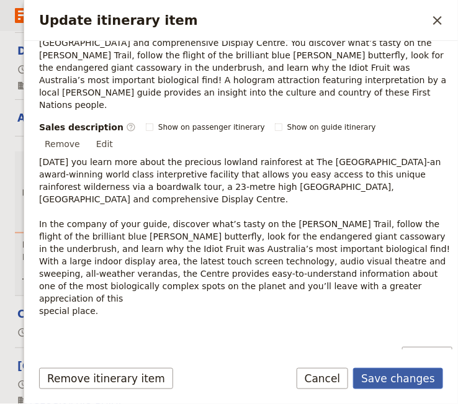
click at [394, 383] on button "Save changes" at bounding box center [398, 378] width 90 height 21
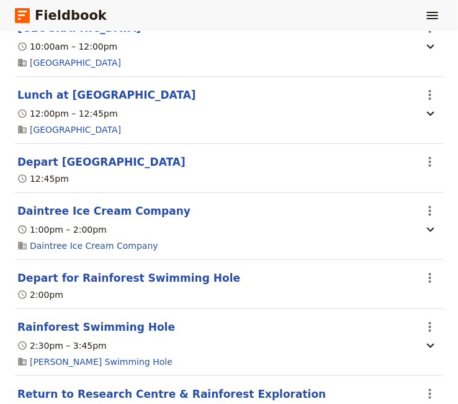
scroll to position [4352, 0]
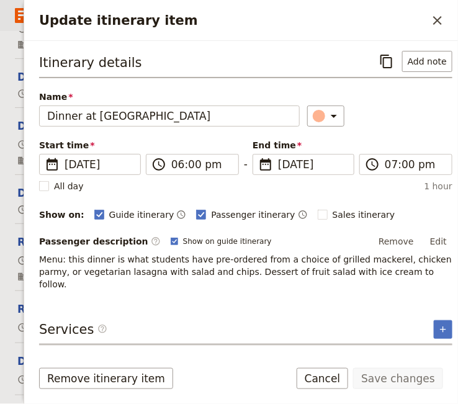
scroll to position [24, 0]
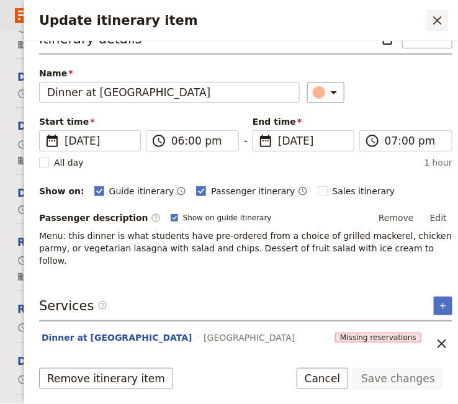
click at [438, 19] on icon "Close drawer" at bounding box center [438, 20] width 9 height 9
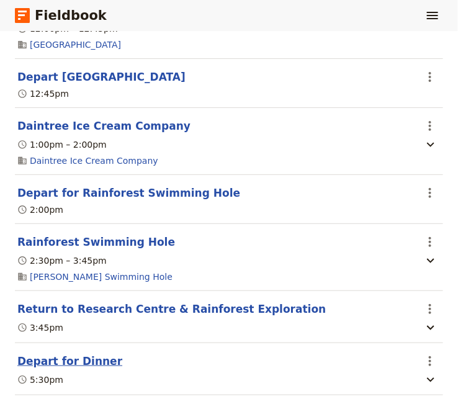
click at [81, 354] on button "Depart for Dinner" at bounding box center [69, 361] width 105 height 15
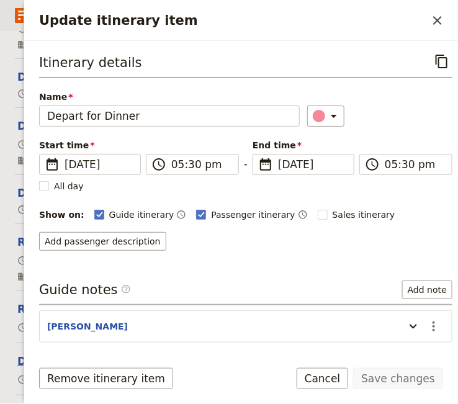
scroll to position [4352, 0]
click at [427, 322] on icon "Actions" at bounding box center [434, 326] width 15 height 15
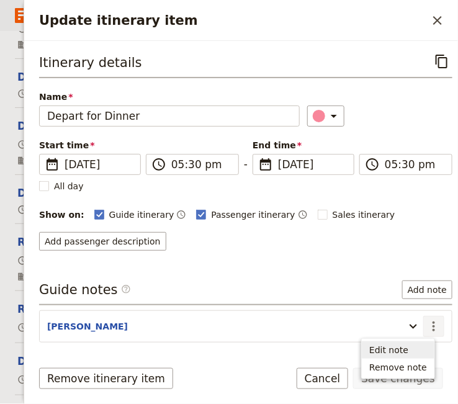
click at [385, 350] on span "Edit note" at bounding box center [389, 350] width 39 height 12
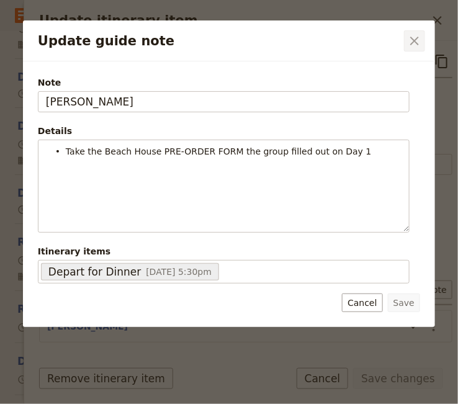
click at [411, 43] on icon "Close dialog" at bounding box center [414, 41] width 15 height 15
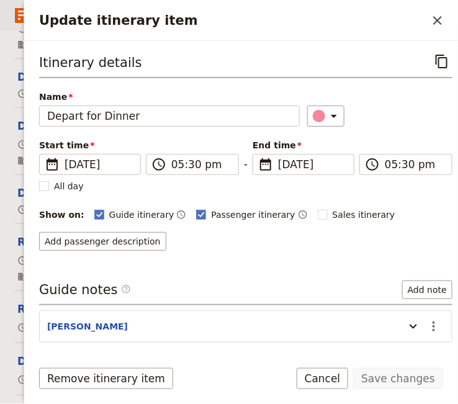
scroll to position [44, 0]
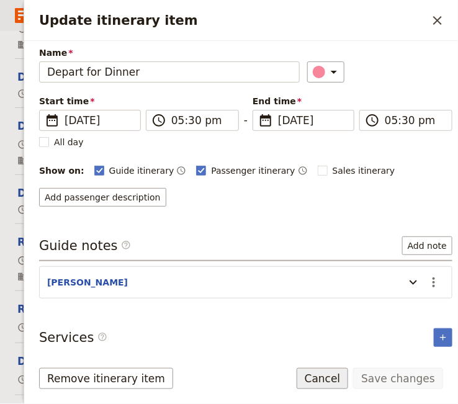
click at [334, 380] on button "Cancel" at bounding box center [323, 378] width 52 height 21
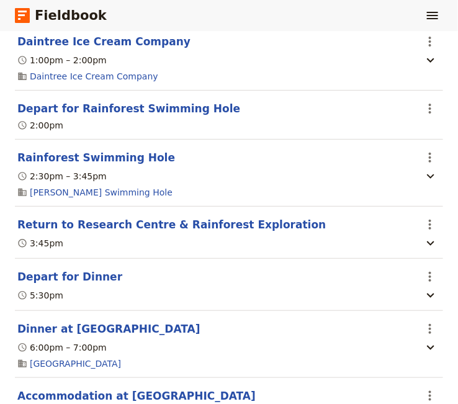
scroll to position [4522, 0]
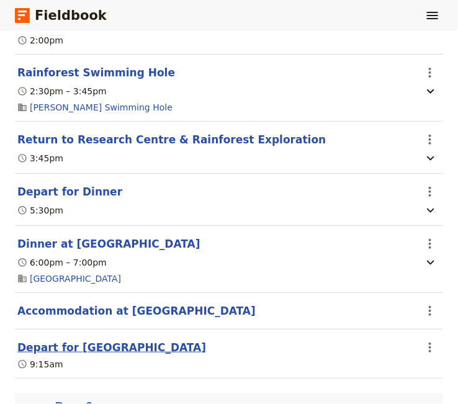
click at [94, 340] on button "Depart for Daintree Discovery Centre" at bounding box center [111, 347] width 189 height 15
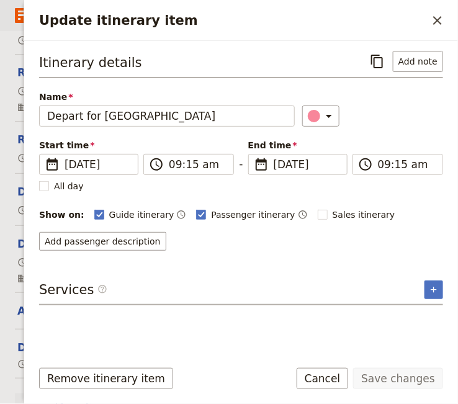
click at [337, 380] on button "Cancel" at bounding box center [323, 378] width 52 height 21
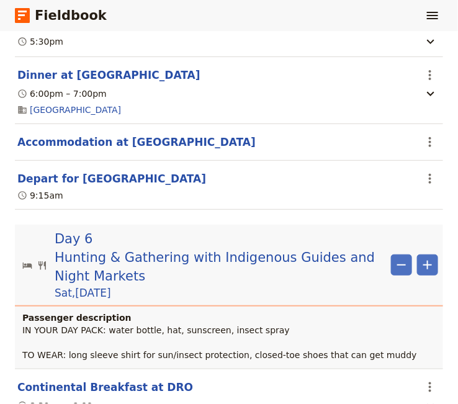
scroll to position [4860, 0]
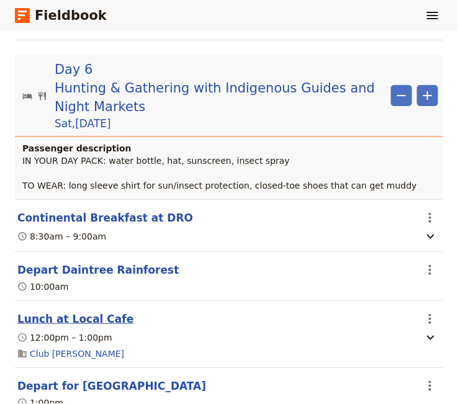
click at [71, 312] on button "Lunch at Local Cafe" at bounding box center [75, 319] width 116 height 15
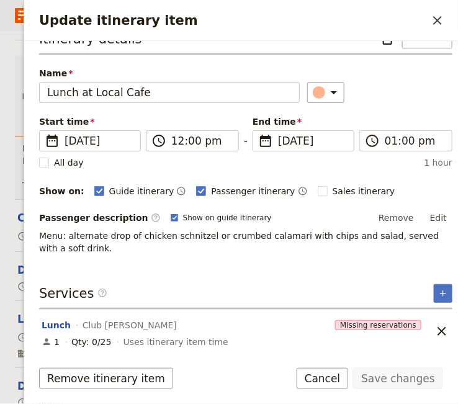
scroll to position [0, 0]
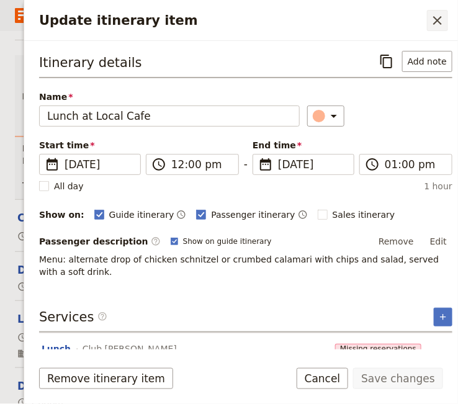
click at [441, 20] on icon "Close drawer" at bounding box center [437, 20] width 15 height 15
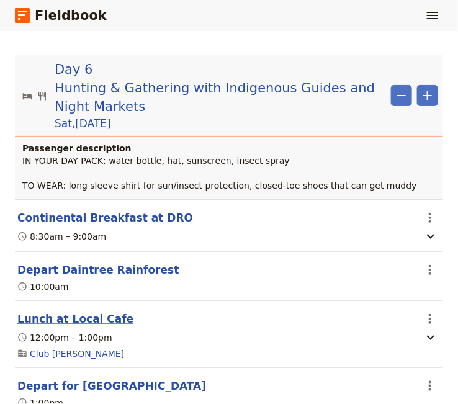
click at [78, 312] on button "Lunch at Local Cafe" at bounding box center [75, 319] width 116 height 15
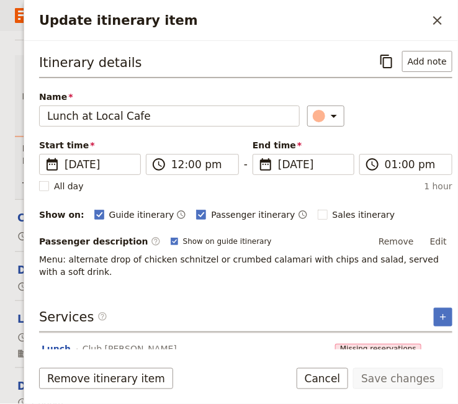
scroll to position [4860, 0]
click at [417, 60] on button "Add note" at bounding box center [428, 61] width 50 height 21
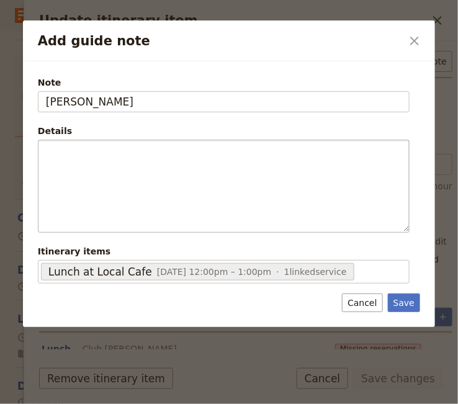
type input "KATE"
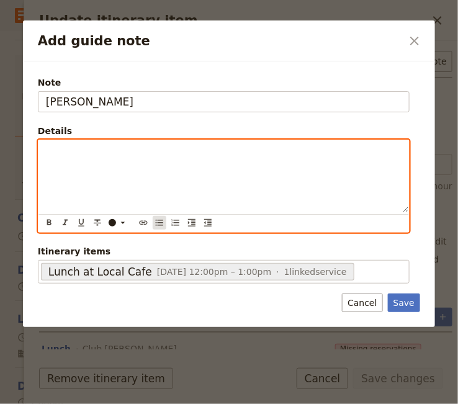
click at [160, 221] on icon "Bulleted list" at bounding box center [160, 223] width 10 height 10
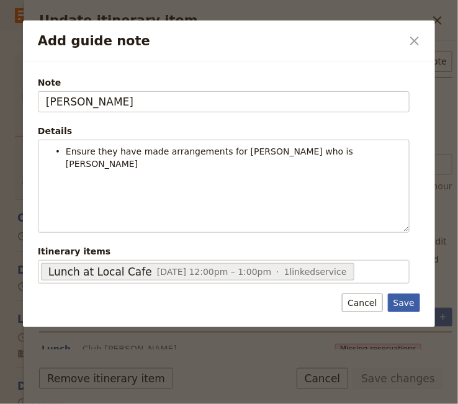
click at [406, 301] on button "Save" at bounding box center [404, 303] width 32 height 19
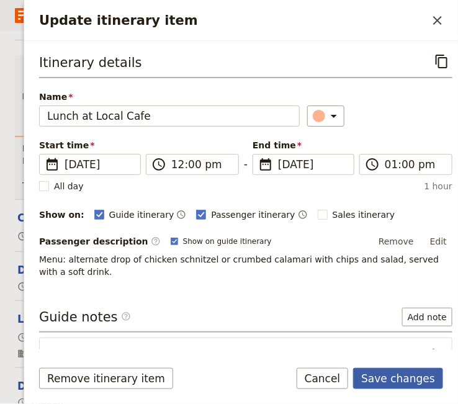
click at [383, 378] on button "Save changes" at bounding box center [398, 378] width 90 height 21
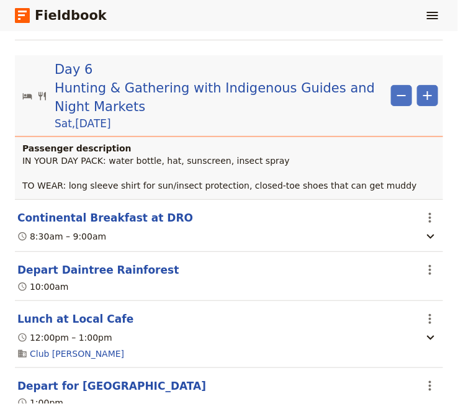
scroll to position [4945, 0]
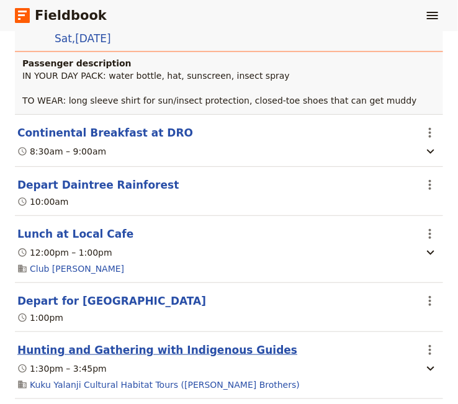
click at [98, 343] on button "Hunting and Gathering with Indigenous Guides" at bounding box center [157, 350] width 280 height 15
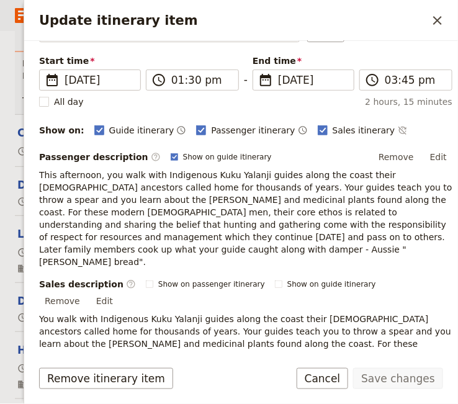
scroll to position [254, 0]
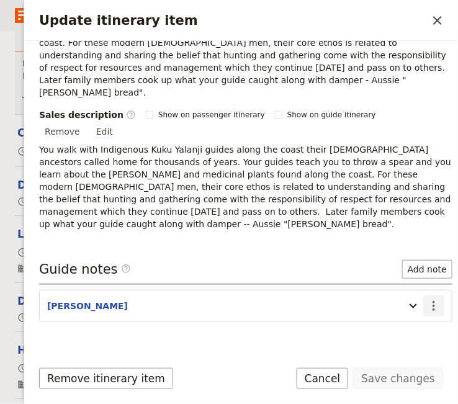
click at [427, 299] on icon "Actions" at bounding box center [434, 306] width 15 height 15
click at [409, 275] on span "Edit note" at bounding box center [389, 279] width 39 height 12
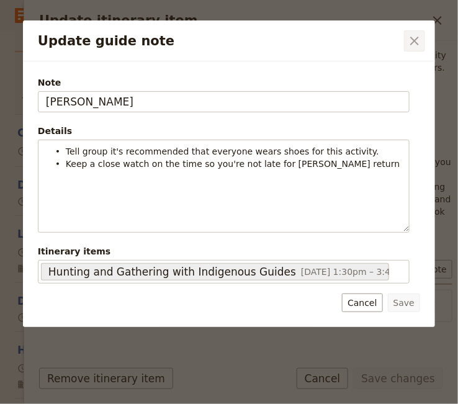
click at [414, 38] on icon "Close dialog" at bounding box center [414, 41] width 15 height 15
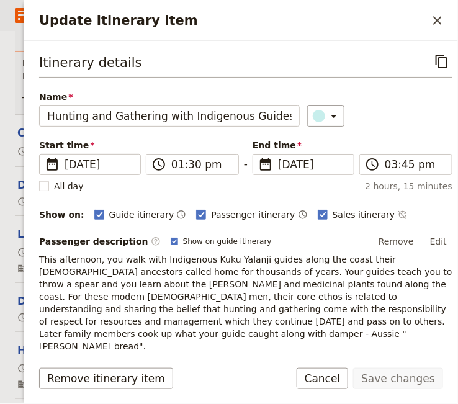
scroll to position [169, 0]
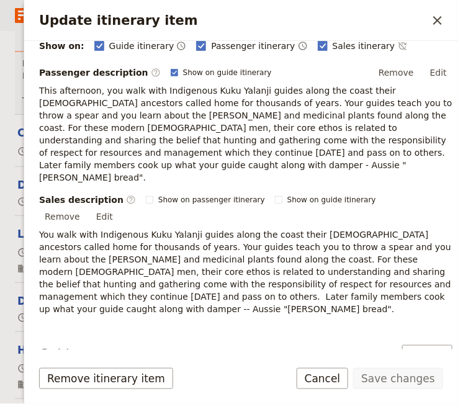
click at [427, 384] on icon "Actions" at bounding box center [434, 391] width 15 height 15
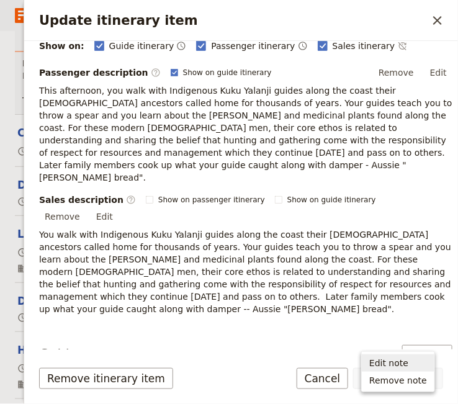
click at [409, 362] on span "Edit note" at bounding box center [389, 363] width 39 height 12
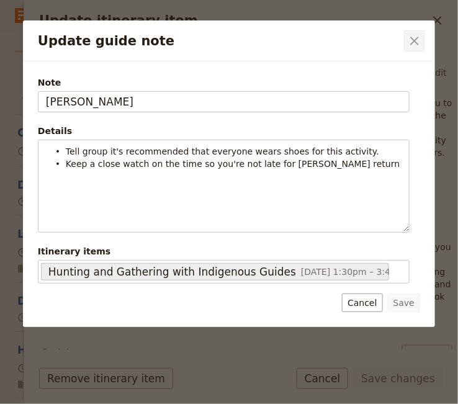
click at [416, 42] on icon "Close dialog" at bounding box center [414, 41] width 15 height 15
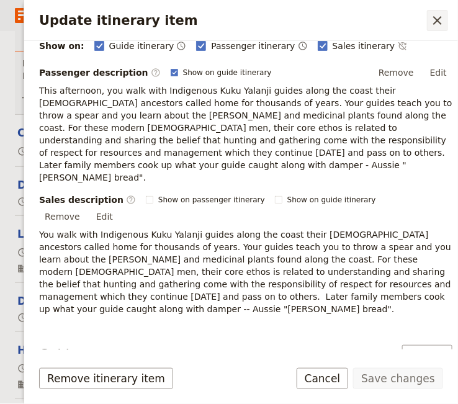
click at [437, 20] on icon "Close drawer" at bounding box center [437, 20] width 15 height 15
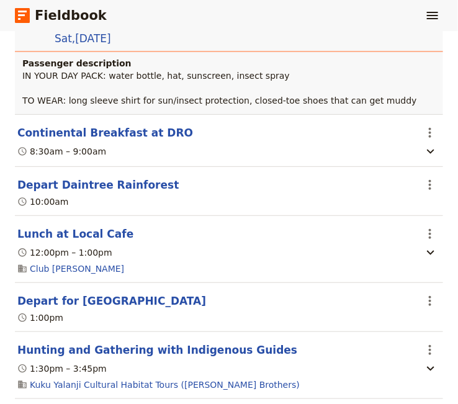
scroll to position [5030, 0]
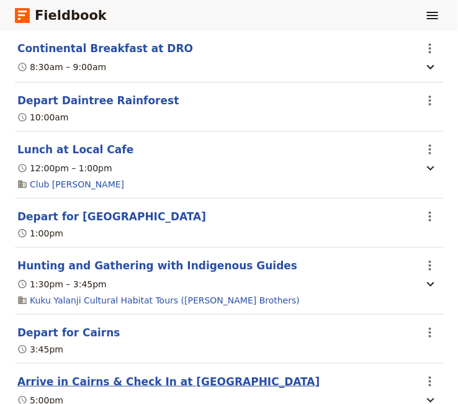
click at [123, 375] on button "Arrive in Cairns & Check In at Coral Tree Inn" at bounding box center [168, 382] width 303 height 15
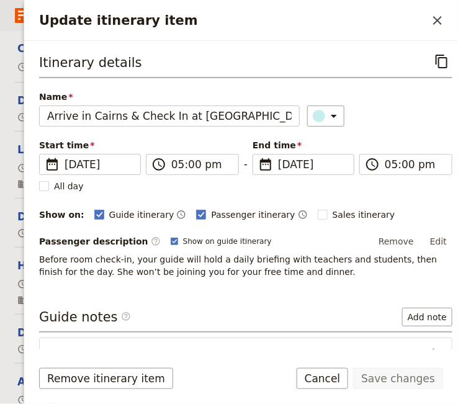
scroll to position [71, 0]
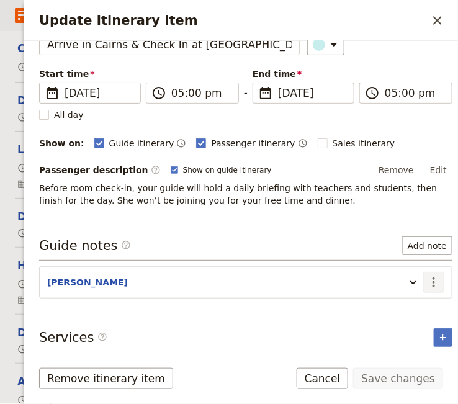
click at [427, 281] on icon "Actions" at bounding box center [434, 282] width 15 height 15
click at [393, 307] on span "Edit note" at bounding box center [389, 306] width 39 height 12
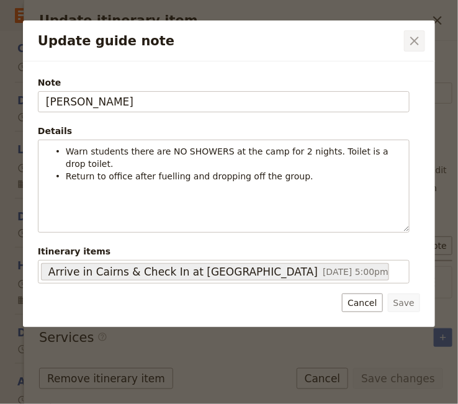
click at [417, 39] on icon "Close dialog" at bounding box center [415, 41] width 9 height 9
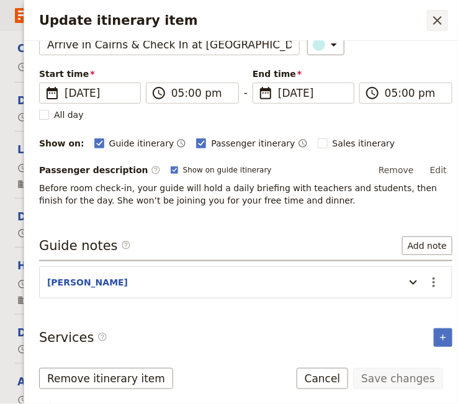
click at [437, 24] on icon "Close drawer" at bounding box center [437, 20] width 15 height 15
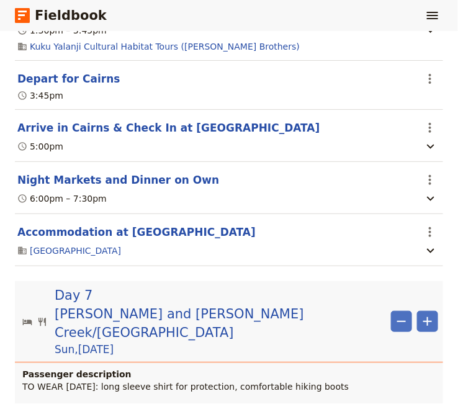
scroll to position [5369, 0]
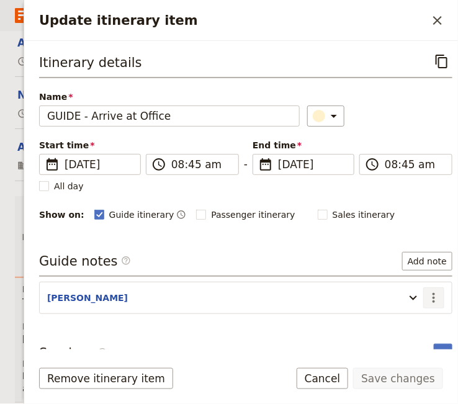
click at [427, 298] on icon "Actions" at bounding box center [434, 298] width 15 height 15
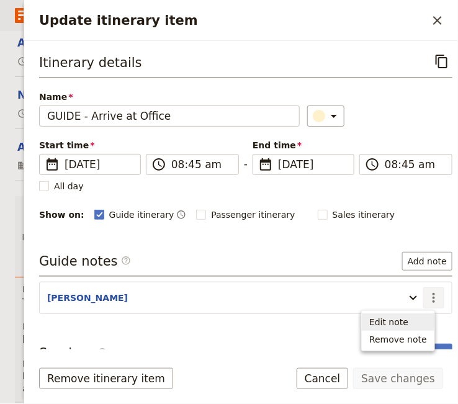
click at [409, 324] on span "Edit note" at bounding box center [389, 322] width 39 height 12
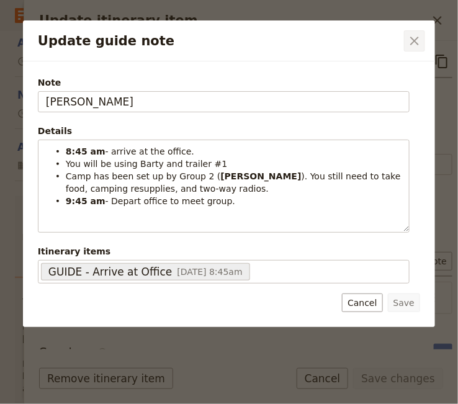
click at [416, 40] on icon "Close dialog" at bounding box center [415, 41] width 9 height 9
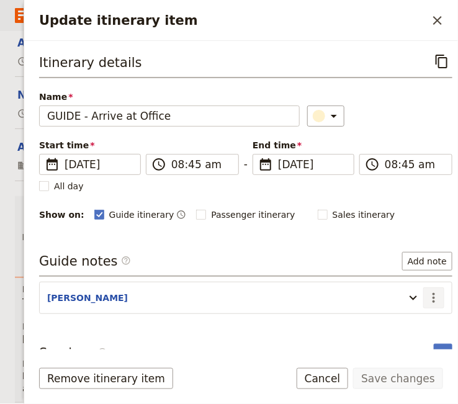
click at [433, 299] on icon "Actions" at bounding box center [434, 298] width 2 height 10
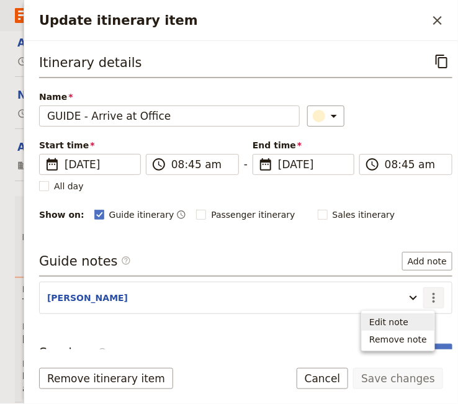
click at [409, 322] on span "Edit note" at bounding box center [389, 322] width 39 height 12
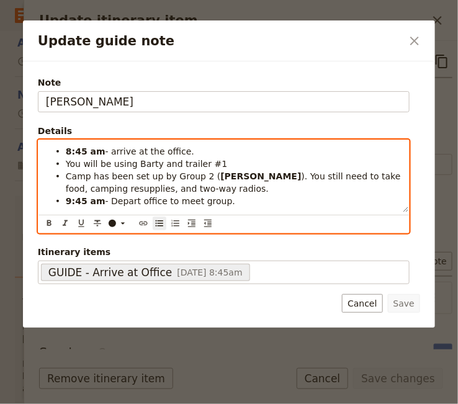
click at [189, 188] on li "Camp has been set up by Group 2 ( JESS ). You still need to take food, camping …" at bounding box center [234, 182] width 336 height 25
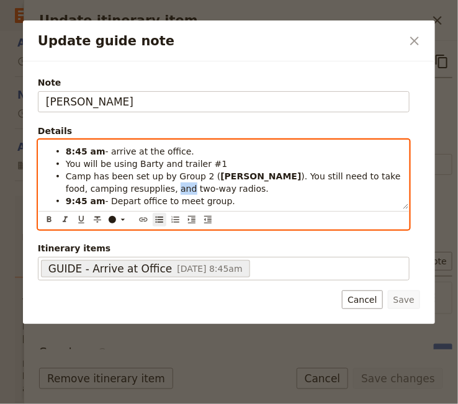
drag, startPoint x: 124, startPoint y: 191, endPoint x: 109, endPoint y: 189, distance: 14.3
click at [109, 189] on span "). You still need to take food, camping resupplies, and two-way radios." at bounding box center [235, 182] width 338 height 22
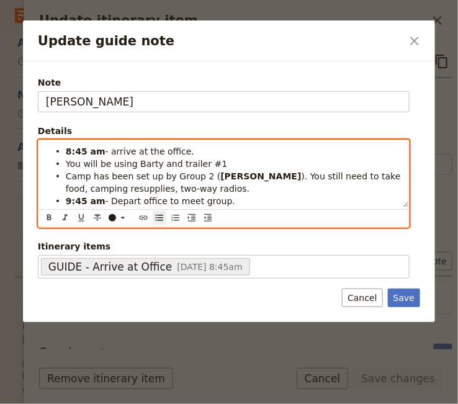
click at [170, 191] on li "Camp has been set up by Group 2 ( JESS ). You still need to take food, camping …" at bounding box center [234, 182] width 336 height 25
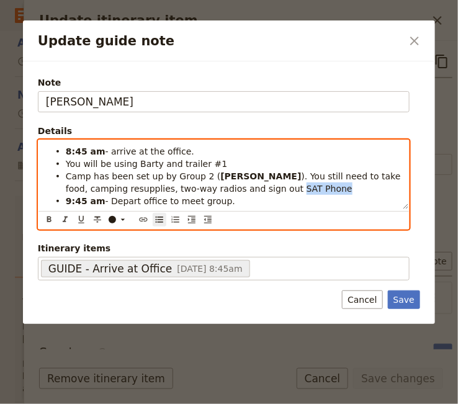
drag, startPoint x: 261, startPoint y: 194, endPoint x: 220, endPoint y: 189, distance: 41.2
click at [220, 189] on li "Camp has been set up by Group 2 ( JESS ). You still need to take food, camping …" at bounding box center [234, 182] width 336 height 25
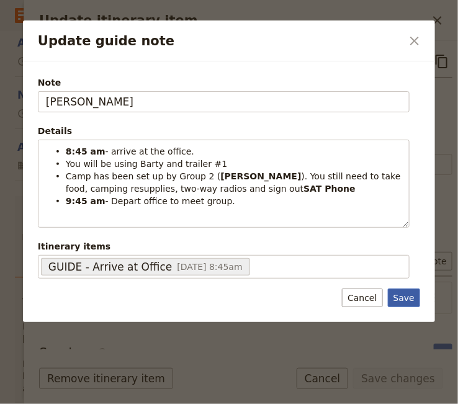
click at [401, 298] on button "Save" at bounding box center [404, 298] width 32 height 19
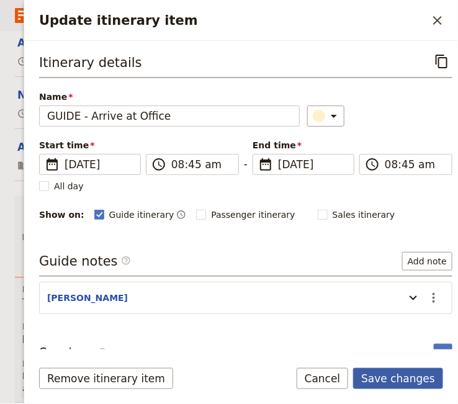
click at [407, 375] on button "Save changes" at bounding box center [398, 378] width 90 height 21
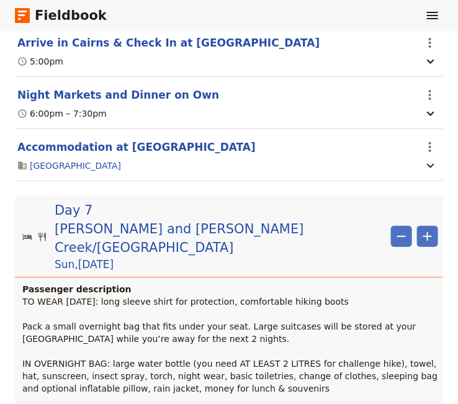
scroll to position [5453, 0]
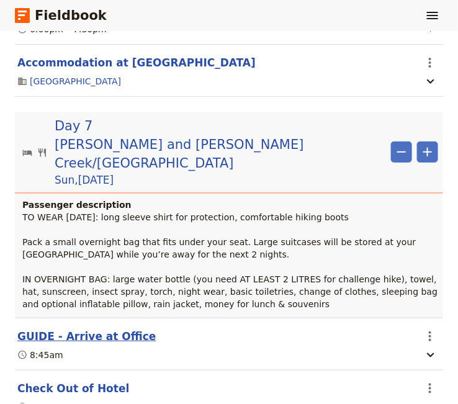
click at [107, 329] on button "GUIDE - Arrive at Office" at bounding box center [86, 336] width 139 height 15
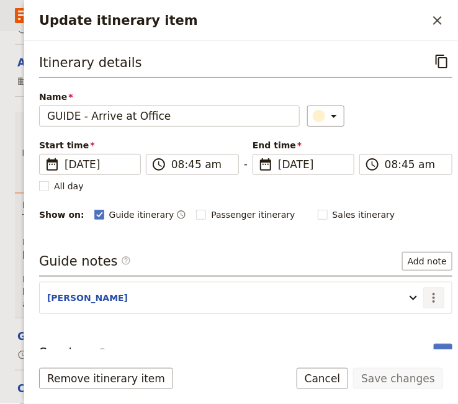
click at [427, 297] on icon "Actions" at bounding box center [434, 298] width 15 height 15
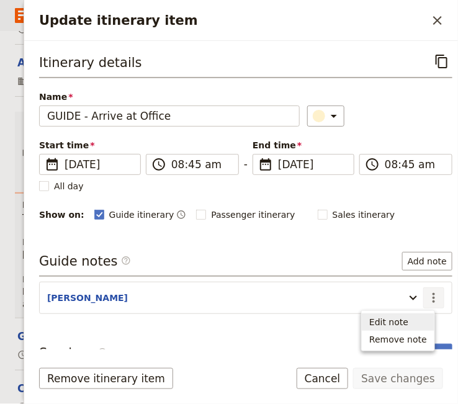
click at [407, 319] on span "Edit note" at bounding box center [389, 322] width 39 height 12
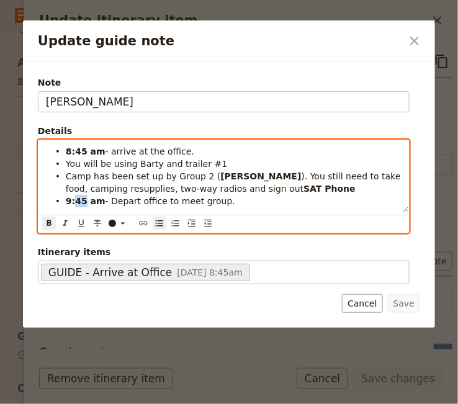
drag, startPoint x: 83, startPoint y: 203, endPoint x: 75, endPoint y: 203, distance: 7.5
click at [75, 203] on strong "9:45 am" at bounding box center [86, 201] width 40 height 10
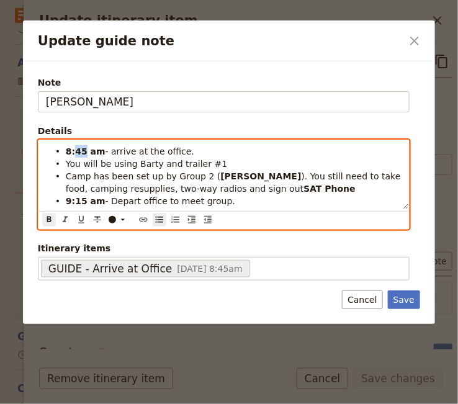
drag, startPoint x: 81, startPoint y: 151, endPoint x: 75, endPoint y: 152, distance: 6.9
click at [75, 152] on strong "8:45 am" at bounding box center [86, 152] width 40 height 10
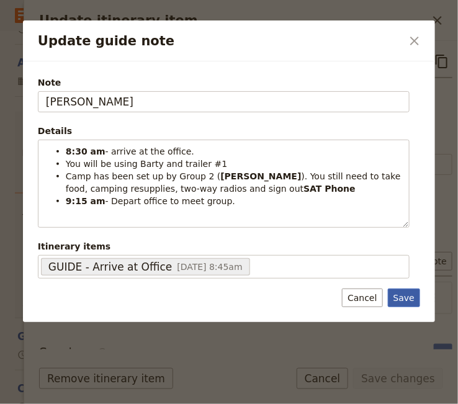
click at [404, 298] on button "Save" at bounding box center [404, 298] width 32 height 19
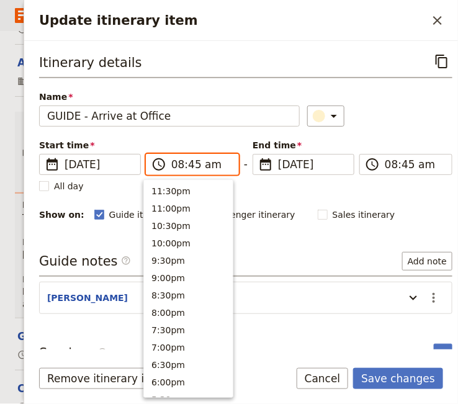
click at [189, 165] on input "08:45 am" at bounding box center [201, 164] width 60 height 15
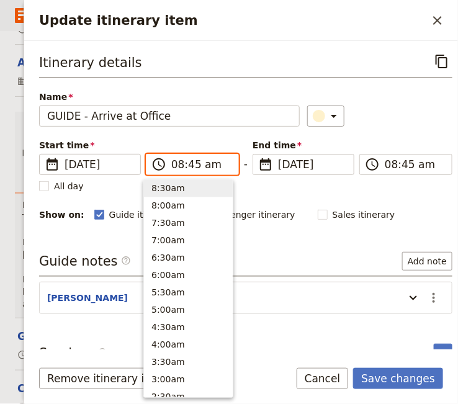
click at [189, 165] on input "08:45 am" at bounding box center [201, 164] width 60 height 15
type input "08:30 am"
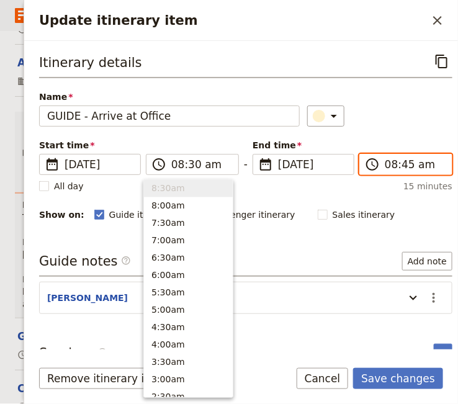
click at [396, 165] on input "08:45 am" at bounding box center [415, 164] width 60 height 15
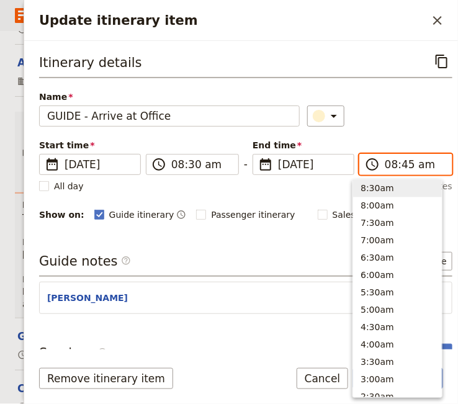
click at [396, 165] on input "08:45 am" at bounding box center [415, 164] width 60 height 15
type input "08:30 am"
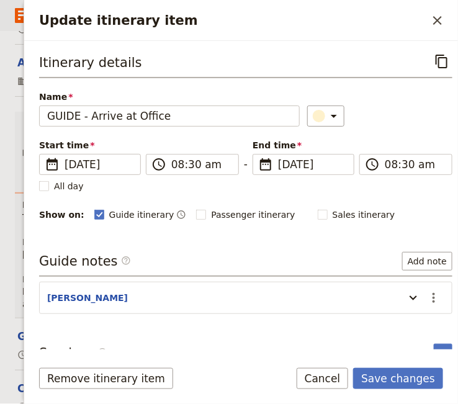
drag, startPoint x: 235, startPoint y: 245, endPoint x: 248, endPoint y: 260, distance: 19.8
click at [235, 245] on div "Itinerary details ​ Name GUIDE - Arrive at Office ​ Start time ​ 26 Oct 2025 26…" at bounding box center [246, 200] width 414 height 298
click at [399, 380] on button "Save changes" at bounding box center [398, 378] width 90 height 21
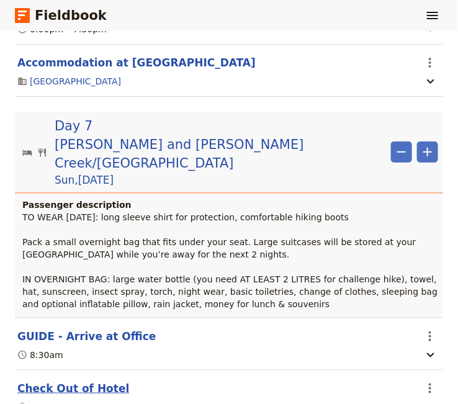
click at [84, 381] on button "Check Out of Hotel" at bounding box center [73, 388] width 112 height 15
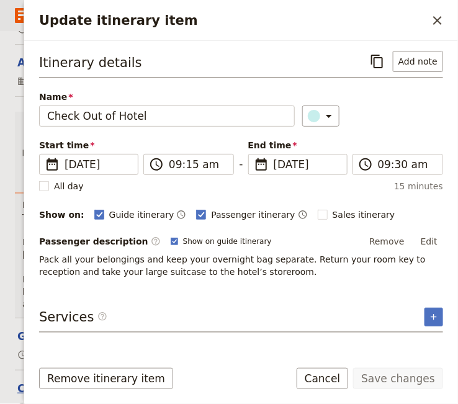
scroll to position [5453, 0]
click at [442, 23] on icon "Close drawer" at bounding box center [438, 20] width 9 height 9
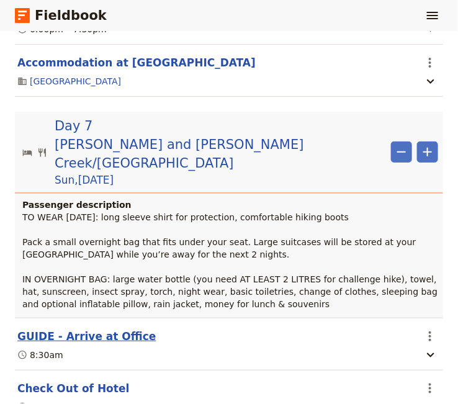
click at [107, 329] on button "GUIDE - Arrive at Office" at bounding box center [86, 336] width 139 height 15
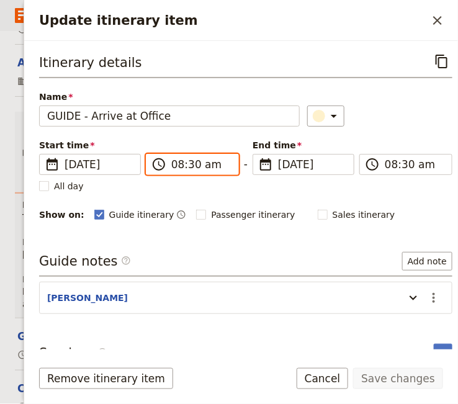
scroll to position [524, 0]
click at [189, 166] on input "08:30 am" at bounding box center [201, 164] width 60 height 15
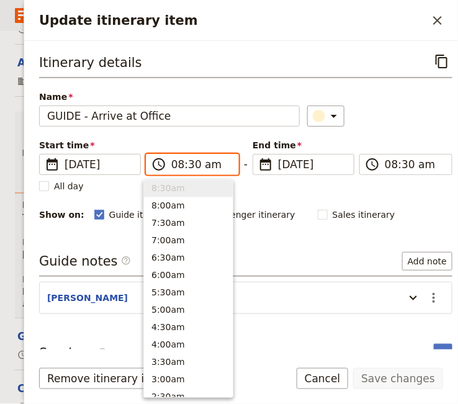
click at [188, 166] on input "08:30 am" at bounding box center [201, 164] width 60 height 15
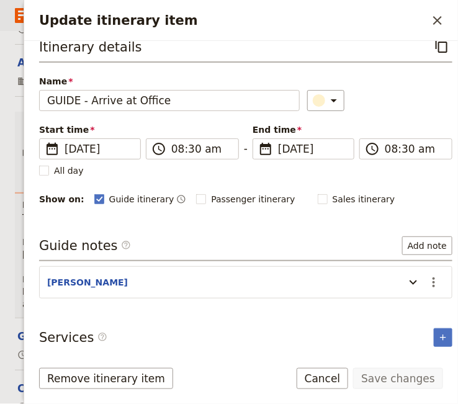
click at [334, 230] on div "Itinerary details ​ Name GUIDE - Arrive at Office ​ Start time ​ 26 Oct 2025 26…" at bounding box center [246, 184] width 414 height 298
click at [437, 17] on icon "Close drawer" at bounding box center [437, 20] width 15 height 15
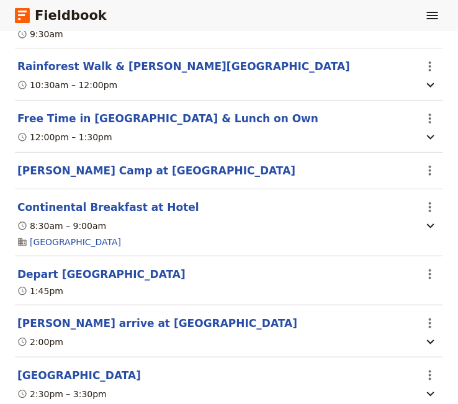
scroll to position [5961, 0]
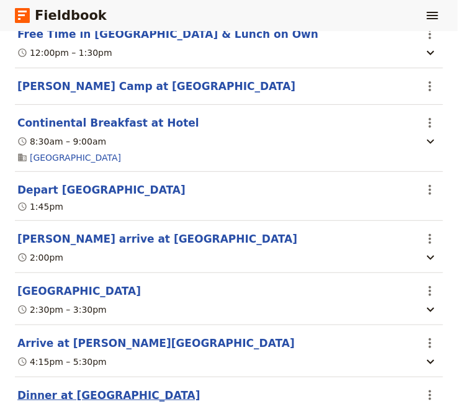
click at [61, 388] on button "Dinner at Camp" at bounding box center [108, 395] width 183 height 15
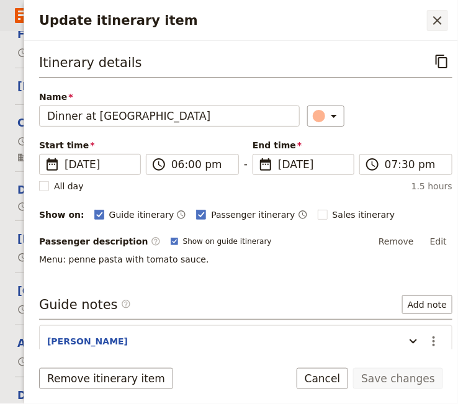
click at [437, 24] on icon "Close drawer" at bounding box center [437, 20] width 15 height 15
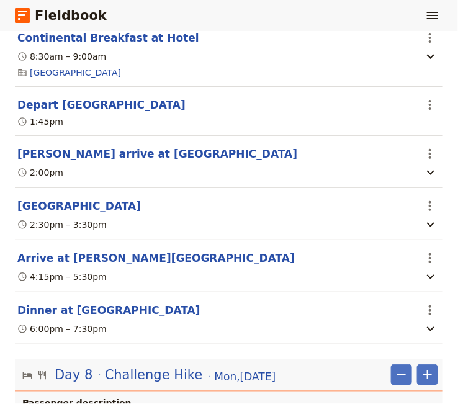
scroll to position [6131, 0]
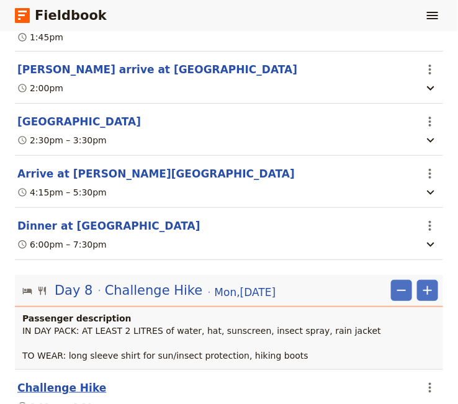
click at [57, 381] on button "Challenge Hike" at bounding box center [61, 388] width 89 height 15
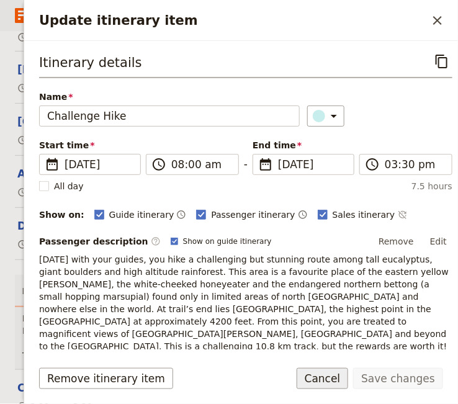
click at [336, 377] on button "Cancel" at bounding box center [323, 378] width 52 height 21
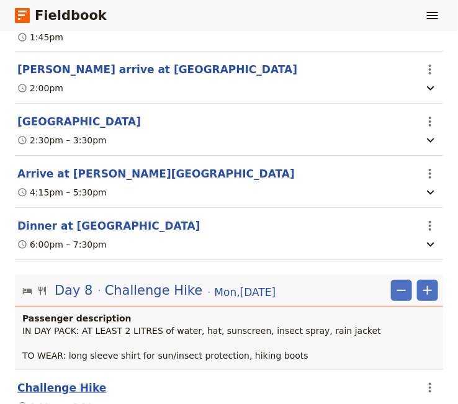
click at [31, 381] on button "Challenge Hike" at bounding box center [61, 388] width 89 height 15
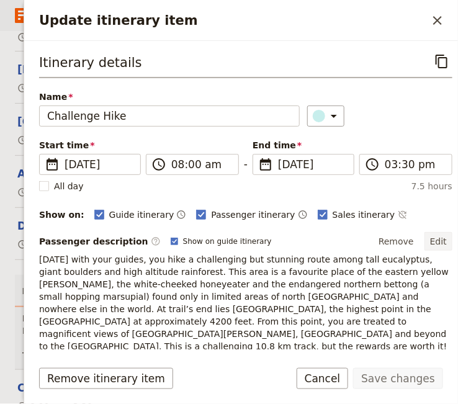
click at [431, 240] on button "Edit" at bounding box center [439, 241] width 28 height 19
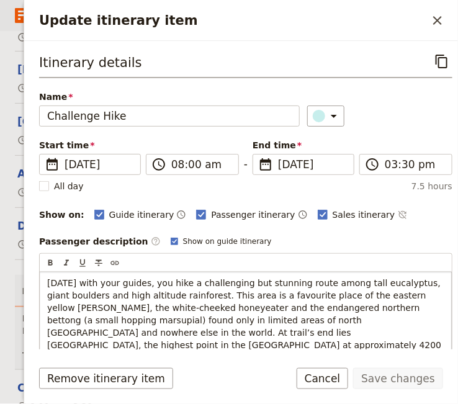
scroll to position [84, 0]
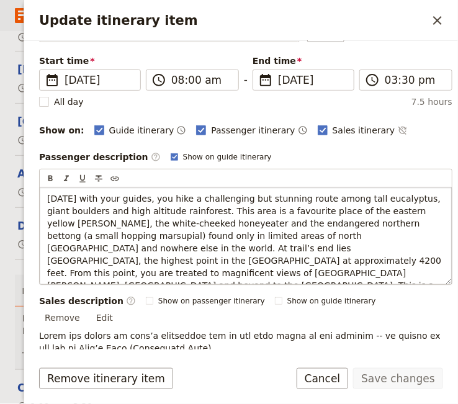
click at [47, 272] on div "Today with your guides, you hike a challenging but stunning route among tall eu…" at bounding box center [246, 236] width 412 height 97
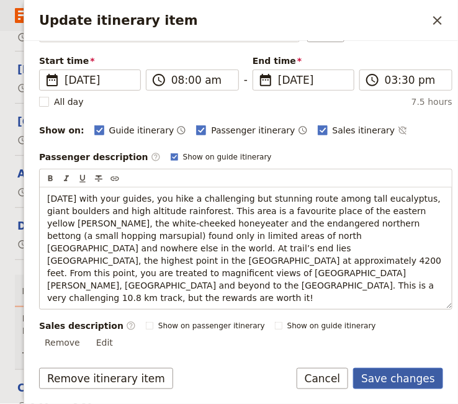
click at [419, 382] on button "Save changes" at bounding box center [398, 378] width 90 height 21
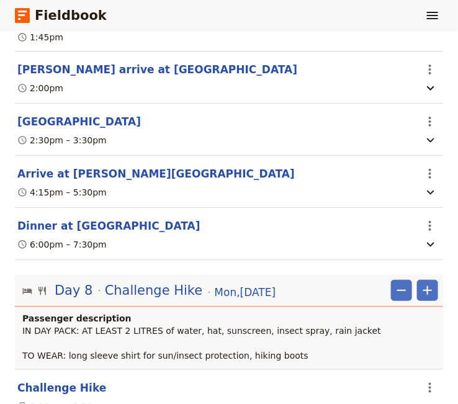
scroll to position [6216, 0]
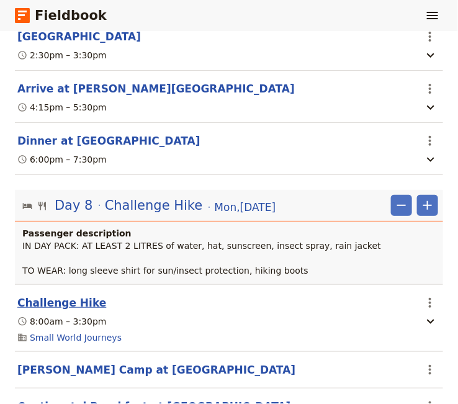
click at [57, 296] on button "Challenge Hike" at bounding box center [61, 303] width 89 height 15
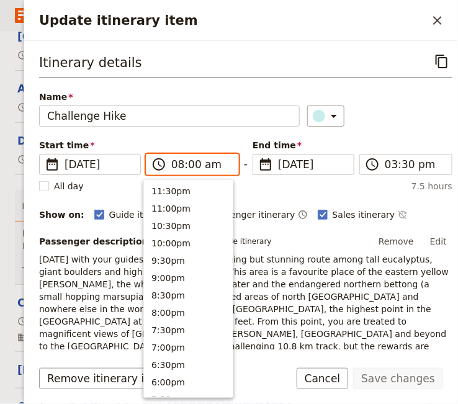
click at [174, 165] on input "08:00 am" at bounding box center [201, 164] width 60 height 15
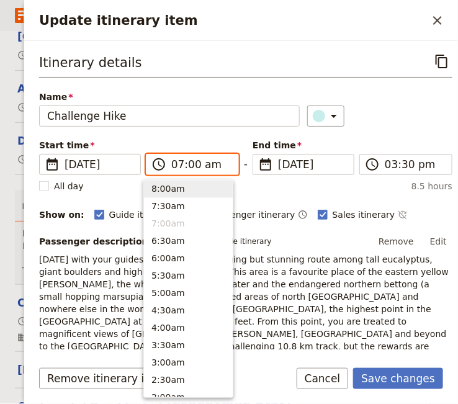
type input "07:00 am"
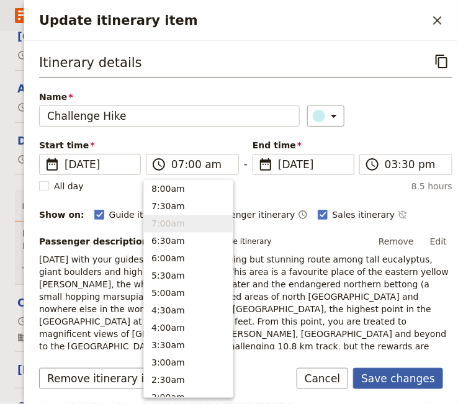
click at [402, 378] on button "Save changes" at bounding box center [398, 378] width 90 height 21
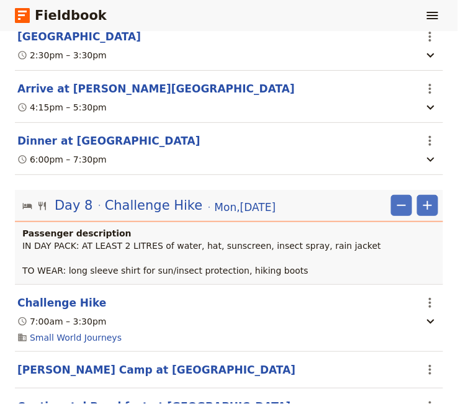
click at [78, 399] on button "Continental Breakfast at Camp" at bounding box center [154, 406] width 274 height 15
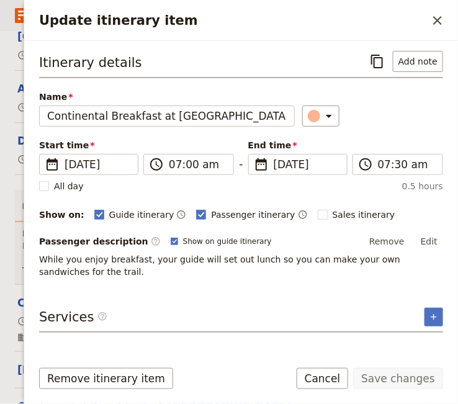
scroll to position [6216, 0]
click at [177, 165] on input "07:00 am" at bounding box center [197, 164] width 57 height 15
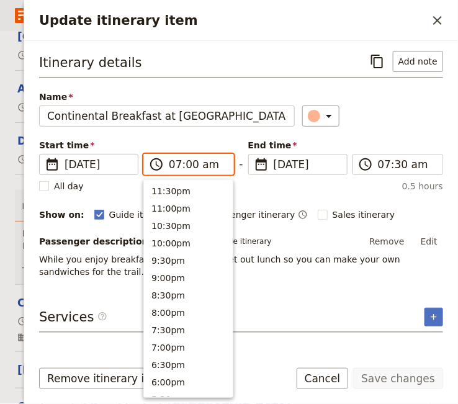
scroll to position [576, 0]
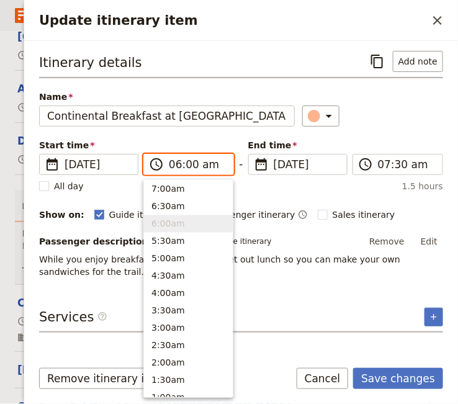
click at [186, 164] on input "06:00 am" at bounding box center [197, 164] width 57 height 15
type input "06:30 am"
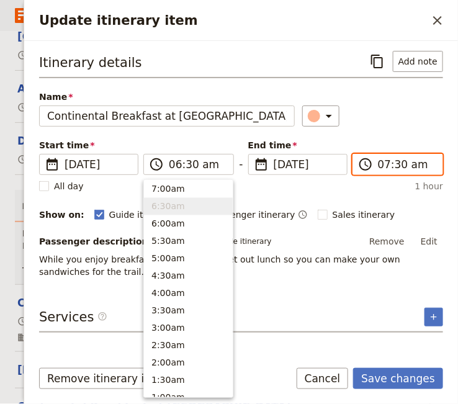
click at [398, 166] on input "07:30 am" at bounding box center [406, 164] width 57 height 15
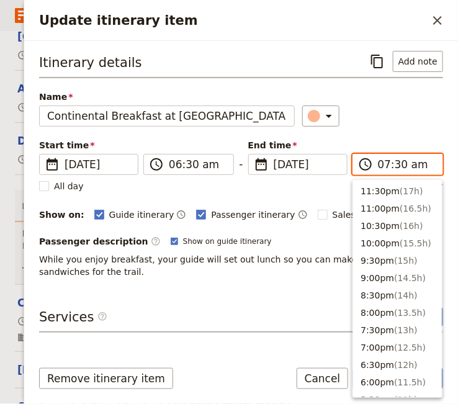
scroll to position [558, 0]
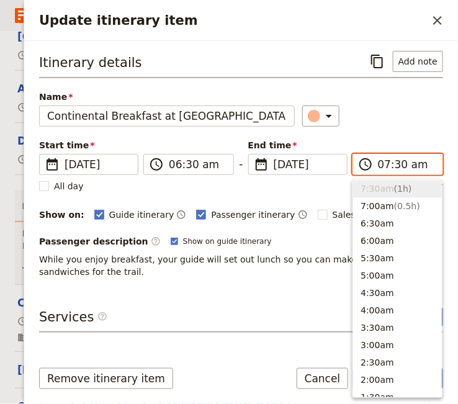
click at [398, 166] on input "07:30 am" at bounding box center [406, 164] width 57 height 15
type input "07:00 am"
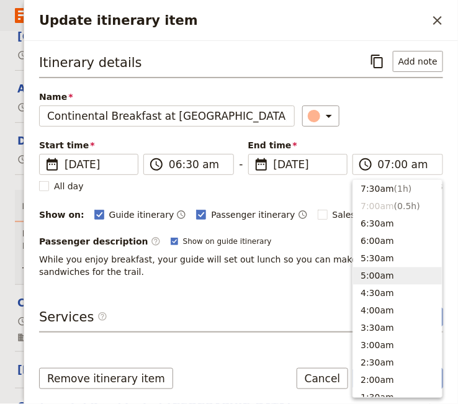
click at [250, 327] on div "Services ​ ​" at bounding box center [241, 320] width 404 height 25
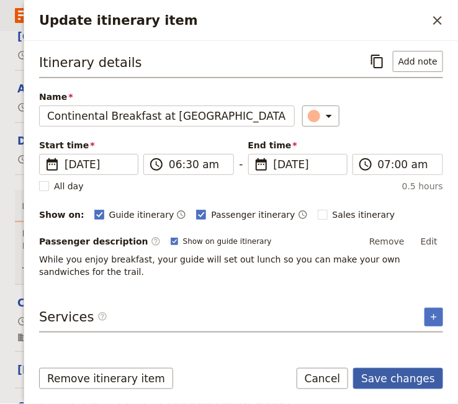
click at [392, 376] on button "Save changes" at bounding box center [398, 378] width 90 height 21
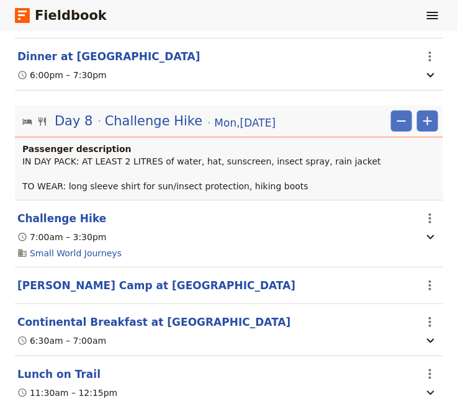
scroll to position [6216, 0]
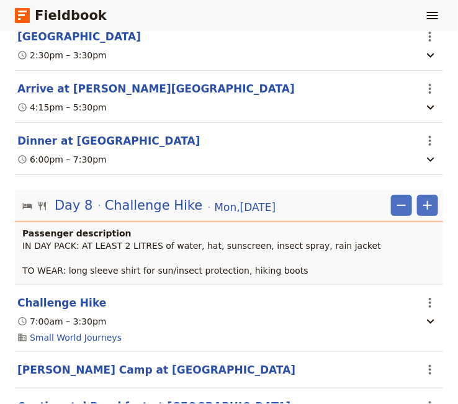
click at [104, 399] on button "Continental Breakfast at Camp" at bounding box center [154, 406] width 274 height 15
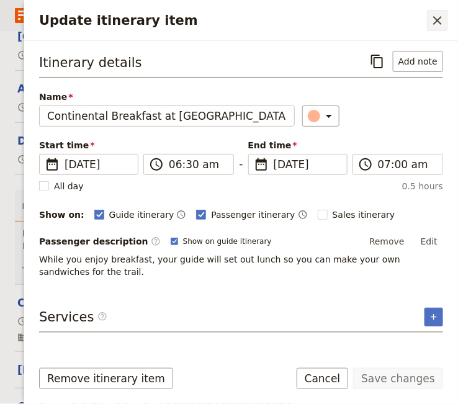
click at [440, 17] on icon "Close drawer" at bounding box center [438, 20] width 9 height 9
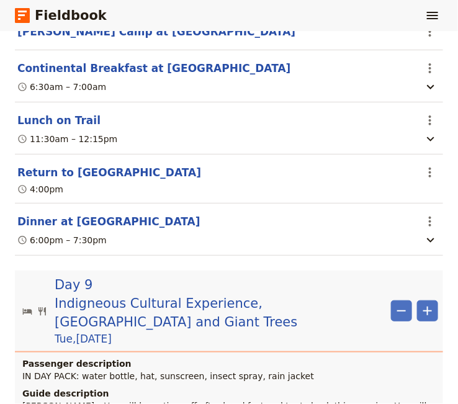
scroll to position [6640, 0]
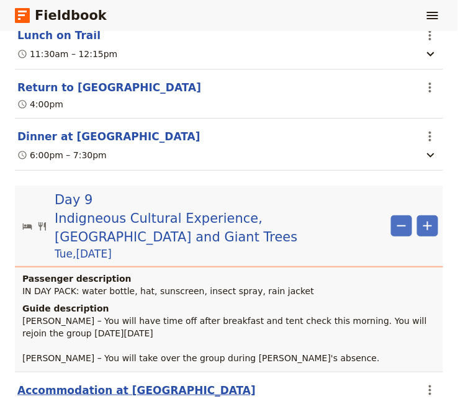
click at [137, 383] on button "Accommodation at Coral Tree Inn" at bounding box center [136, 390] width 239 height 15
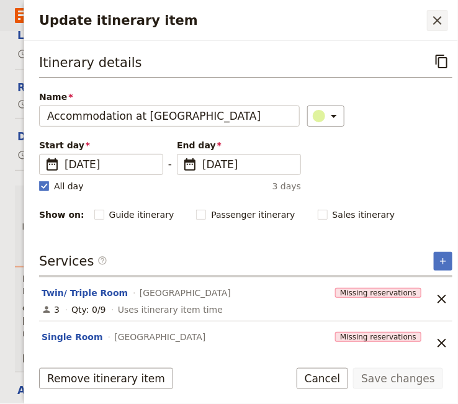
click at [437, 16] on icon "Close drawer" at bounding box center [437, 20] width 15 height 15
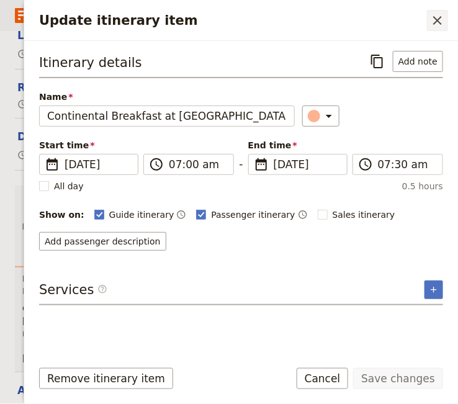
click at [437, 19] on icon "Close drawer" at bounding box center [437, 20] width 15 height 15
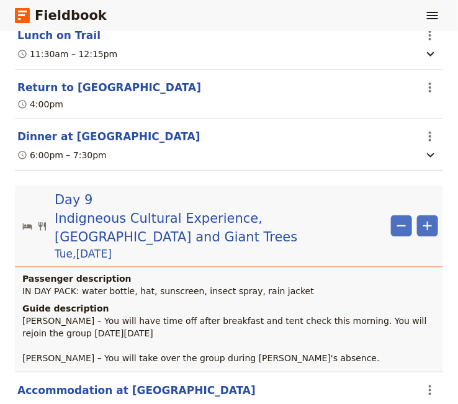
scroll to position [6724, 0]
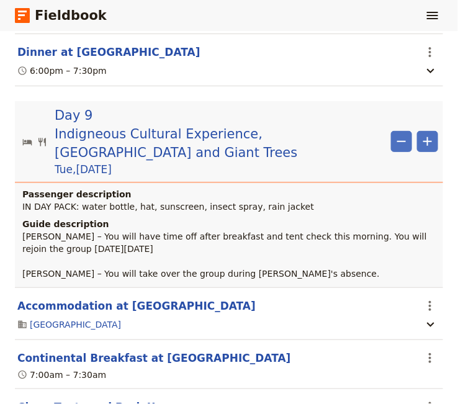
click at [117, 400] on button "Clean Tents and Pack Up" at bounding box center [90, 407] width 146 height 15
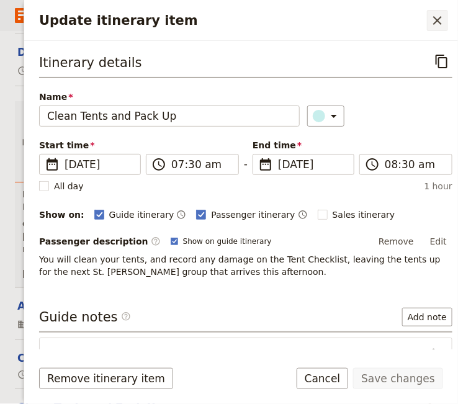
click at [437, 17] on icon "Close drawer" at bounding box center [437, 20] width 15 height 15
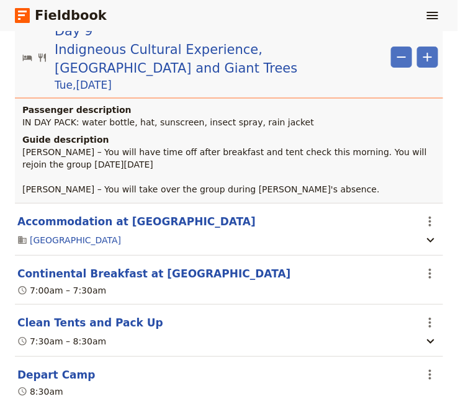
scroll to position [6894, 0]
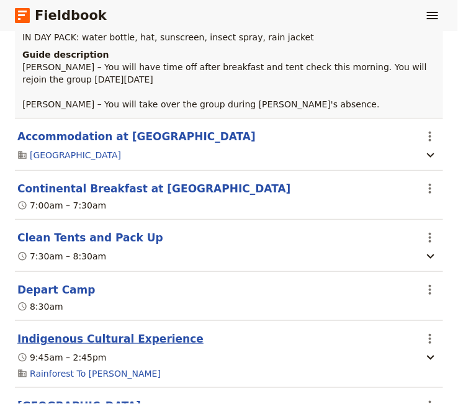
click at [118, 332] on button "Indigenous Cultural Experience" at bounding box center [110, 339] width 186 height 15
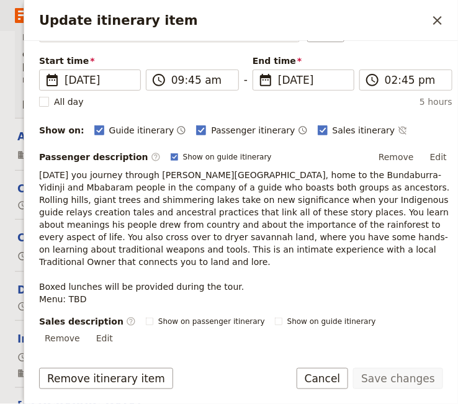
scroll to position [254, 0]
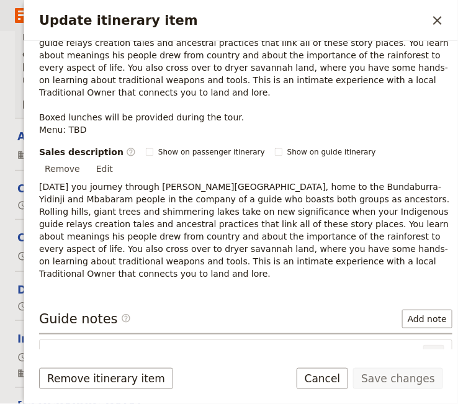
click at [427, 348] on icon "Actions" at bounding box center [434, 355] width 15 height 15
click at [407, 340] on span "Edit note" at bounding box center [389, 341] width 39 height 12
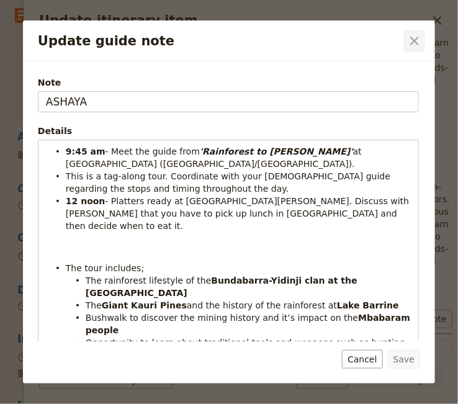
click at [414, 39] on icon "Close dialog" at bounding box center [414, 41] width 15 height 15
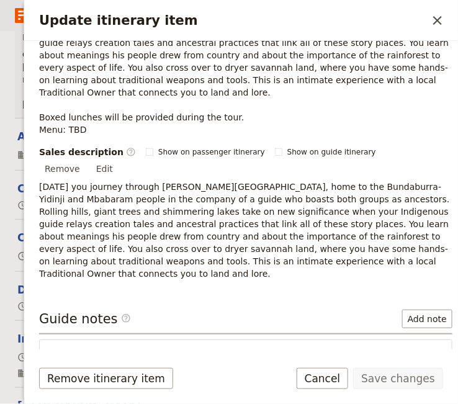
scroll to position [332, 0]
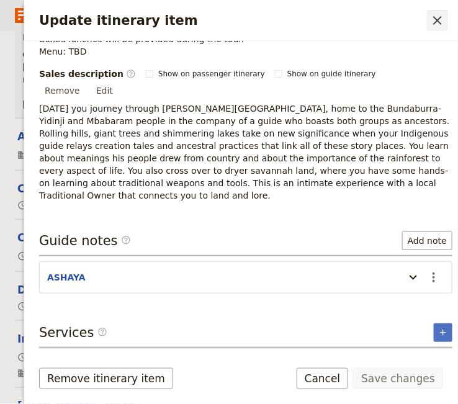
click at [439, 20] on icon "Close drawer" at bounding box center [438, 20] width 9 height 9
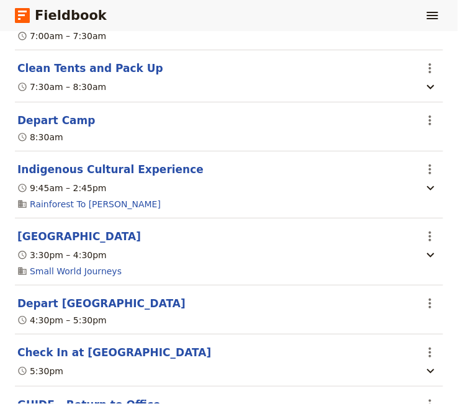
scroll to position [7148, 0]
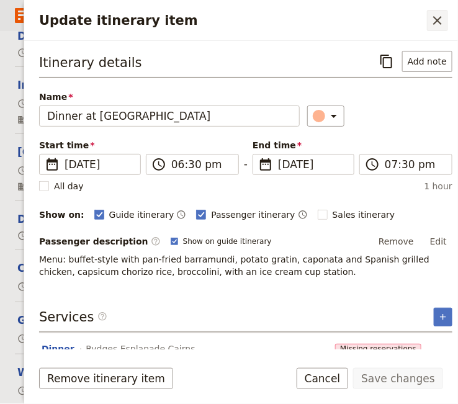
click at [444, 20] on icon "Close drawer" at bounding box center [437, 20] width 15 height 15
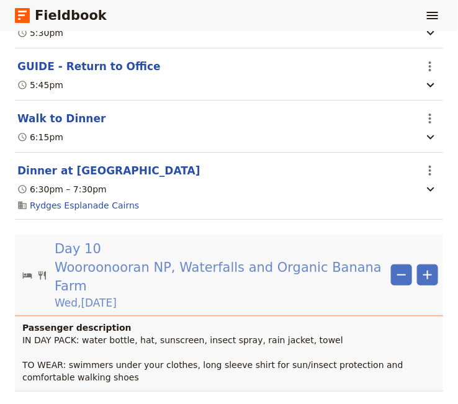
scroll to position [7487, 0]
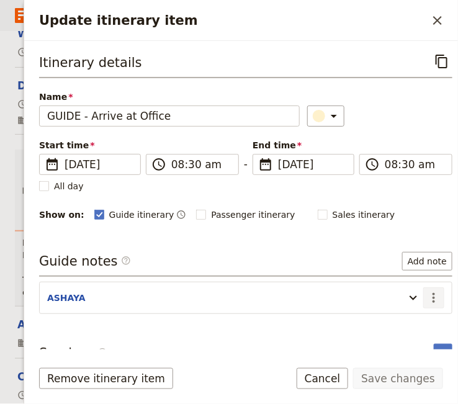
click at [433, 296] on icon "Actions" at bounding box center [434, 298] width 2 height 10
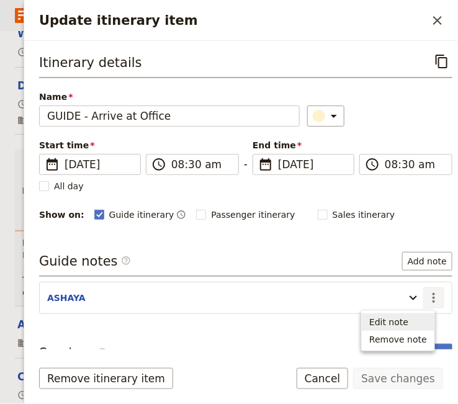
click at [389, 321] on span "Edit note" at bounding box center [389, 322] width 39 height 12
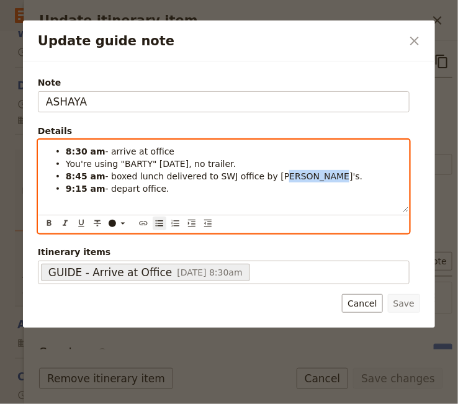
drag, startPoint x: 299, startPoint y: 178, endPoint x: 263, endPoint y: 180, distance: 35.4
click at [263, 180] on li "8:45 am - boxed lunch delivered to SWJ office by Alfresco's." at bounding box center [234, 176] width 336 height 12
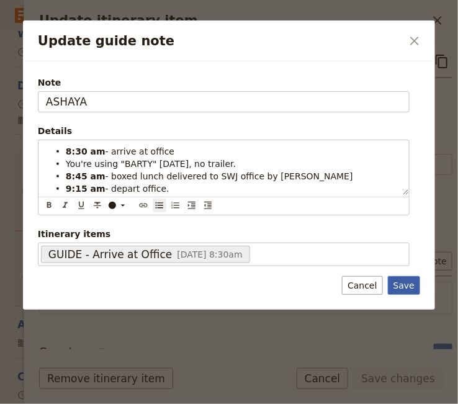
click at [409, 286] on button "Save" at bounding box center [404, 285] width 32 height 19
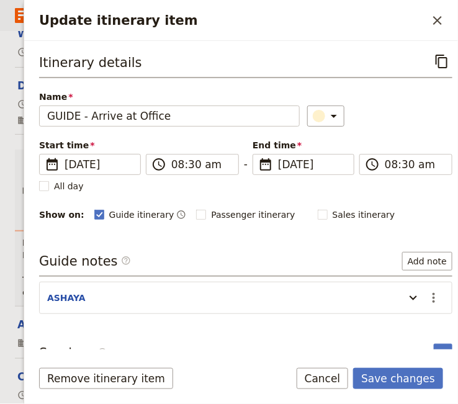
scroll to position [16, 0]
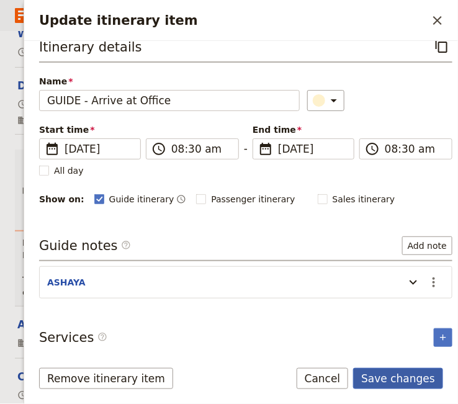
click at [399, 380] on button "Save changes" at bounding box center [398, 378] width 90 height 21
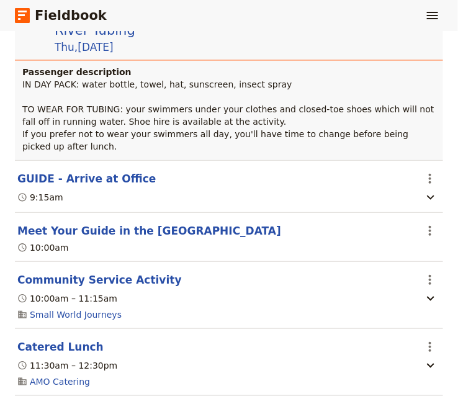
scroll to position [8588, 0]
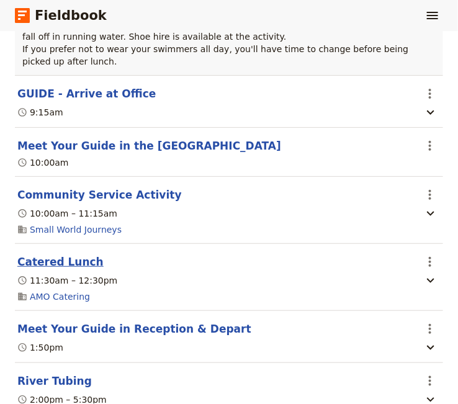
click at [74, 255] on button "Catered Lunch" at bounding box center [60, 262] width 86 height 15
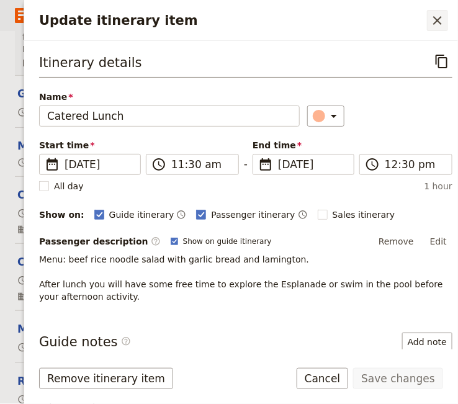
click at [436, 25] on icon "Close drawer" at bounding box center [437, 20] width 15 height 15
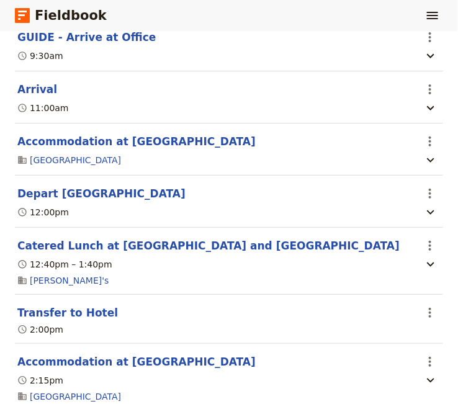
scroll to position [0, 0]
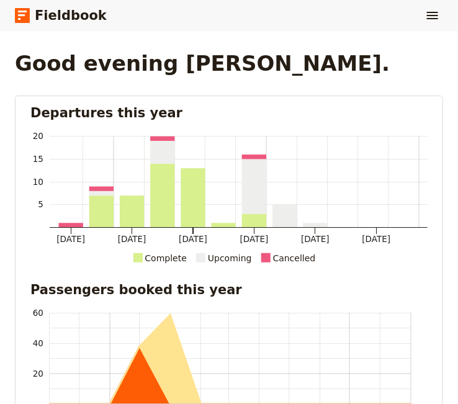
click at [48, 17] on link "Fieldbook" at bounding box center [61, 15] width 92 height 21
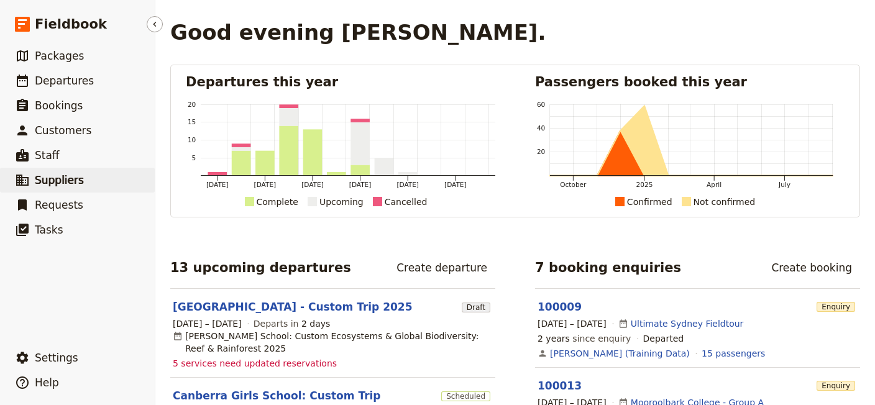
click at [68, 184] on span "Suppliers" at bounding box center [59, 180] width 49 height 12
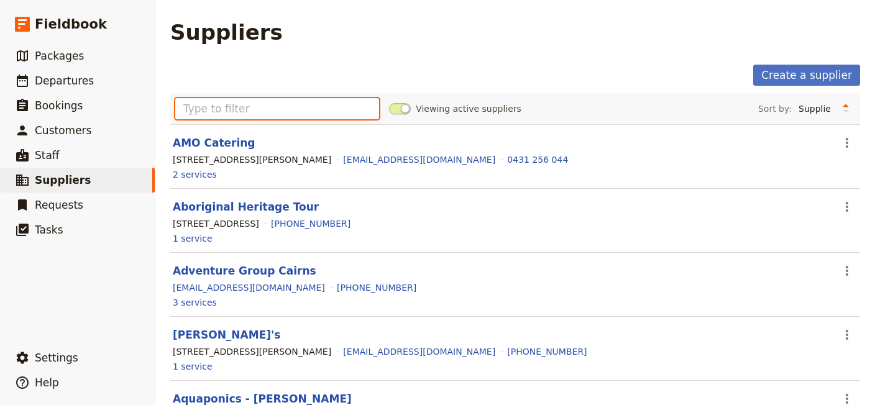
click at [224, 112] on input "text" at bounding box center [277, 108] width 204 height 21
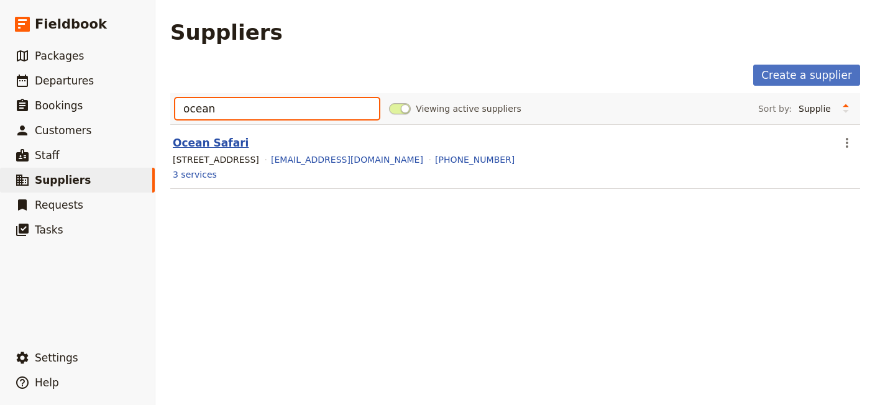
type input "ocean"
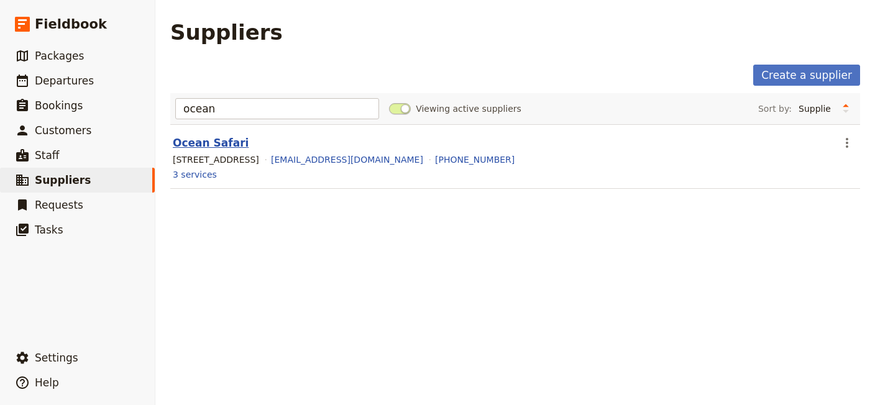
click at [212, 143] on link "Ocean Safari" at bounding box center [211, 143] width 76 height 12
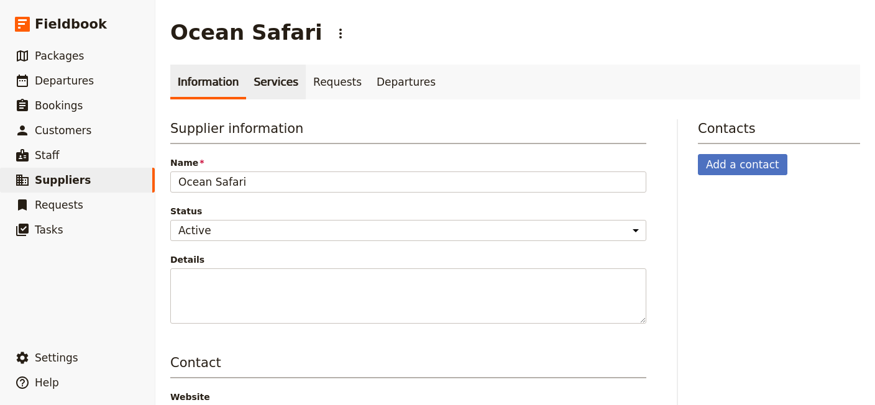
click at [274, 88] on link "Services" at bounding box center [276, 82] width 60 height 35
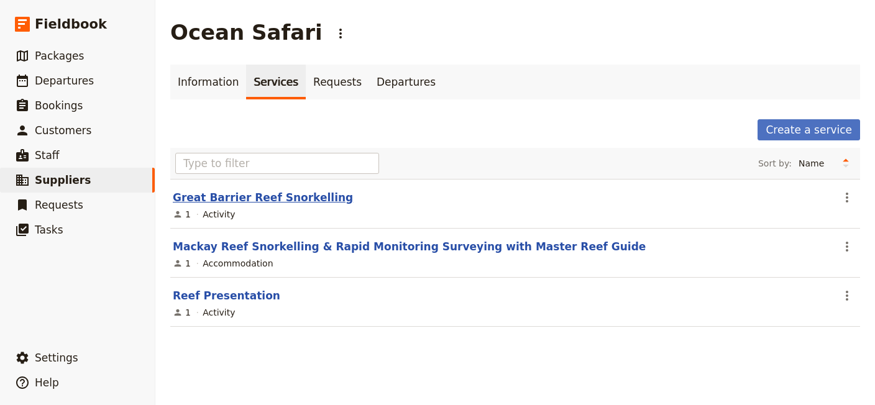
click at [251, 198] on link "Great Barrier Reef Snorkelling" at bounding box center [263, 197] width 180 height 12
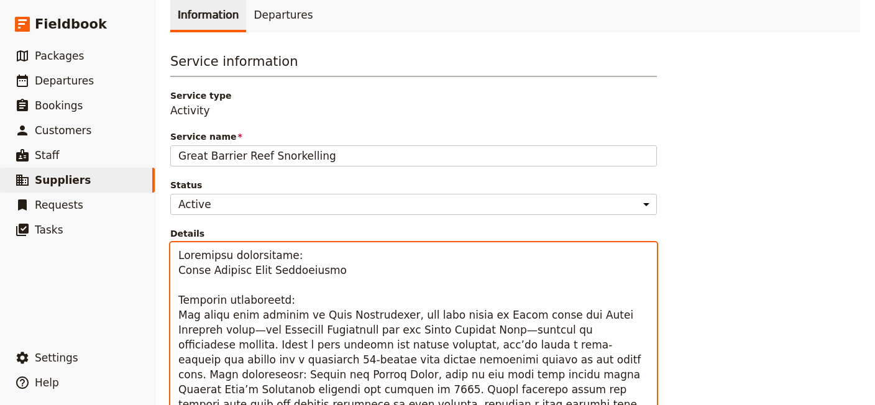
drag, startPoint x: 383, startPoint y: 393, endPoint x: 160, endPoint y: 314, distance: 236.8
click at [170, 314] on textarea "Details" at bounding box center [413, 384] width 486 height 284
